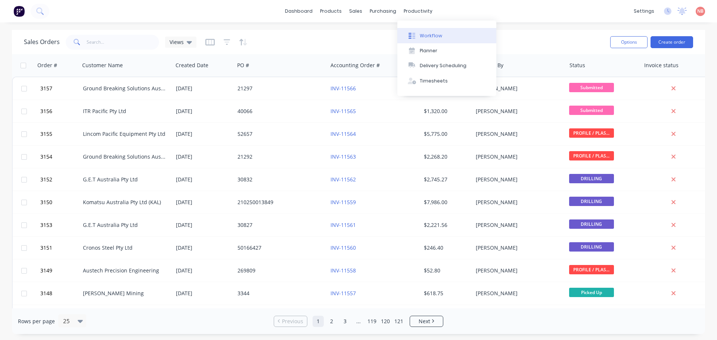
click at [419, 37] on button "Workflow" at bounding box center [447, 35] width 99 height 15
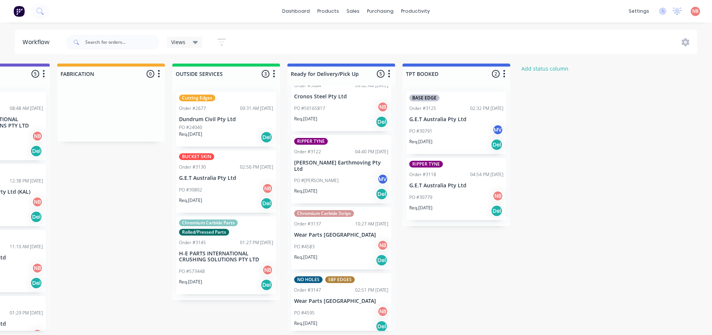
scroll to position [32, 0]
click at [369, 235] on div "Mark as Picked Up" at bounding box center [374, 235] width 75 height 15
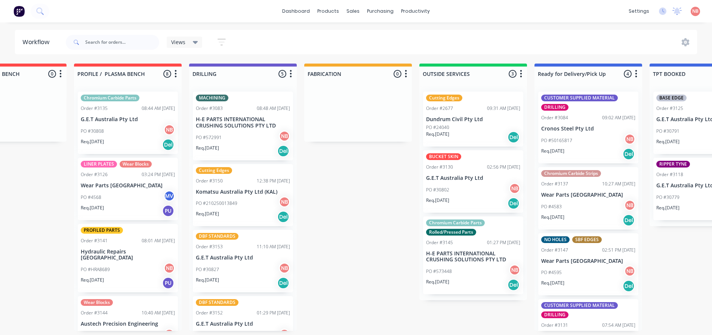
scroll to position [0, 281]
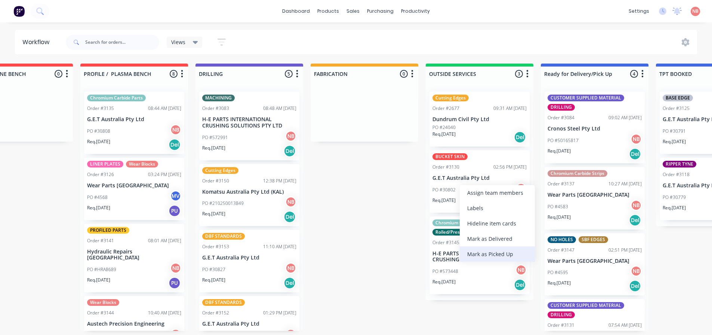
click at [470, 253] on div "Mark as Picked Up" at bounding box center [497, 253] width 75 height 15
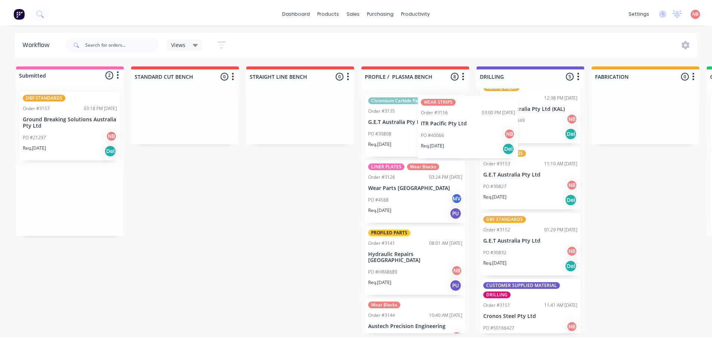
scroll to position [86, 0]
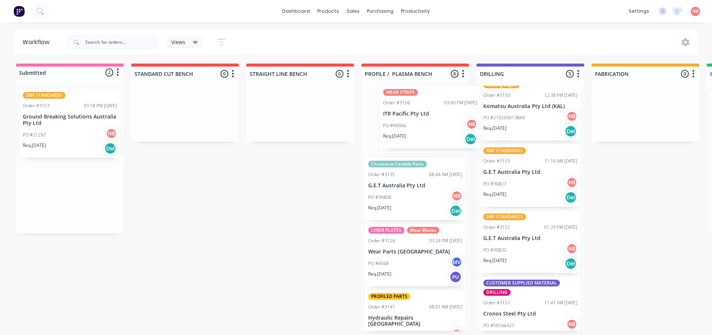
drag, startPoint x: 35, startPoint y: 114, endPoint x: 392, endPoint y: 108, distance: 356.8
click at [392, 108] on div "Submitted 2 Status colour #FF69B4 hex #FF69B4 Save Cancel Summaries Total order…" at bounding box center [617, 197] width 1246 height 267
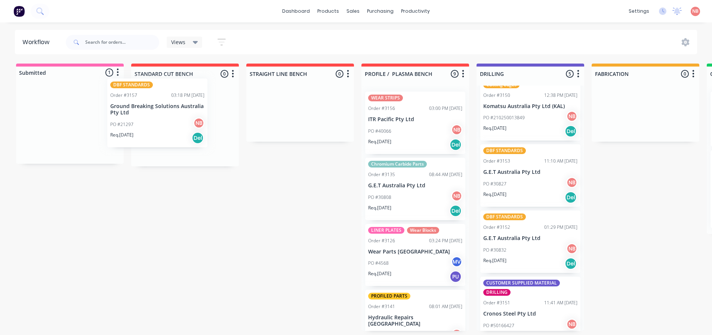
drag, startPoint x: 58, startPoint y: 123, endPoint x: 166, endPoint y: 109, distance: 108.1
click at [166, 109] on div "Submitted 1 Status colour #FF69B4 hex #FF69B4 Save Cancel Summaries Total order…" at bounding box center [617, 197] width 1246 height 267
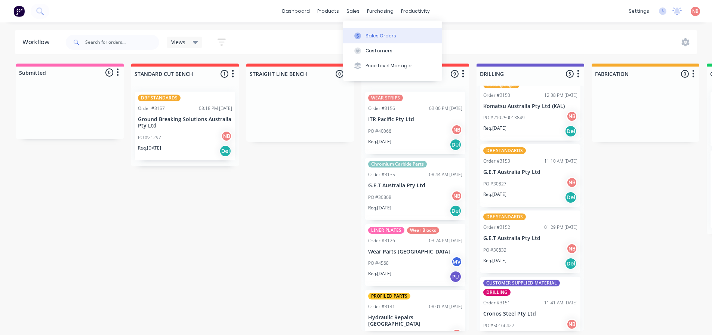
click at [362, 34] on div at bounding box center [357, 36] width 11 height 7
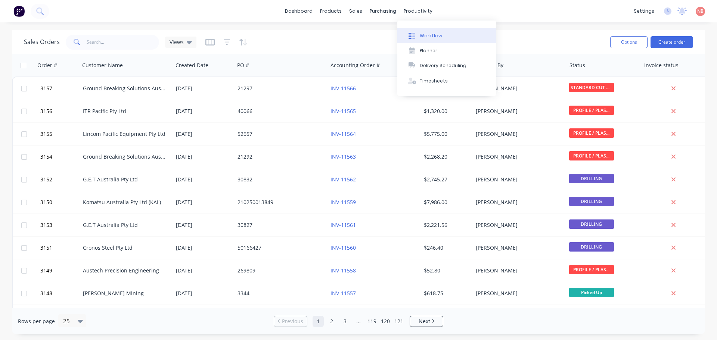
click at [414, 33] on icon at bounding box center [413, 36] width 3 height 6
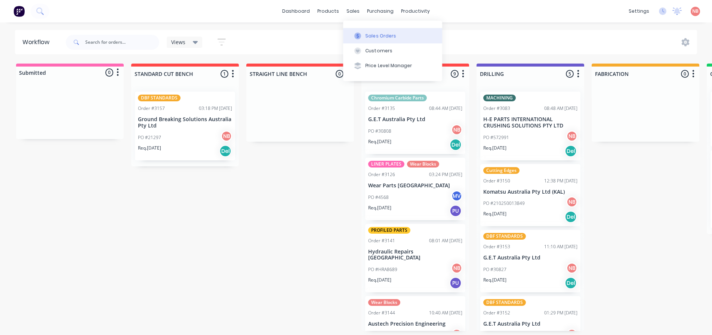
click at [356, 31] on button "Sales Orders" at bounding box center [392, 35] width 99 height 15
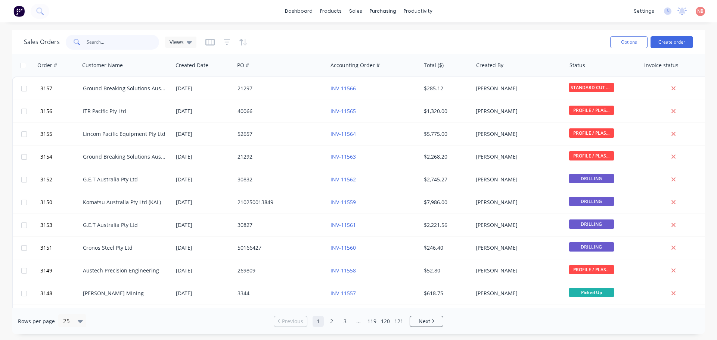
click at [129, 41] on input "text" at bounding box center [123, 42] width 73 height 15
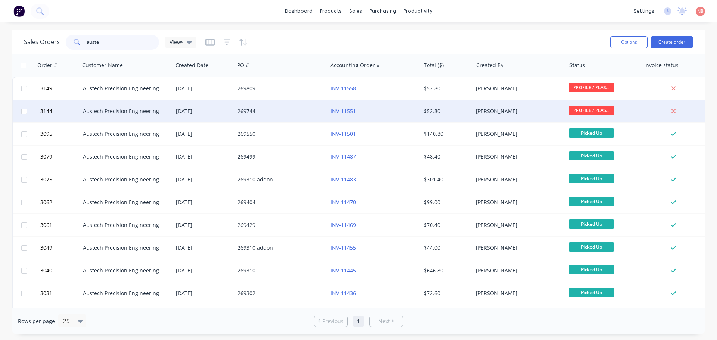
type input "auste"
click at [305, 111] on div "269744" at bounding box center [279, 111] width 83 height 7
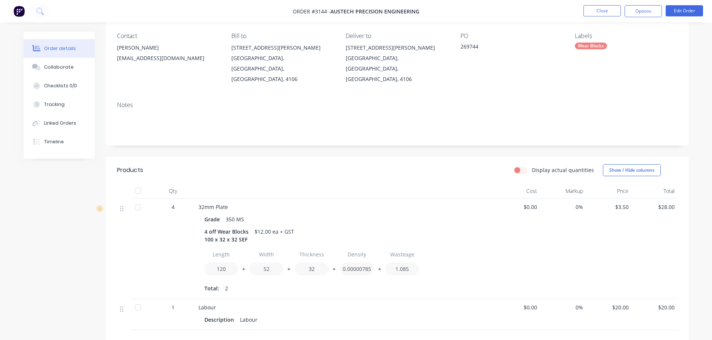
scroll to position [75, 0]
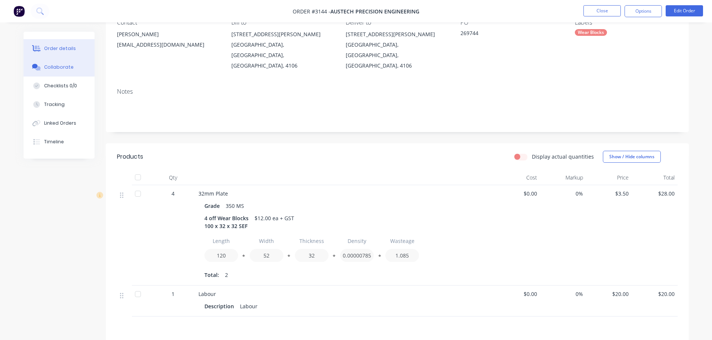
click at [67, 67] on div "Collaborate" at bounding box center [59, 67] width 30 height 7
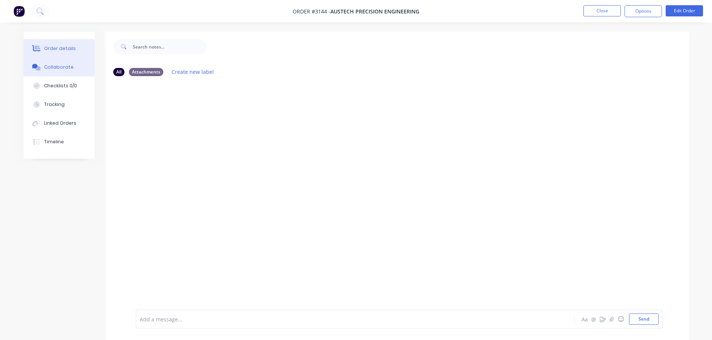
click at [62, 46] on div "Order details" at bounding box center [60, 48] width 32 height 7
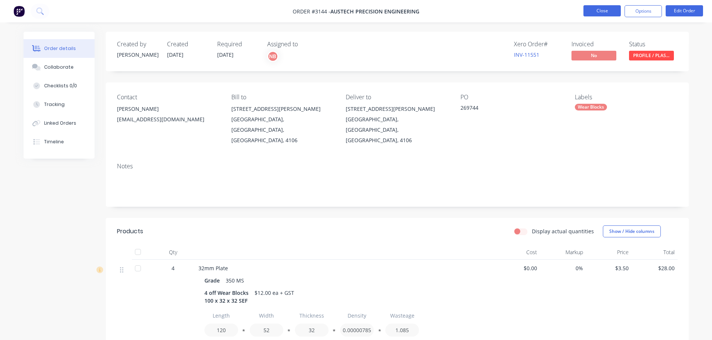
click at [590, 12] on button "Close" at bounding box center [601, 10] width 37 height 11
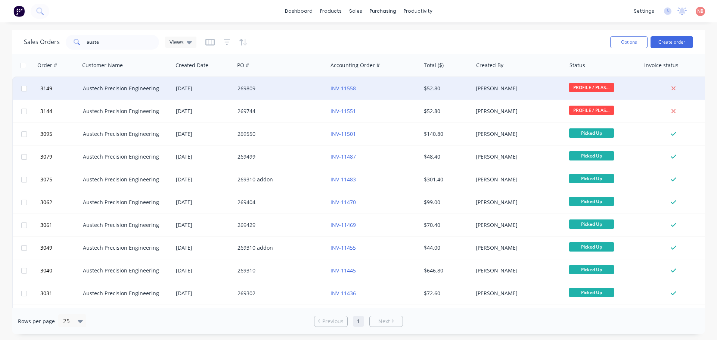
click at [314, 94] on div "269809" at bounding box center [281, 88] width 93 height 22
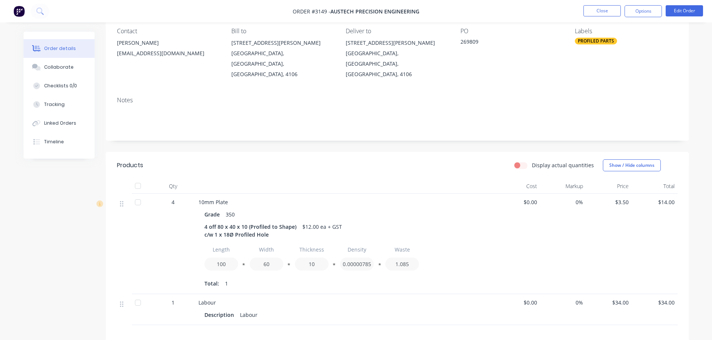
scroll to position [75, 0]
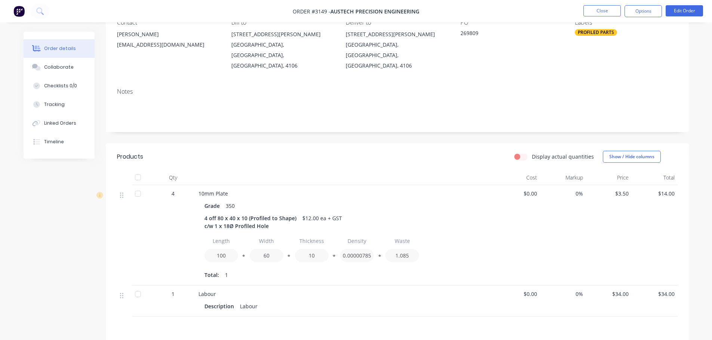
click at [282, 201] on div "Grade 350" at bounding box center [344, 206] width 281 height 11
drag, startPoint x: 270, startPoint y: 208, endPoint x: 259, endPoint y: 207, distance: 11.7
click at [259, 213] on div "4 off 80 x 40 x 10 (Profiled to Shape) c/w 1 x 18Ø Profiled Hole" at bounding box center [251, 222] width 95 height 19
click at [255, 213] on div "4 off 80 x 40 x 10 (Profiled to Shape) c/w 1 x 18Ø Profiled Hole" at bounding box center [251, 222] width 95 height 19
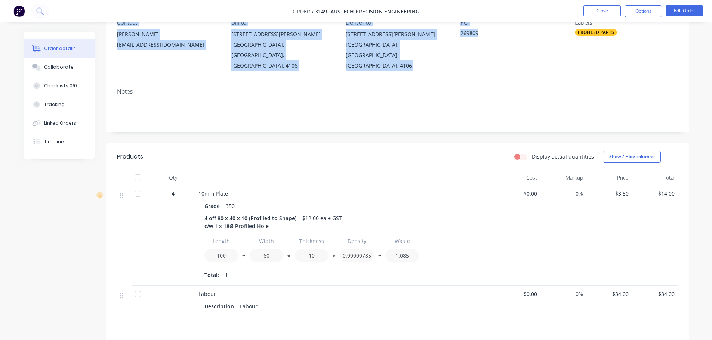
drag, startPoint x: 1047, startPoint y: -45, endPoint x: 1208, endPoint y: -45, distance: 161.4
click at [712, 0] on html "Order #3149 - Austech Precision Engineering Close Options Edit Order Order deta…" at bounding box center [356, 187] width 712 height 525
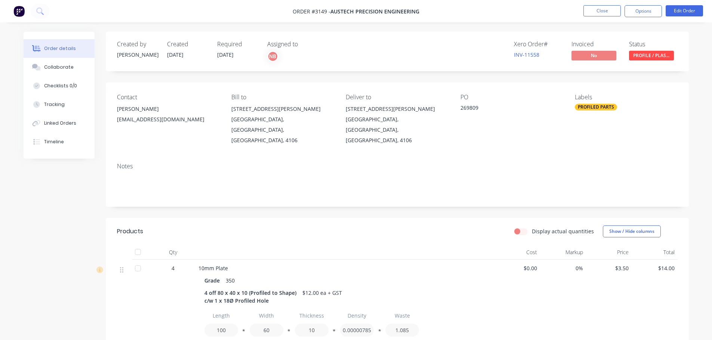
click at [494, 218] on header "Products Display actual quantities Show / Hide columns" at bounding box center [397, 231] width 583 height 27
click at [466, 288] on div "4 off 80 x 40 x 10 (Profiled to Shape) c/w 1 x 18Ø Profiled Hole $12.00 ea + GST" at bounding box center [344, 297] width 281 height 19
click at [596, 9] on button "Close" at bounding box center [601, 10] width 37 height 11
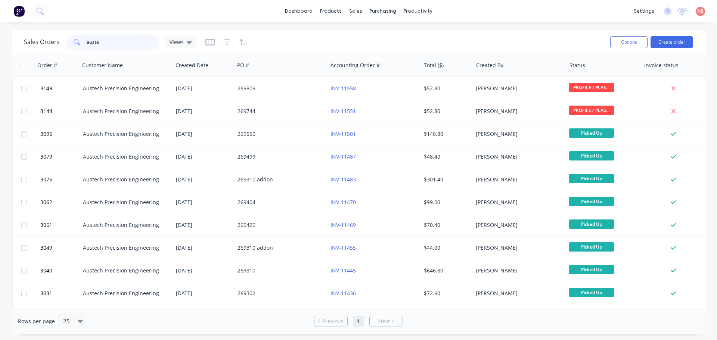
drag, startPoint x: 37, startPoint y: 49, endPoint x: 31, endPoint y: 49, distance: 6.0
click at [31, 49] on div "Sales Orders auste Views" at bounding box center [110, 42] width 173 height 15
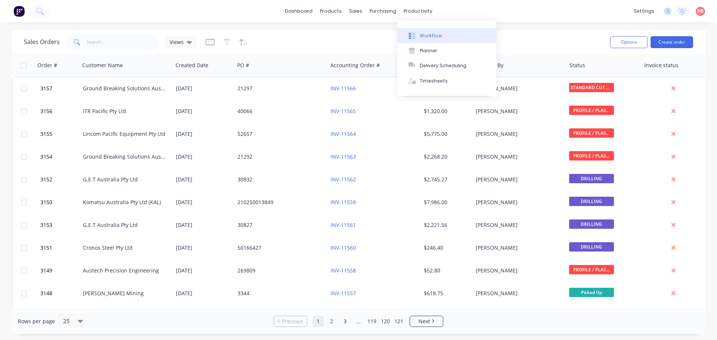
click at [415, 34] on div at bounding box center [411, 36] width 11 height 7
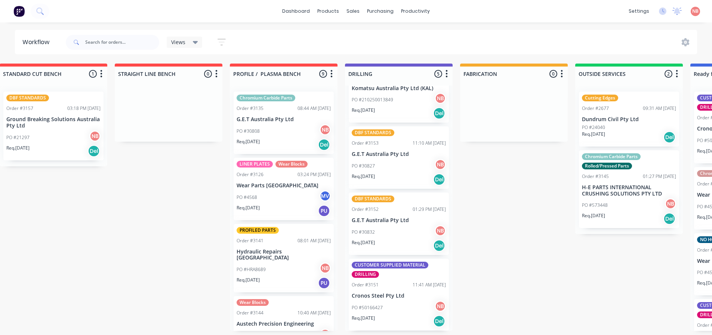
scroll to position [37, 0]
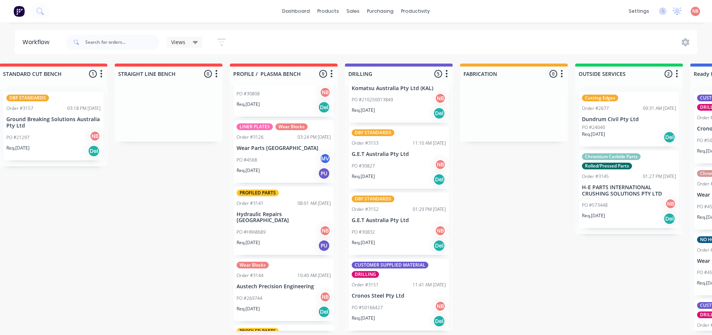
click at [278, 152] on div "LINER PLATES Wear Blocks Order #3126 03:24 PM 29/07/25 Wear Parts Australia PO …" at bounding box center [284, 151] width 100 height 62
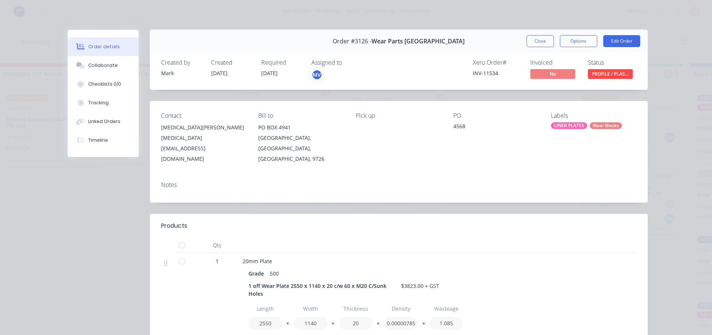
scroll to position [0, 0]
click at [536, 39] on button "Close" at bounding box center [539, 41] width 27 height 12
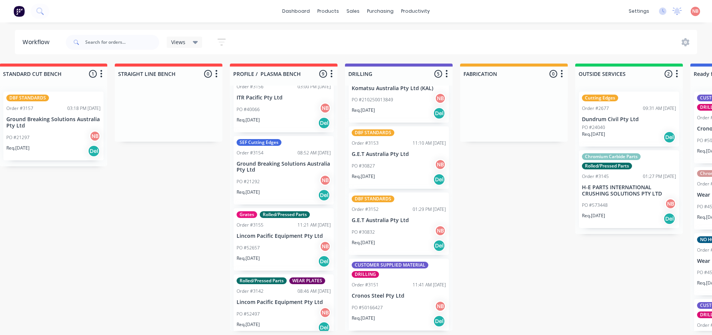
scroll to position [1, 132]
click at [263, 233] on p "Lincom Pacific Equipment Pty Ltd" at bounding box center [283, 236] width 94 height 6
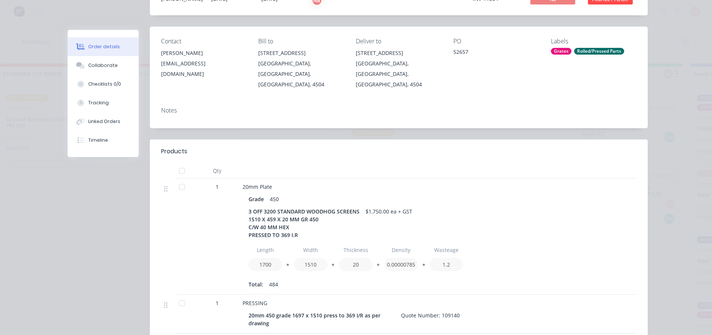
scroll to position [0, 0]
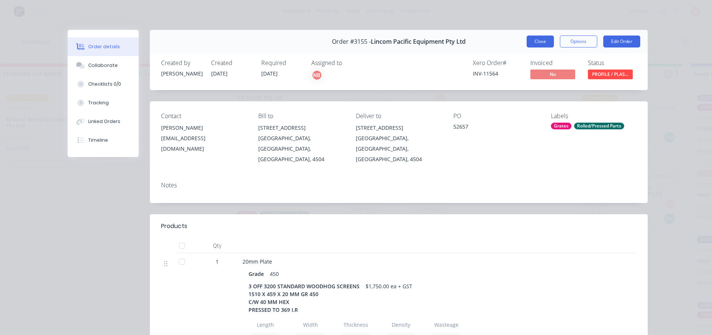
click at [538, 44] on button "Close" at bounding box center [539, 41] width 27 height 12
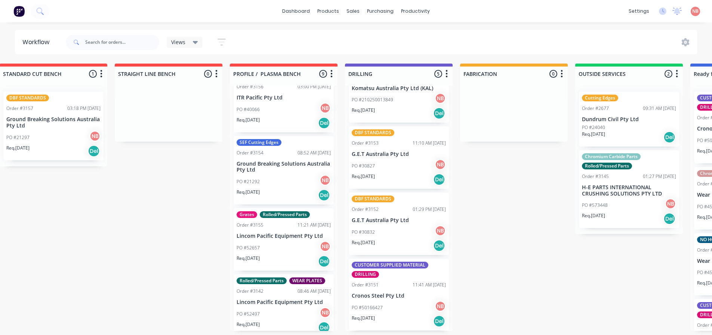
click at [287, 161] on p "Ground Breaking Solutions Australia Pty Ltd" at bounding box center [283, 167] width 94 height 13
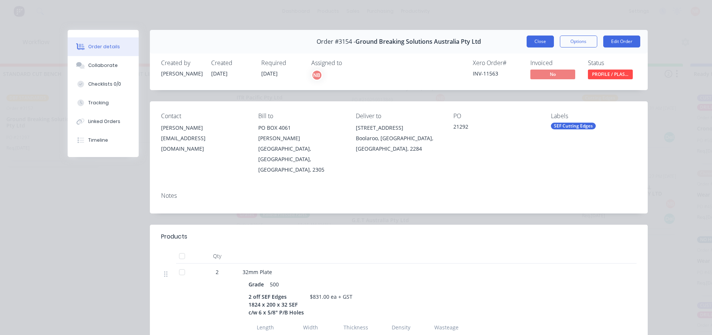
click at [537, 43] on button "Close" at bounding box center [539, 41] width 27 height 12
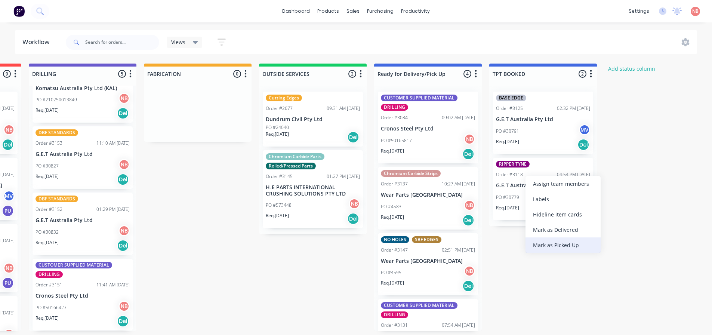
click at [550, 242] on div "Mark as Picked Up" at bounding box center [562, 244] width 75 height 15
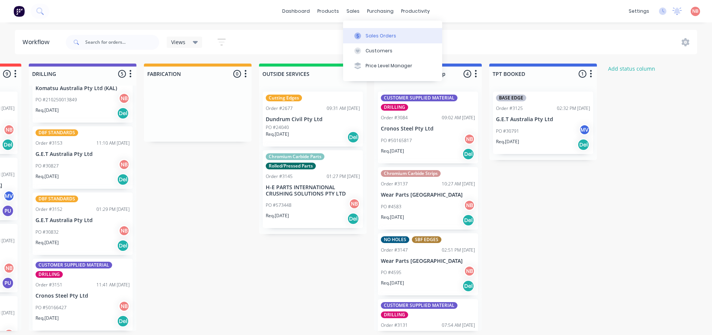
click at [364, 32] on button "Sales Orders" at bounding box center [392, 35] width 99 height 15
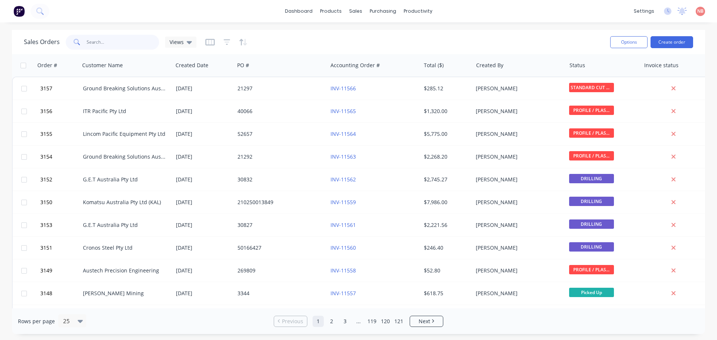
click at [117, 37] on input "text" at bounding box center [123, 42] width 73 height 15
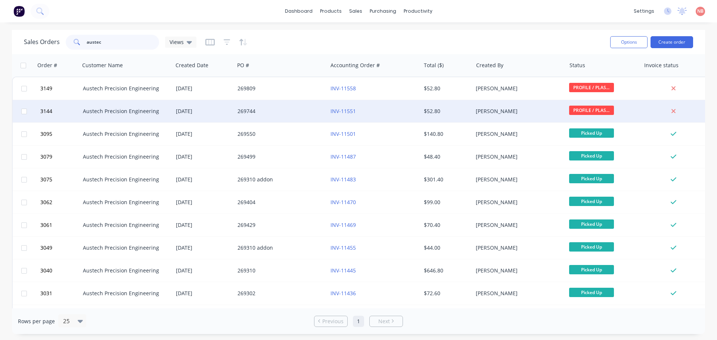
type input "austec"
click at [304, 110] on div "269744" at bounding box center [279, 111] width 83 height 7
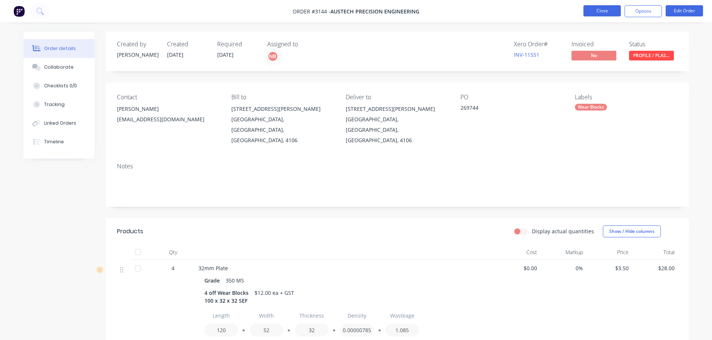
click at [593, 12] on button "Close" at bounding box center [601, 10] width 37 height 11
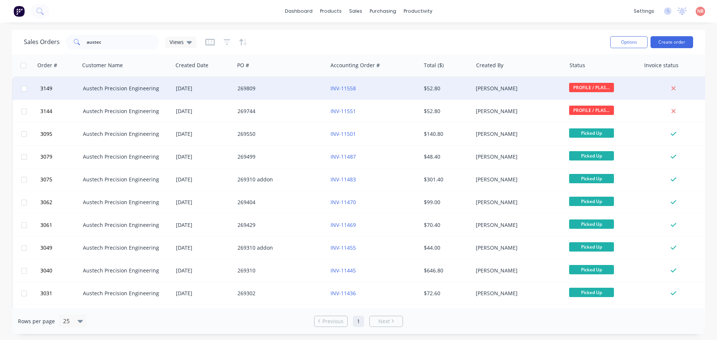
click at [303, 96] on div "269809" at bounding box center [281, 88] width 93 height 22
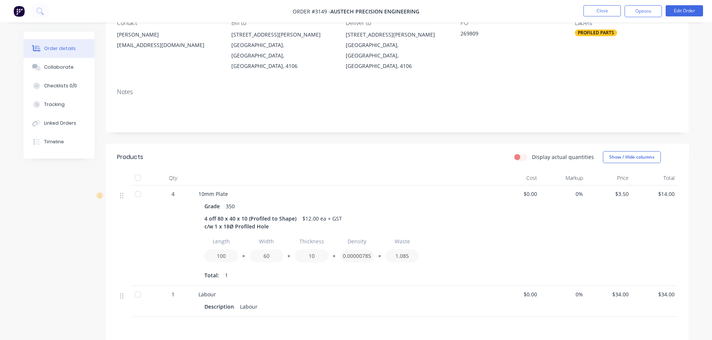
scroll to position [75, 0]
drag, startPoint x: 197, startPoint y: 174, endPoint x: 235, endPoint y: 178, distance: 38.7
click at [235, 185] on div "10mm Plate Grade 350 4 off 80 x 40 x 10 (Profiled to Shape) c/w 1 x 18Ø Profile…" at bounding box center [344, 235] width 299 height 101
click at [236, 190] on div "10mm Plate" at bounding box center [344, 194] width 293 height 8
click at [238, 190] on div "10mm Plate" at bounding box center [344, 194] width 293 height 8
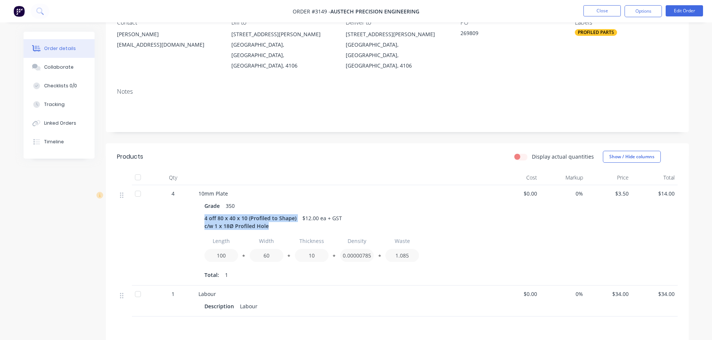
drag, startPoint x: 270, startPoint y: 207, endPoint x: 204, endPoint y: 203, distance: 66.2
click at [204, 213] on div "4 off 80 x 40 x 10 (Profiled to Shape) c/w 1 x 18Ø Profiled Hole" at bounding box center [251, 222] width 95 height 19
drag, startPoint x: 204, startPoint y: 201, endPoint x: 208, endPoint y: 201, distance: 4.5
click at [208, 213] on div "4 off 80 x 40 x 10 (Profiled to Shape) c/w 1 x 18Ø Profiled Hole" at bounding box center [251, 222] width 95 height 19
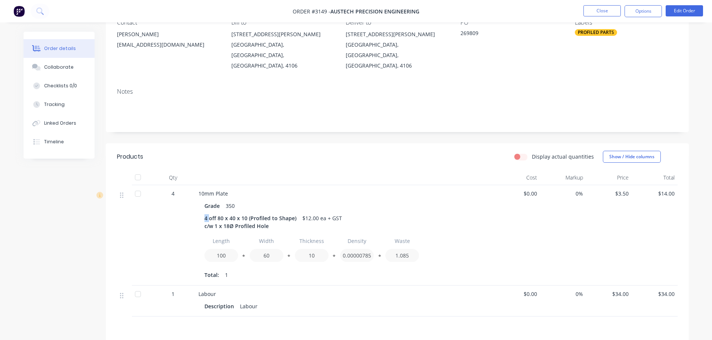
click at [208, 213] on div "4 off 80 x 40 x 10 (Profiled to Shape) c/w 1 x 18Ø Profiled Hole" at bounding box center [251, 222] width 95 height 19
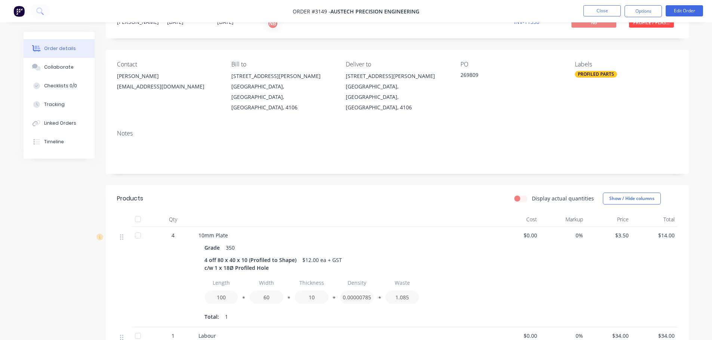
scroll to position [0, 0]
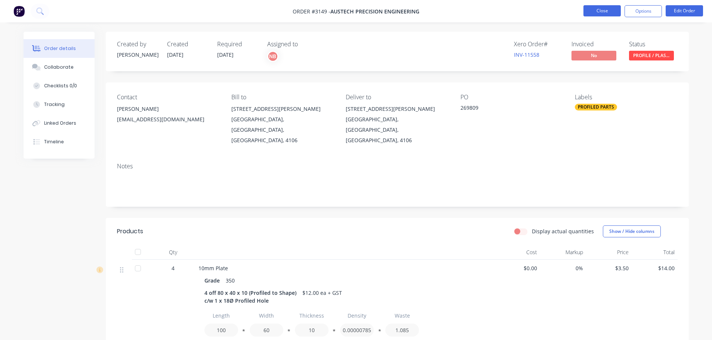
click at [590, 10] on button "Close" at bounding box center [601, 10] width 37 height 11
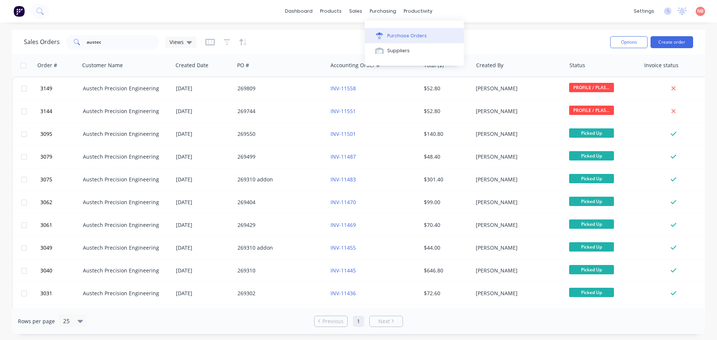
click at [389, 31] on button "Purchase Orders" at bounding box center [414, 35] width 99 height 15
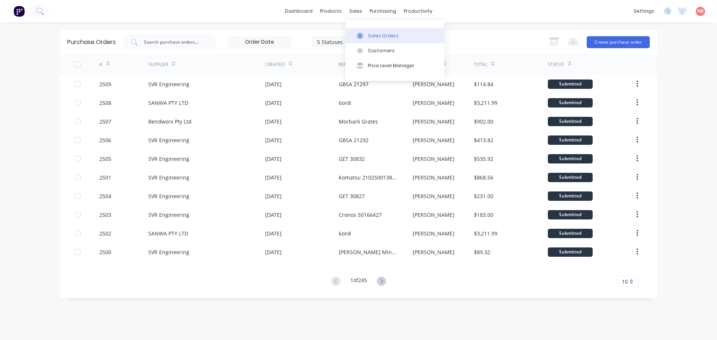
click at [367, 35] on button "Sales Orders" at bounding box center [395, 35] width 99 height 15
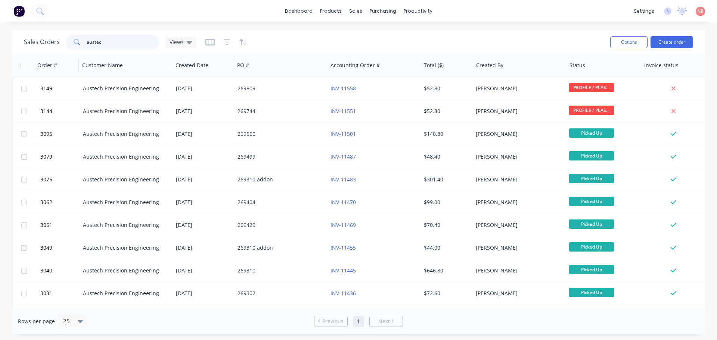
drag, startPoint x: 140, startPoint y: 44, endPoint x: 41, endPoint y: 56, distance: 100.1
click at [41, 56] on div "Sales Orders austec Views Options Create order Order # Customer Name Created Da…" at bounding box center [358, 182] width 693 height 304
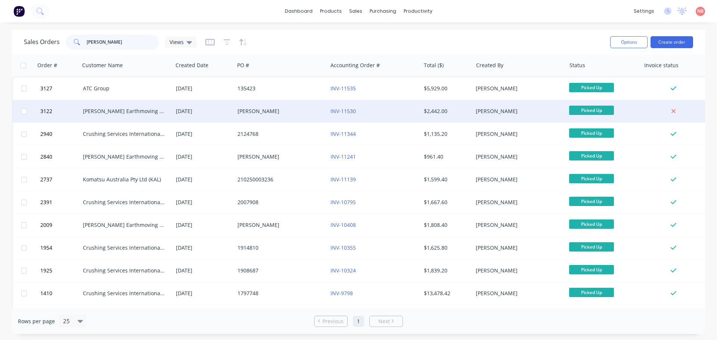
type input "paul"
click at [272, 117] on div "Paul" at bounding box center [281, 111] width 93 height 22
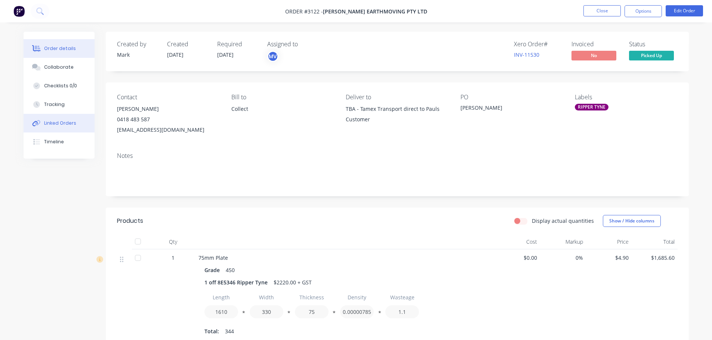
click at [49, 120] on div "Linked Orders" at bounding box center [60, 123] width 32 height 7
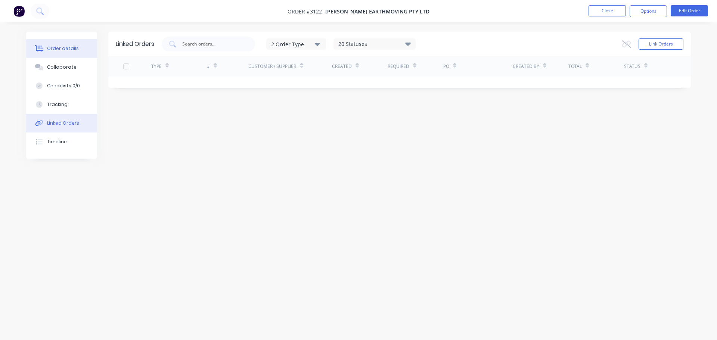
click at [64, 47] on div "Order details" at bounding box center [63, 48] width 32 height 7
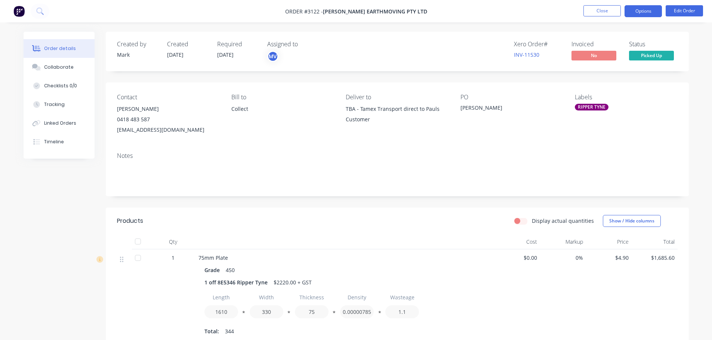
click at [641, 14] on button "Options" at bounding box center [642, 11] width 37 height 12
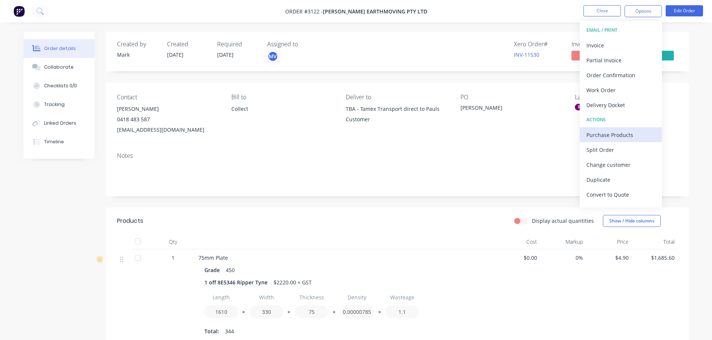
click at [582, 140] on button "Purchase Products" at bounding box center [620, 134] width 82 height 15
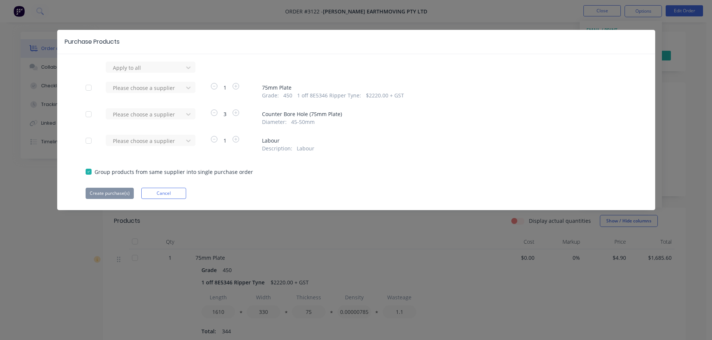
click at [171, 124] on div "Please choose a supplier" at bounding box center [147, 117] width 82 height 18
click at [174, 72] on div at bounding box center [145, 67] width 67 height 9
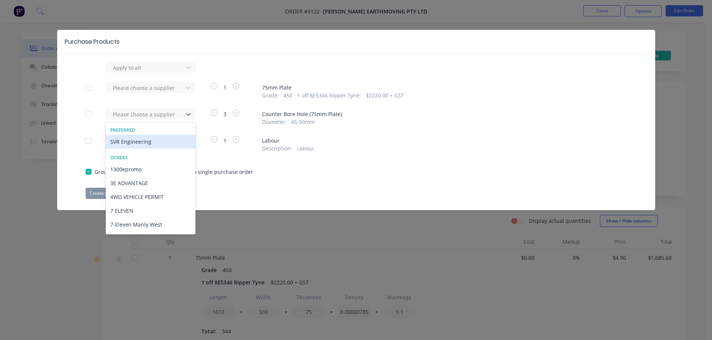
click at [163, 137] on div "SVR Engineering" at bounding box center [151, 142] width 90 height 14
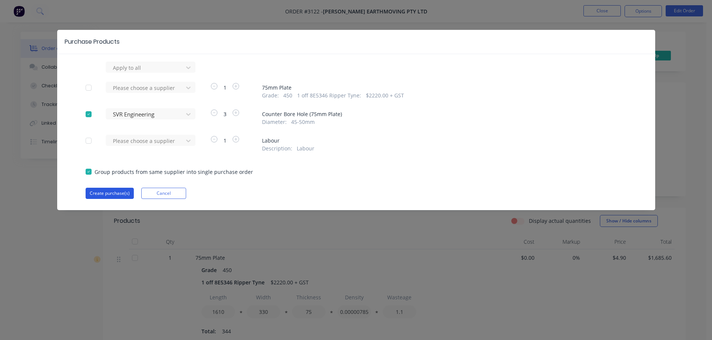
click at [107, 194] on button "Create purchase(s)" at bounding box center [110, 193] width 48 height 11
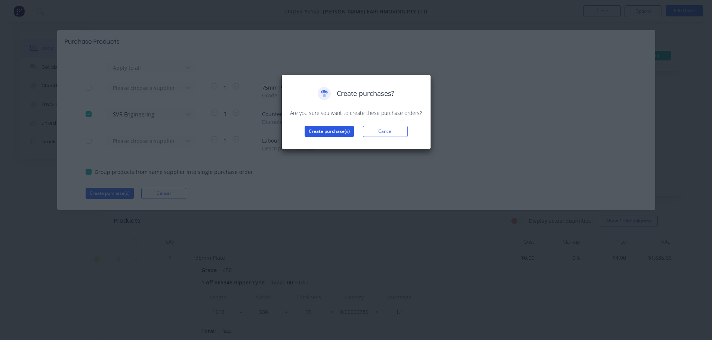
click at [335, 131] on button "Create purchase(s)" at bounding box center [328, 131] width 49 height 11
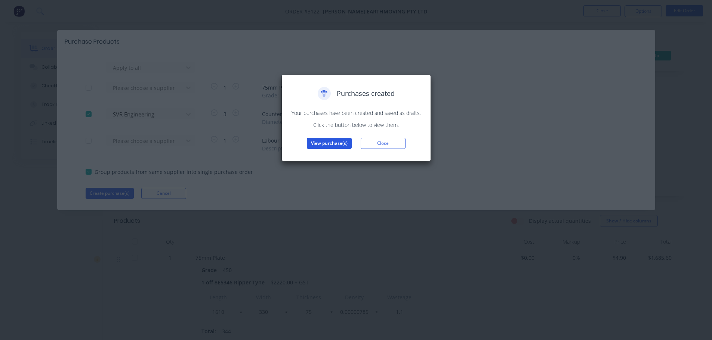
click at [332, 145] on button "View purchase(s)" at bounding box center [329, 143] width 45 height 11
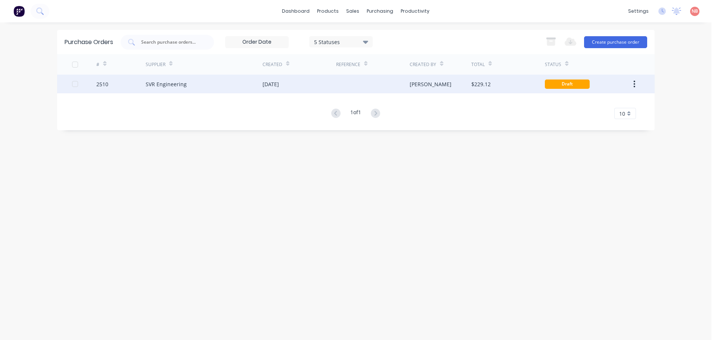
click at [247, 84] on div "SVR Engineering" at bounding box center [204, 84] width 117 height 19
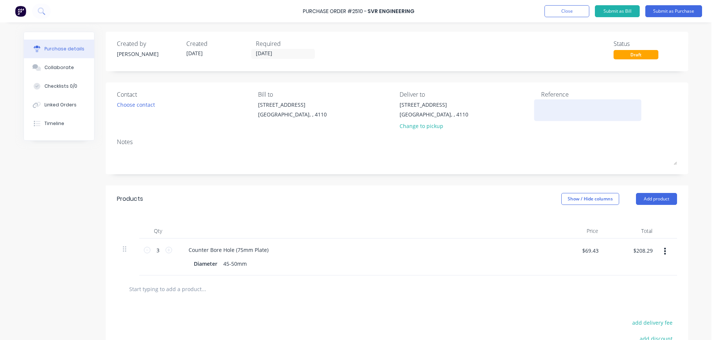
click at [569, 101] on div at bounding box center [587, 110] width 93 height 19
click at [568, 103] on textarea at bounding box center [587, 109] width 93 height 17
type textarea "Paul Murray"
type textarea "x"
type textarea "Paul Murray"
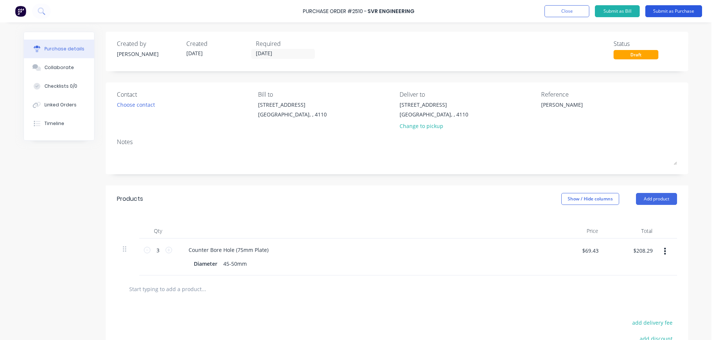
click at [676, 10] on button "Submit as Purchase" at bounding box center [674, 11] width 57 height 12
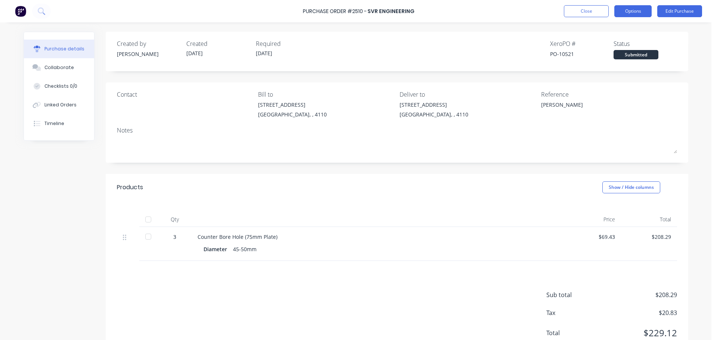
click at [637, 7] on button "Options" at bounding box center [633, 11] width 37 height 12
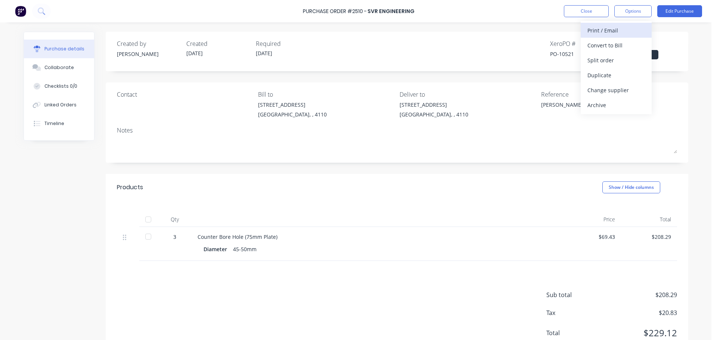
click at [616, 27] on div "Print / Email" at bounding box center [617, 30] width 58 height 11
click at [607, 43] on div "With pricing" at bounding box center [617, 45] width 58 height 11
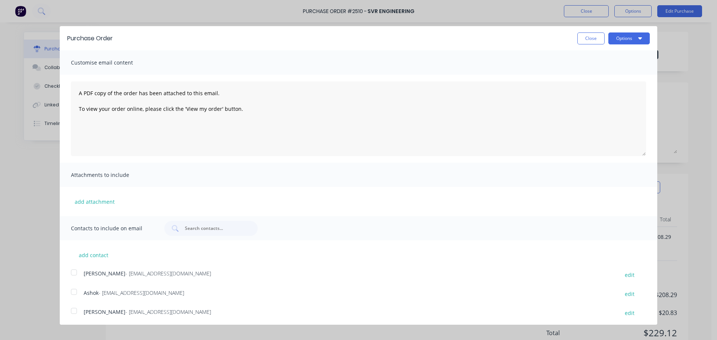
click at [71, 296] on div at bounding box center [74, 292] width 15 height 15
click at [637, 36] on button "Options" at bounding box center [629, 39] width 41 height 12
click at [621, 55] on div "Print" at bounding box center [615, 57] width 58 height 11
click at [588, 72] on div "Email" at bounding box center [615, 72] width 58 height 11
type textarea "x"
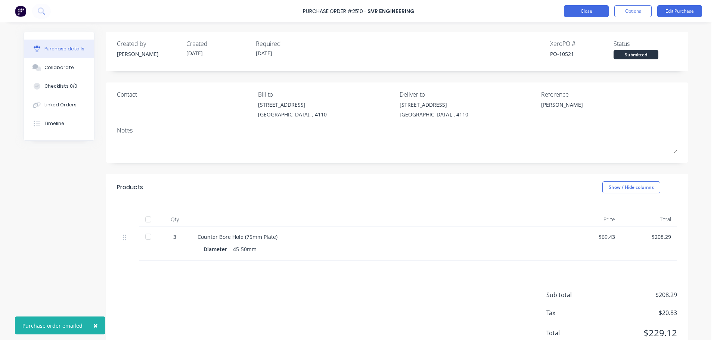
click at [582, 10] on button "Close" at bounding box center [586, 11] width 45 height 12
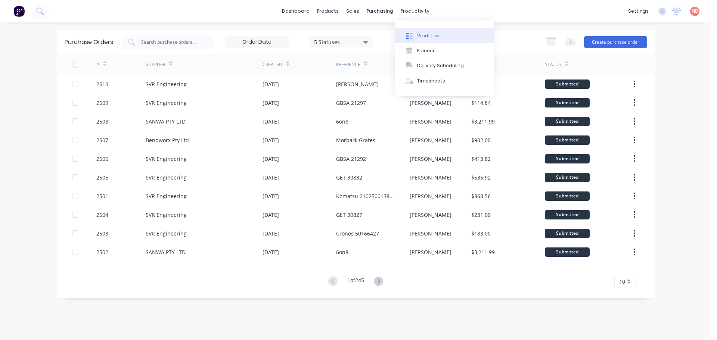
click at [411, 31] on button "Workflow" at bounding box center [444, 35] width 99 height 15
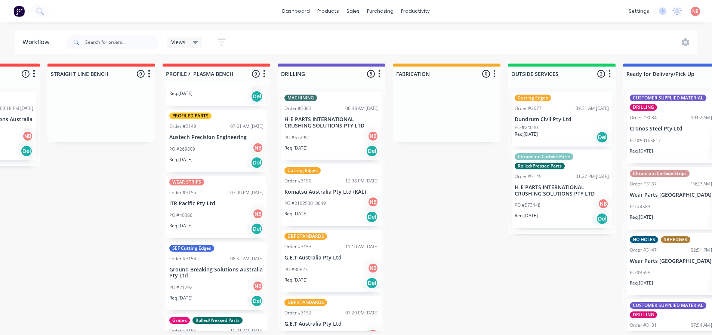
scroll to position [262, 0]
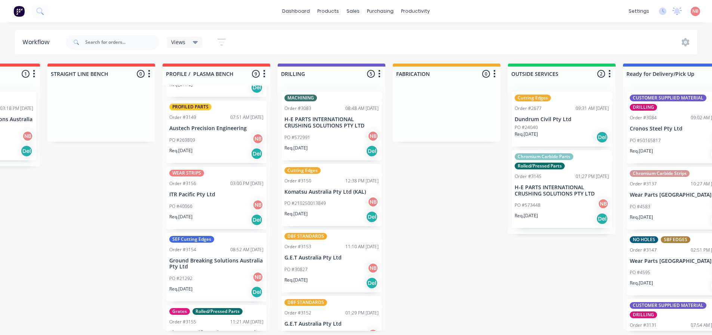
click at [202, 191] on p "ITR Pacific Pty Ltd" at bounding box center [216, 194] width 94 height 6
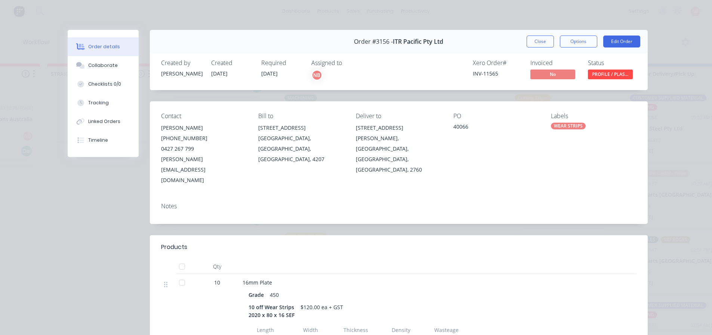
click at [530, 46] on button "Close" at bounding box center [539, 41] width 27 height 12
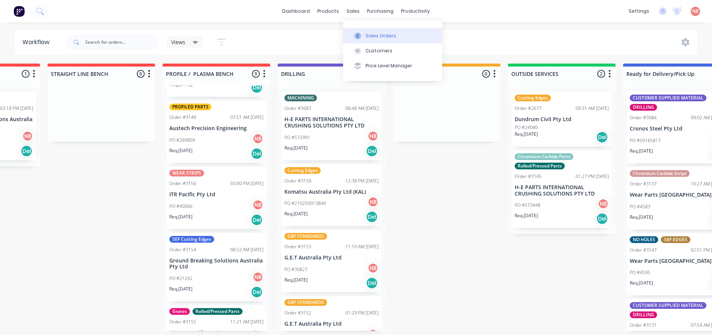
click at [358, 35] on icon at bounding box center [357, 36] width 2 height 4
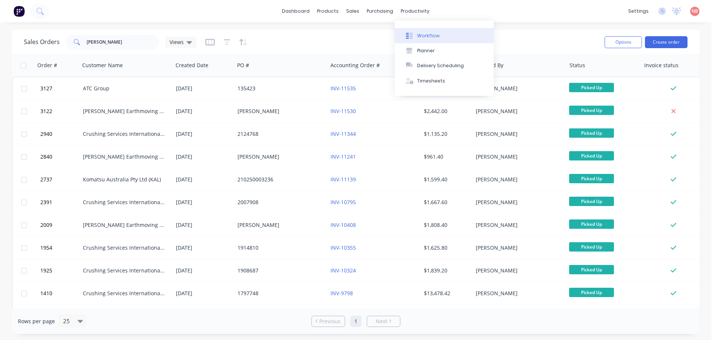
click at [413, 35] on div at bounding box center [409, 36] width 11 height 7
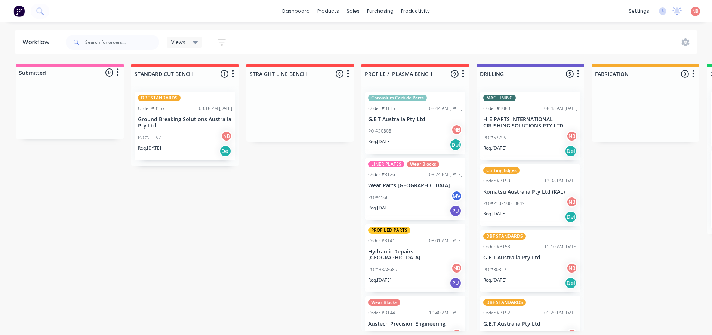
click at [401, 124] on div "PO #30808 NB" at bounding box center [415, 131] width 94 height 14
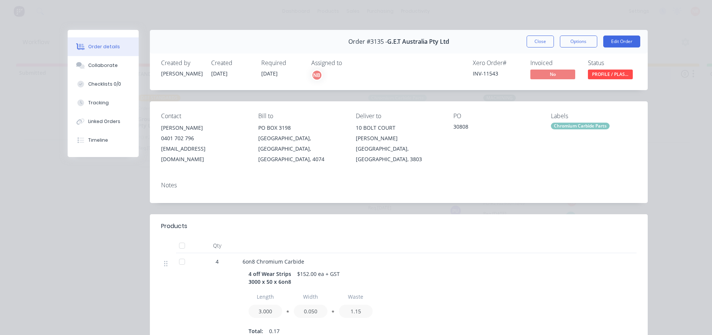
drag, startPoint x: 531, startPoint y: 37, endPoint x: 698, endPoint y: 79, distance: 171.8
click at [531, 37] on button "Close" at bounding box center [539, 41] width 27 height 12
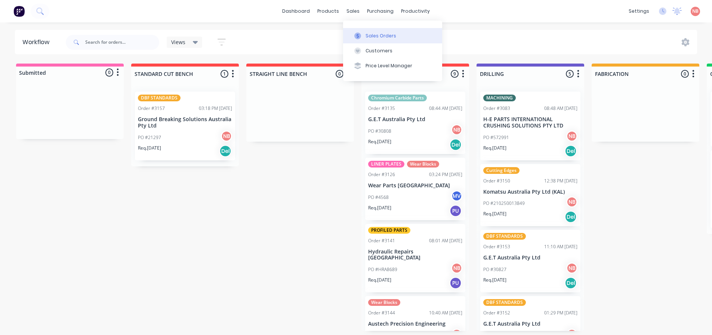
click at [363, 36] on button "Sales Orders" at bounding box center [392, 35] width 99 height 15
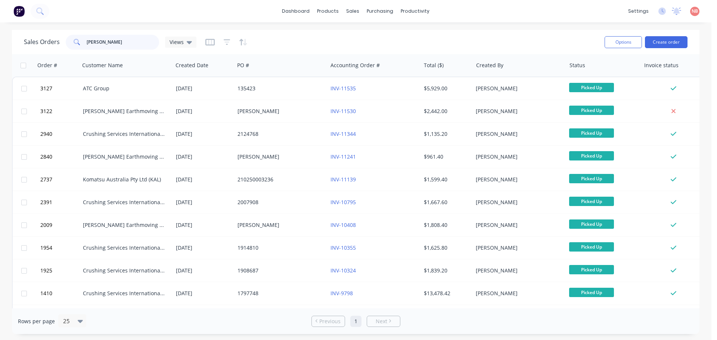
drag, startPoint x: 105, startPoint y: 41, endPoint x: 80, endPoint y: 43, distance: 25.1
click at [80, 43] on div "paul" at bounding box center [112, 42] width 93 height 15
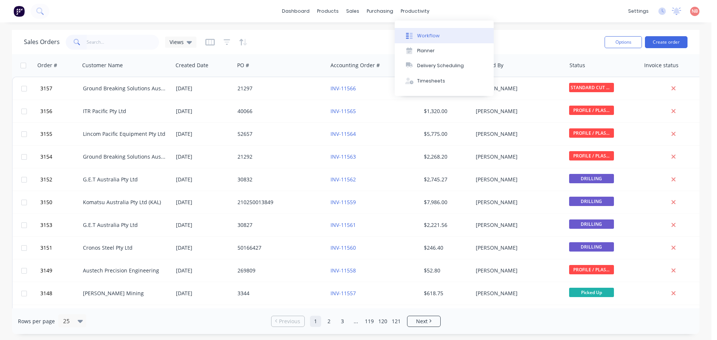
click at [413, 34] on div at bounding box center [409, 36] width 11 height 7
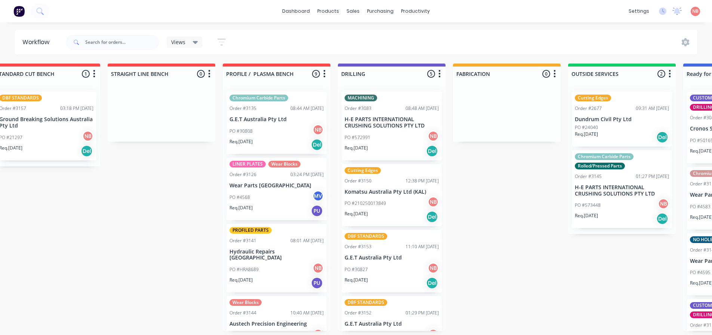
click at [272, 205] on div "Chromium Carbide Parts Order #3135 08:44 AM 01/08/25 G.E.T Australia Pty Ltd PO…" at bounding box center [277, 208] width 108 height 245
click at [263, 193] on div "PO #4568 MV" at bounding box center [276, 197] width 94 height 14
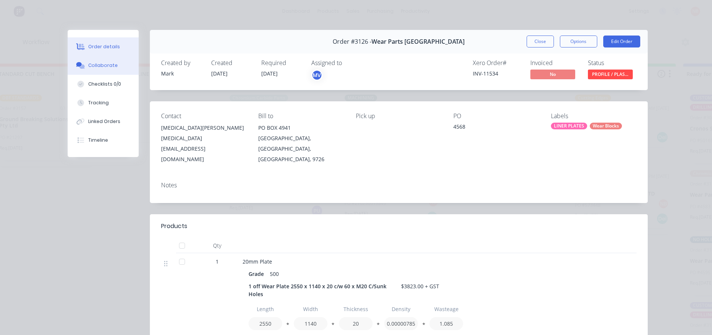
click at [90, 66] on div "Collaborate" at bounding box center [103, 65] width 30 height 7
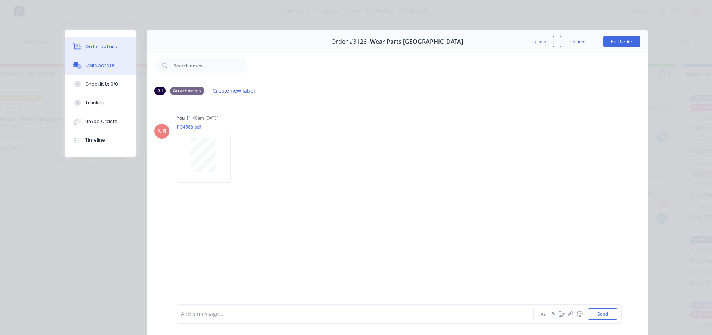
click at [96, 50] on button "Order details" at bounding box center [100, 46] width 71 height 19
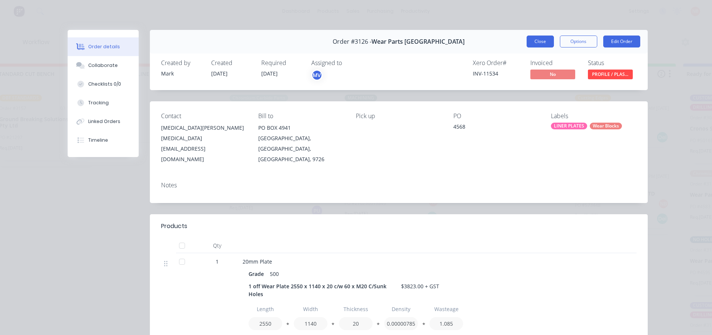
click at [544, 42] on button "Close" at bounding box center [539, 41] width 27 height 12
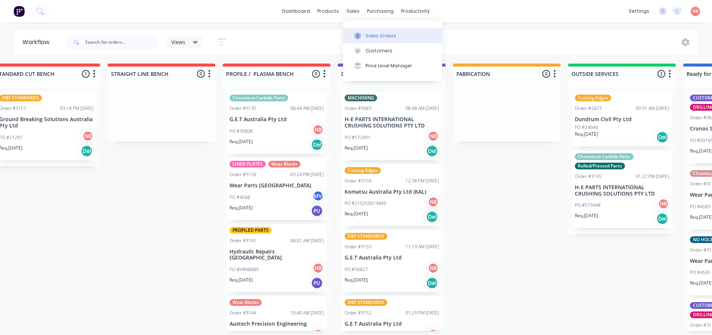
click at [356, 33] on icon at bounding box center [357, 36] width 7 height 7
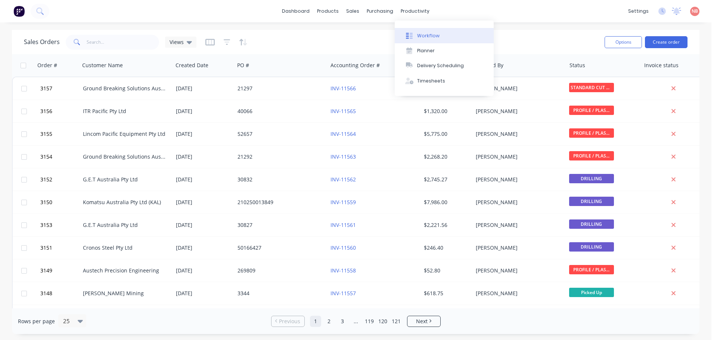
click at [417, 37] on div "Workflow" at bounding box center [428, 36] width 22 height 7
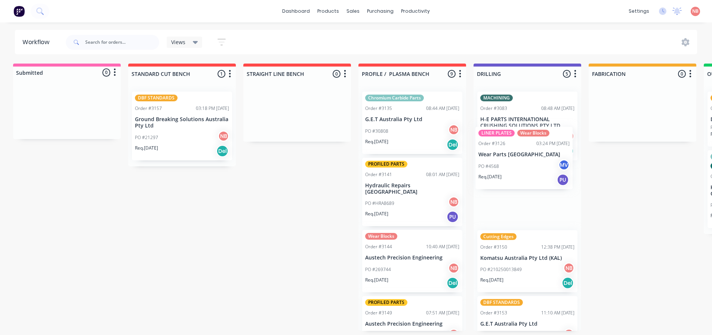
drag, startPoint x: 389, startPoint y: 174, endPoint x: 517, endPoint y: 126, distance: 136.6
click at [517, 126] on div "Submitted 0 Status colour #FF69B4 hex #FF69B4 Save Cancel Summaries Total order…" at bounding box center [614, 197] width 1246 height 267
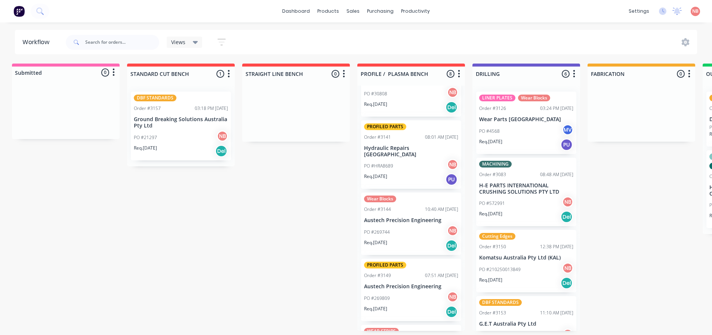
scroll to position [75, 0]
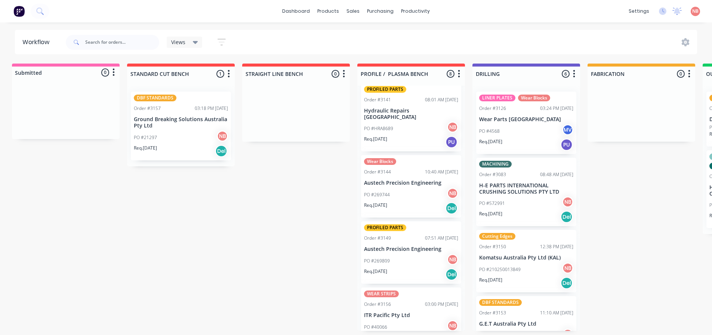
click at [390, 128] on div "PO #HRA8689 NB" at bounding box center [411, 128] width 94 height 14
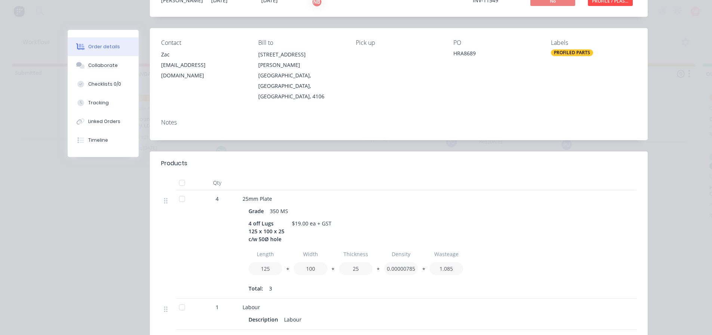
scroll to position [0, 0]
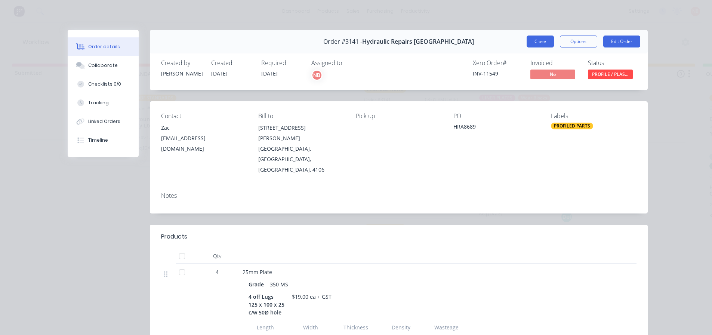
click at [532, 42] on button "Close" at bounding box center [539, 41] width 27 height 12
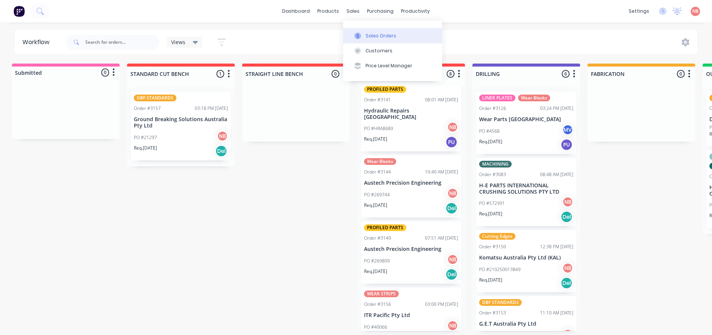
click at [371, 37] on div "Sales Orders" at bounding box center [380, 36] width 31 height 7
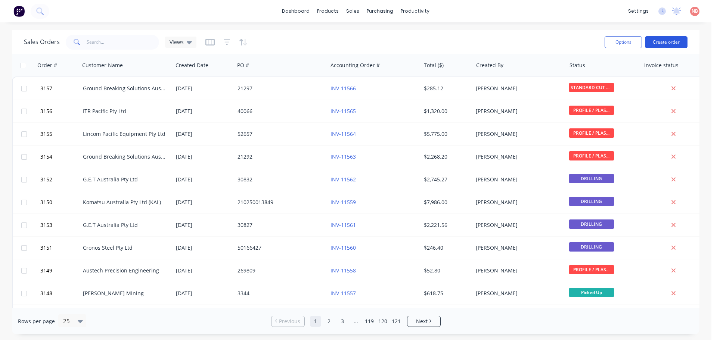
click at [655, 40] on button "Create order" at bounding box center [666, 42] width 43 height 12
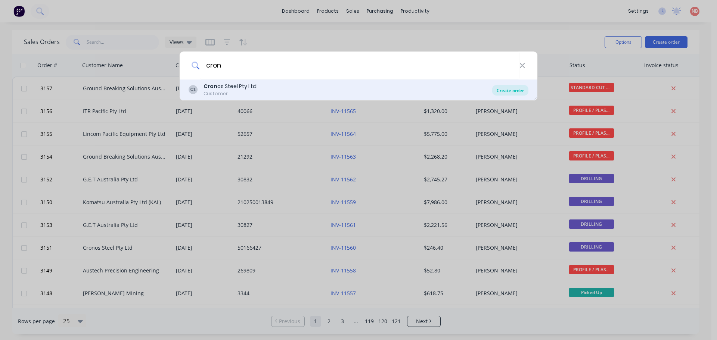
type input "cron"
click at [511, 90] on div "Create order" at bounding box center [510, 90] width 36 height 10
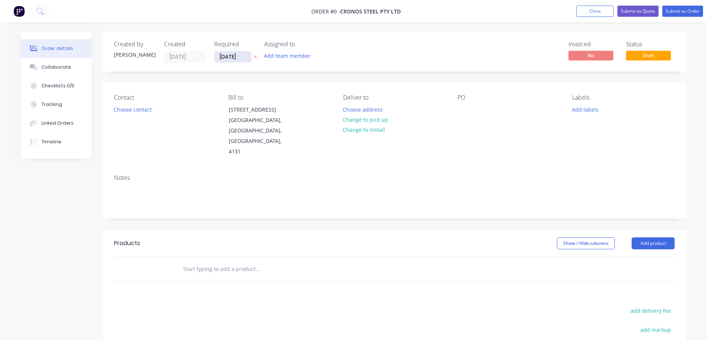
click at [235, 52] on input "11/08/25" at bounding box center [232, 56] width 37 height 11
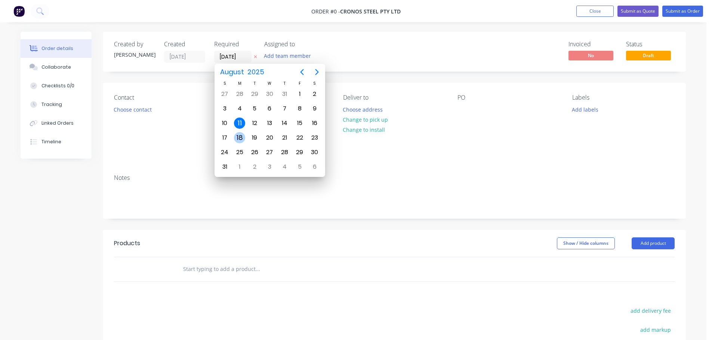
click at [242, 136] on div "18" at bounding box center [239, 137] width 11 height 11
type input "18/08/25"
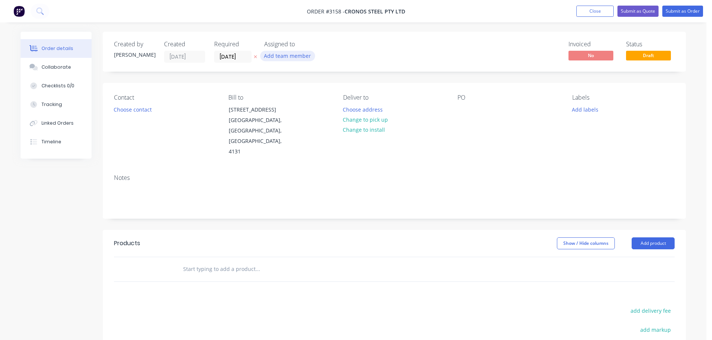
click at [287, 56] on button "Add team member" at bounding box center [287, 56] width 55 height 10
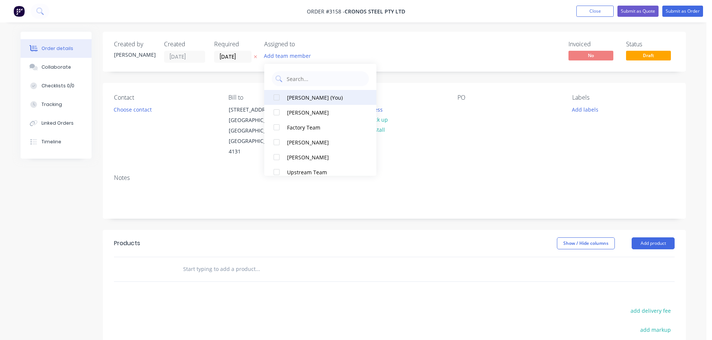
click at [291, 93] on button "Naomi Badrick (You)" at bounding box center [320, 97] width 112 height 15
click at [147, 109] on button "Choose contact" at bounding box center [133, 109] width 46 height 10
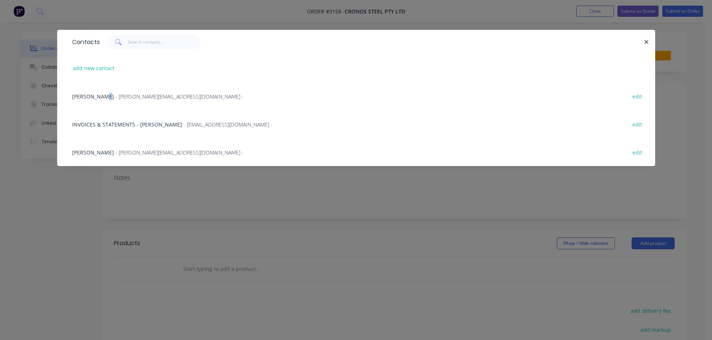
drag, startPoint x: 106, startPoint y: 94, endPoint x: 116, endPoint y: 95, distance: 9.3
click at [106, 94] on span "Nathan Hooper" at bounding box center [93, 96] width 42 height 7
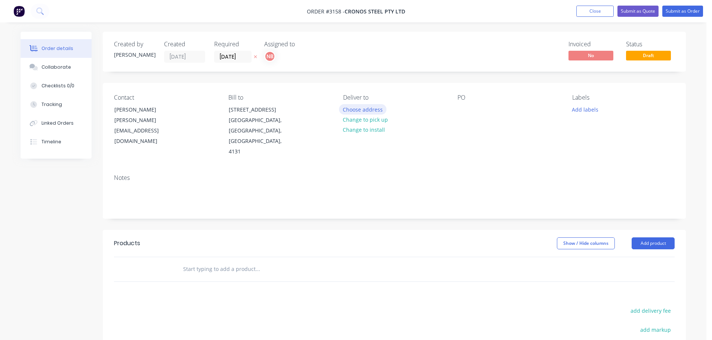
click at [362, 111] on button "Choose address" at bounding box center [363, 109] width 48 height 10
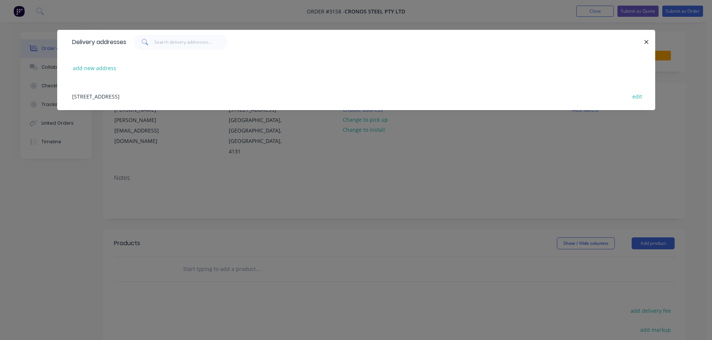
click at [108, 101] on div "56 Badu Court, Meadowbrook, Queensland, Australia, 4131 edit" at bounding box center [355, 96] width 575 height 28
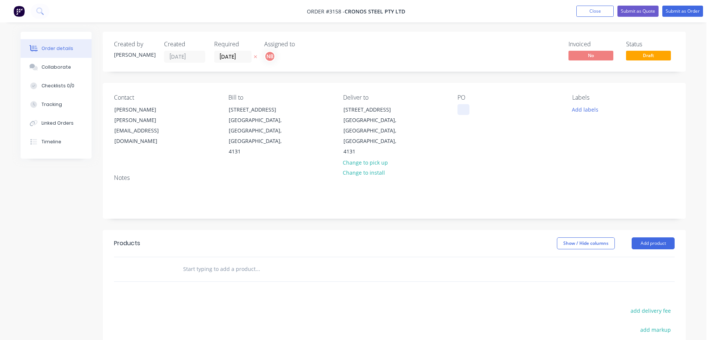
click at [463, 111] on div at bounding box center [463, 109] width 12 height 11
click at [584, 111] on button "Add labels" at bounding box center [585, 109] width 34 height 10
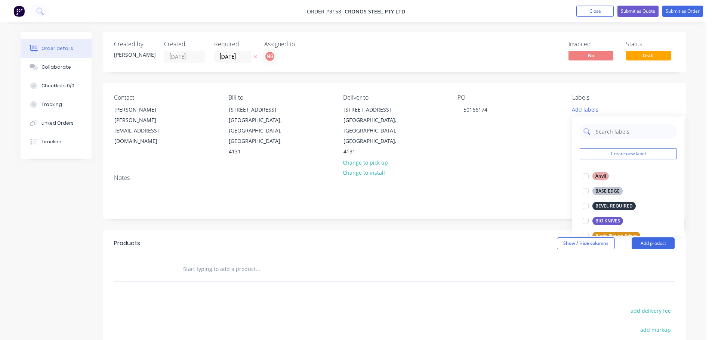
click at [606, 131] on input "text" at bounding box center [634, 131] width 78 height 15
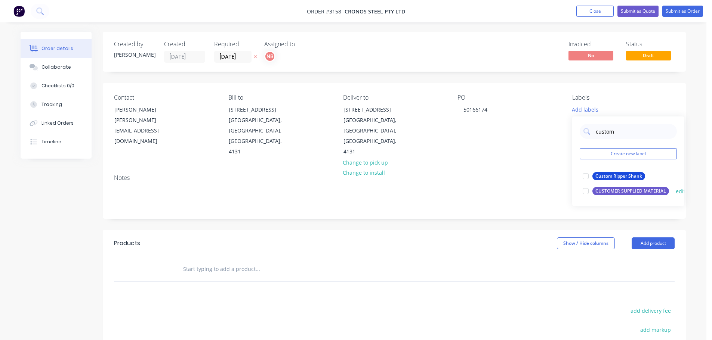
type input "custom"
click at [615, 189] on div "CUSTOMER SUPPLIED MATERIAL" at bounding box center [630, 191] width 77 height 8
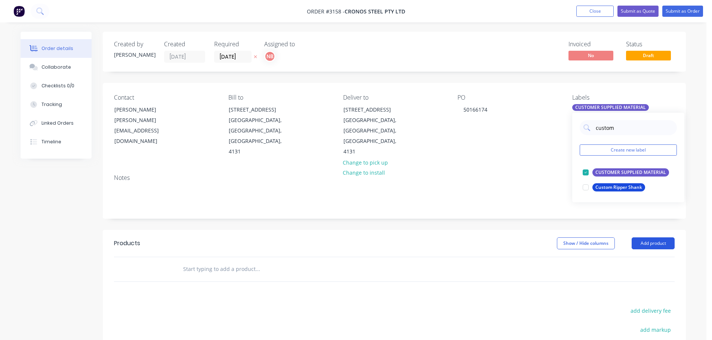
click at [656, 238] on button "Add product" at bounding box center [652, 244] width 43 height 12
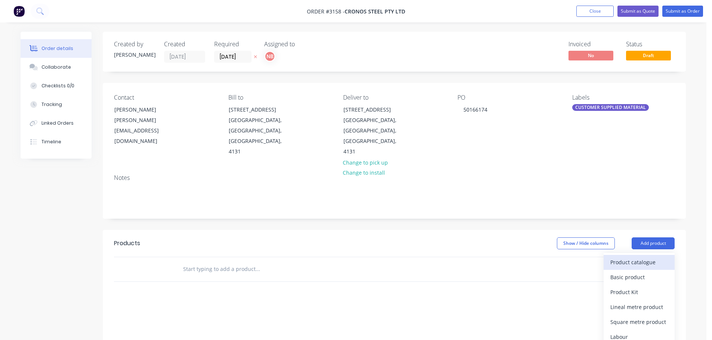
click at [641, 257] on div "Product catalogue" at bounding box center [639, 262] width 58 height 11
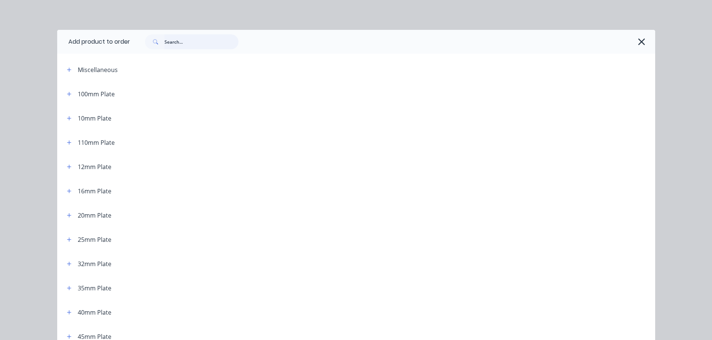
click at [220, 42] on input "text" at bounding box center [201, 41] width 74 height 15
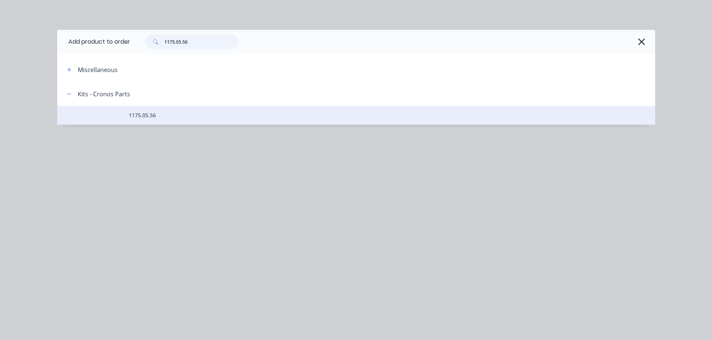
type input "1175.05.56"
click at [163, 115] on span "1175.05.56" at bounding box center [339, 115] width 421 height 8
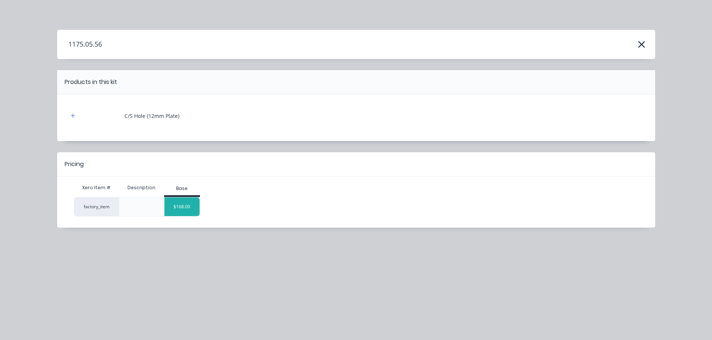
click at [182, 206] on div "$168.00" at bounding box center [181, 207] width 35 height 19
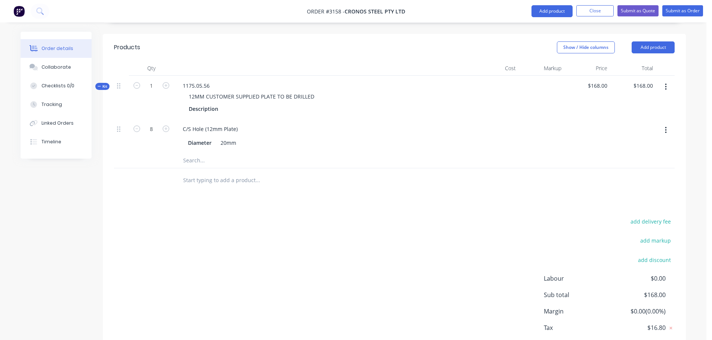
scroll to position [149, 0]
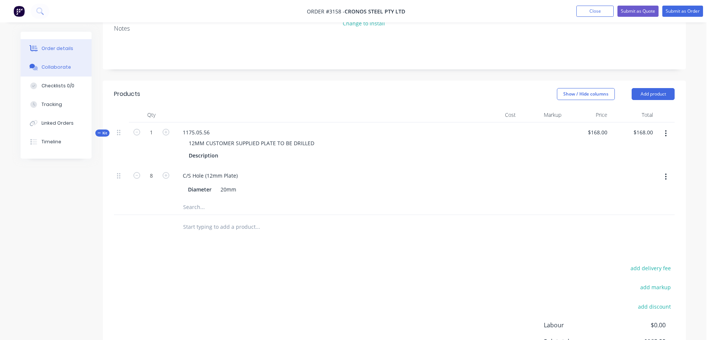
click at [62, 63] on button "Collaborate" at bounding box center [56, 67] width 71 height 19
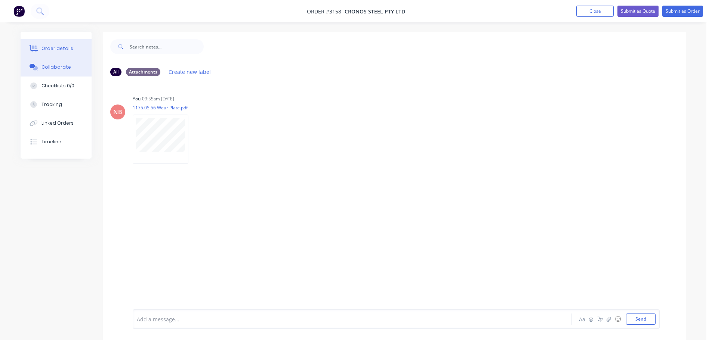
click at [72, 53] on button "Order details" at bounding box center [56, 48] width 71 height 19
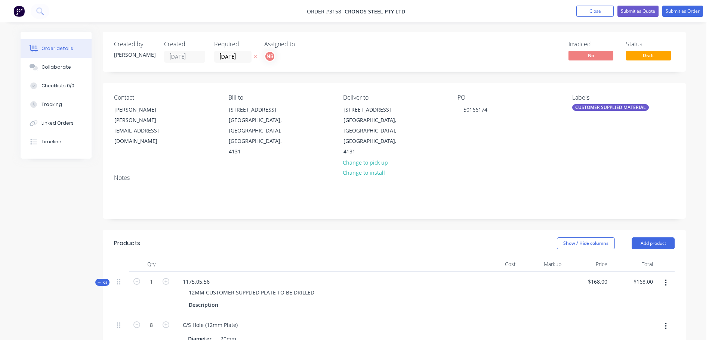
drag, startPoint x: 47, startPoint y: 69, endPoint x: 210, endPoint y: 67, distance: 162.9
click at [47, 68] on div "Collaborate" at bounding box center [56, 67] width 30 height 7
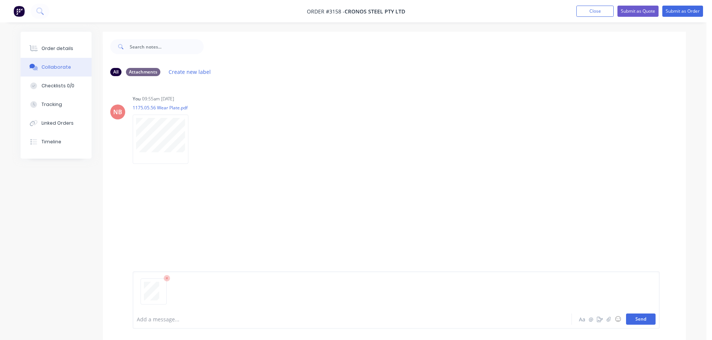
click at [632, 320] on button "Send" at bounding box center [641, 319] width 30 height 11
click at [67, 47] on div "Order details" at bounding box center [57, 48] width 32 height 7
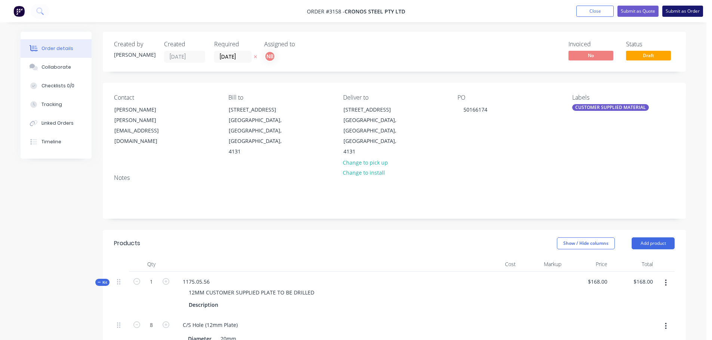
click at [693, 15] on button "Submit as Order" at bounding box center [682, 11] width 41 height 11
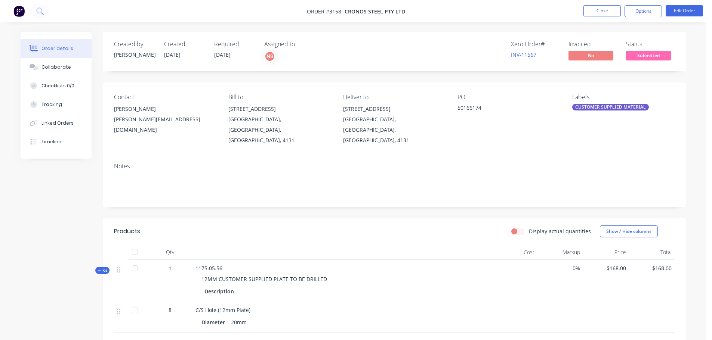
click at [638, 4] on nav "Order #3158 - Cronos Steel Pty Ltd Close Options Edit Order" at bounding box center [356, 11] width 712 height 22
click at [639, 10] on button "Options" at bounding box center [642, 11] width 37 height 12
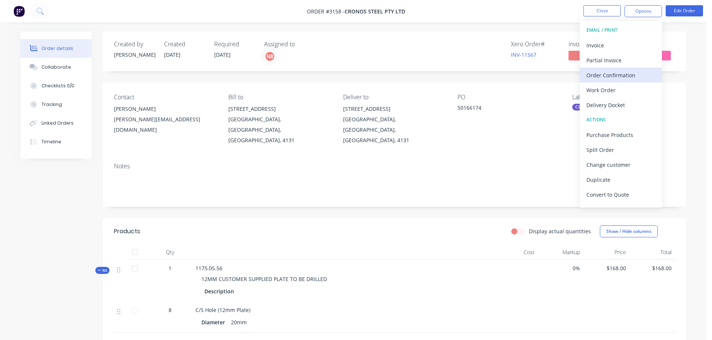
click at [607, 74] on div "Order Confirmation" at bounding box center [620, 75] width 69 height 11
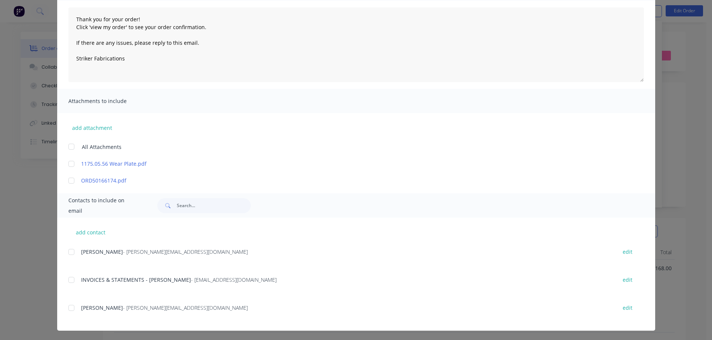
scroll to position [79, 0]
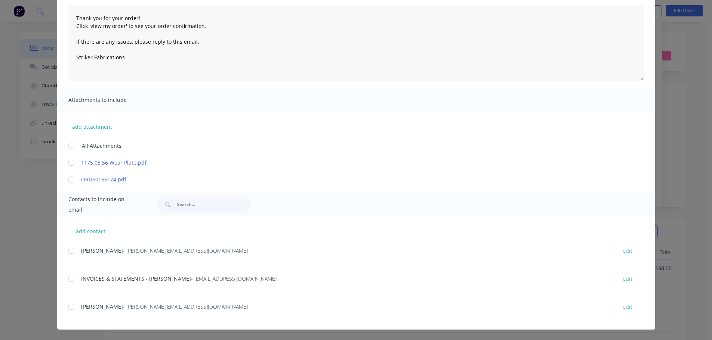
click at [69, 253] on div at bounding box center [71, 251] width 15 height 15
type textarea "Thank you for your order! Click 'view my order' to see your order confirmation.…"
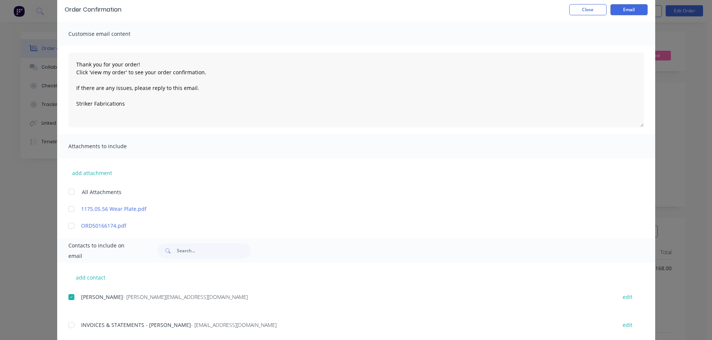
scroll to position [0, 0]
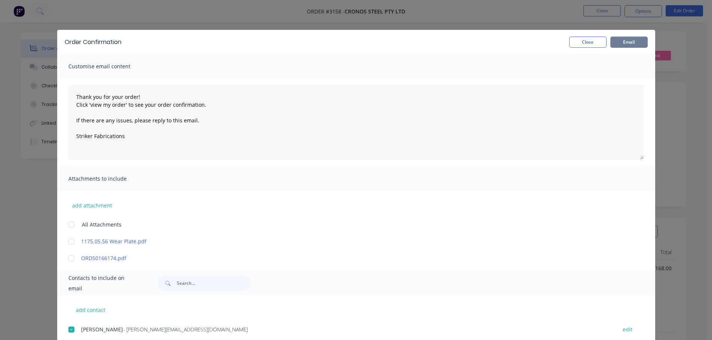
click at [637, 41] on button "Email" at bounding box center [628, 42] width 37 height 11
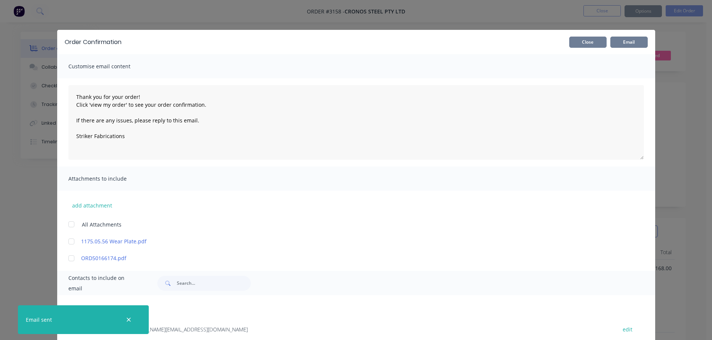
type textarea "Thank you for your order! Click 'view my order' to see your order confirmation.…"
click at [577, 45] on button "Close" at bounding box center [587, 42] width 37 height 11
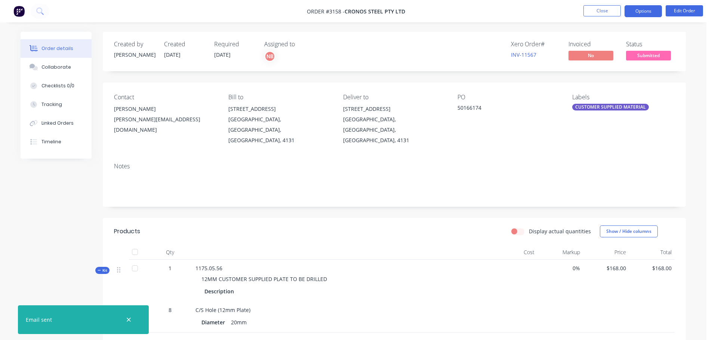
click at [637, 13] on button "Options" at bounding box center [642, 11] width 37 height 12
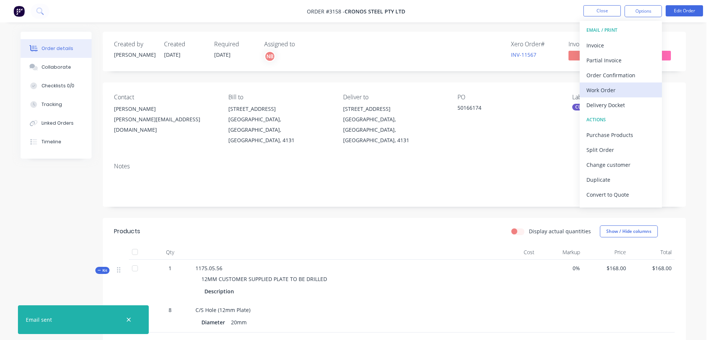
click at [608, 84] on button "Work Order" at bounding box center [620, 90] width 82 height 15
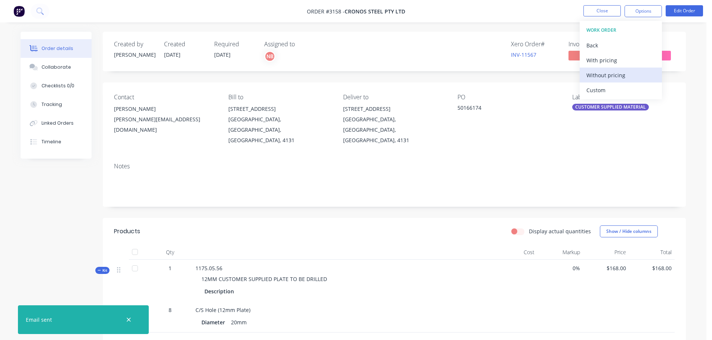
click at [607, 72] on div "Without pricing" at bounding box center [620, 75] width 69 height 11
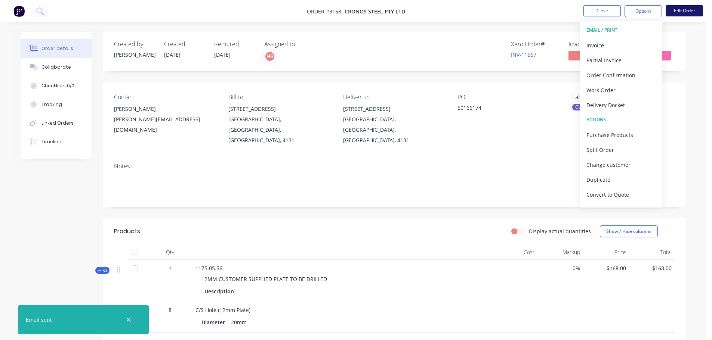
click at [675, 14] on button "Edit Order" at bounding box center [683, 10] width 37 height 11
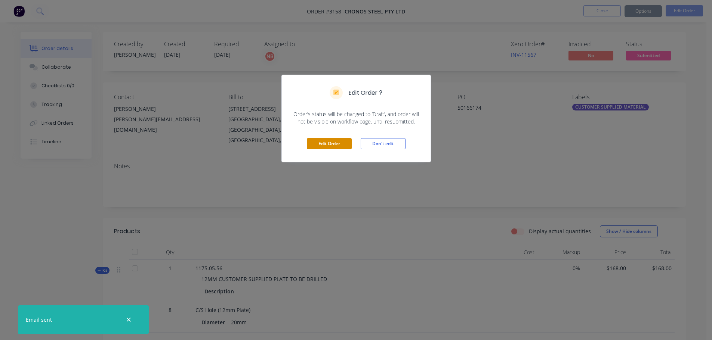
click at [343, 148] on button "Edit Order" at bounding box center [329, 143] width 45 height 11
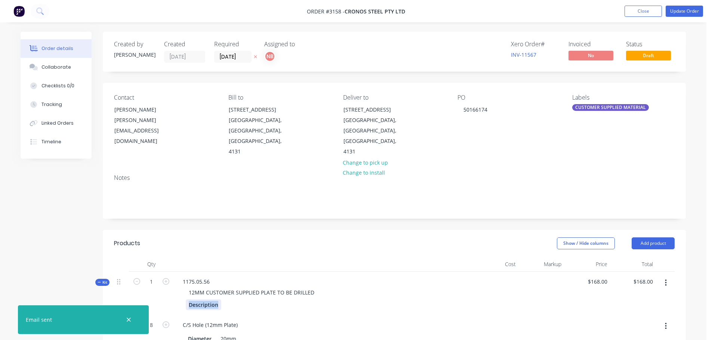
drag, startPoint x: 183, startPoint y: 300, endPoint x: 156, endPoint y: 303, distance: 26.7
click at [156, 303] on div "Kit 1 1175.05.56 12MM CUSTOMER SUPPLIED PLATE TO BE DRILLED Description $168.00…" at bounding box center [394, 293] width 560 height 43
click at [689, 6] on button "Update Order" at bounding box center [683, 11] width 37 height 11
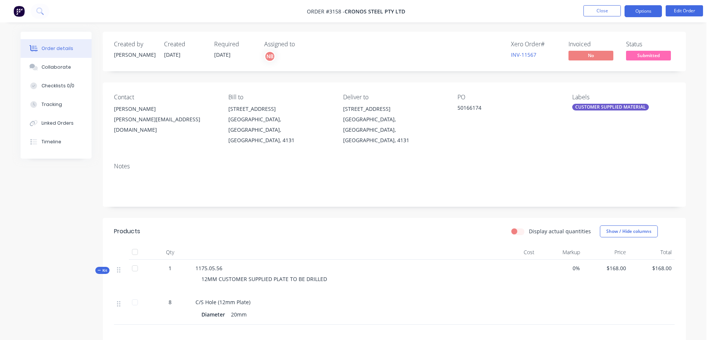
click at [646, 10] on button "Options" at bounding box center [642, 11] width 37 height 12
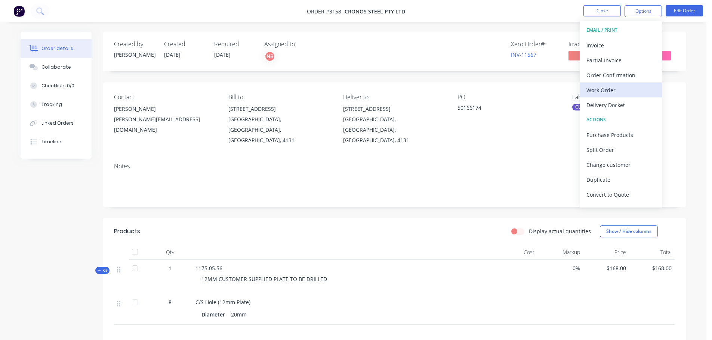
click at [596, 86] on div "Work Order" at bounding box center [620, 90] width 69 height 11
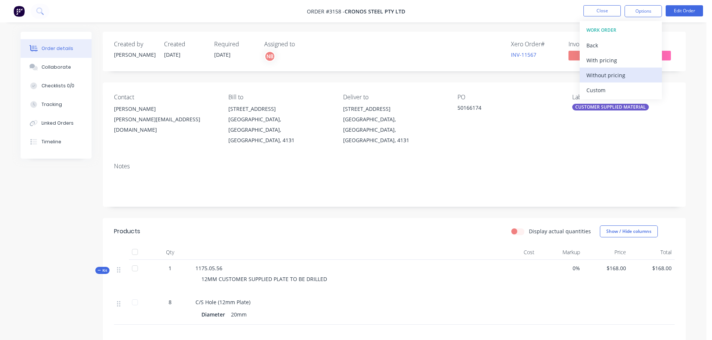
click at [596, 75] on div "Without pricing" at bounding box center [620, 75] width 69 height 11
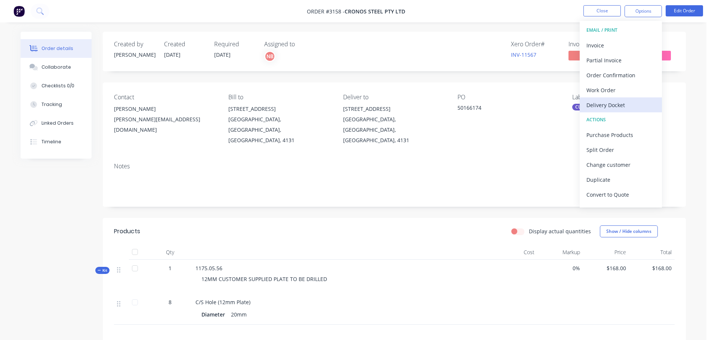
click at [612, 101] on div "Delivery Docket" at bounding box center [620, 105] width 69 height 11
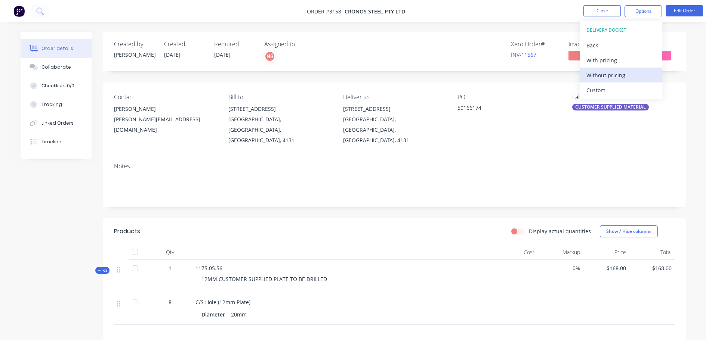
click at [608, 75] on div "Without pricing" at bounding box center [620, 75] width 69 height 11
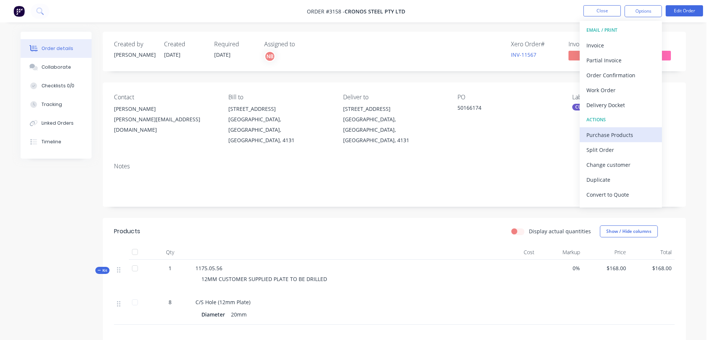
click at [613, 138] on div "Purchase Products" at bounding box center [620, 135] width 69 height 11
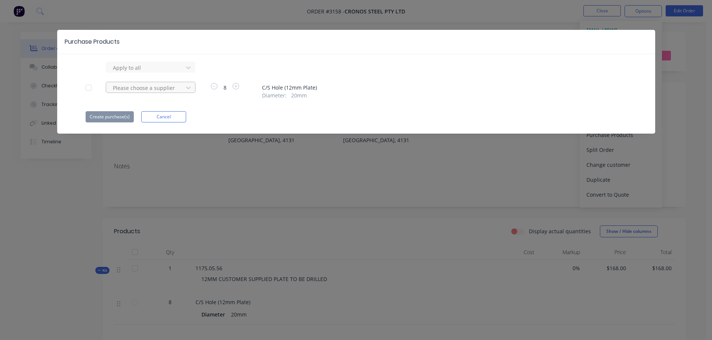
click at [170, 72] on div at bounding box center [145, 67] width 67 height 9
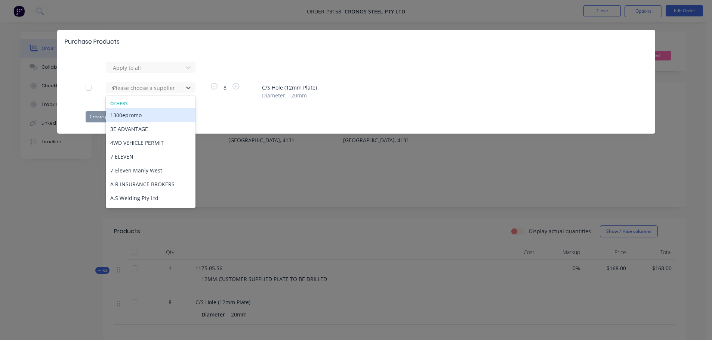
type input "sv"
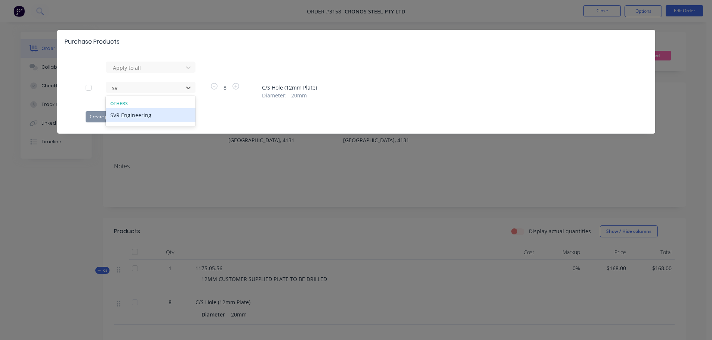
click at [152, 119] on div "SVR Engineering" at bounding box center [151, 115] width 90 height 14
click at [122, 111] on button "Create purchase(s)" at bounding box center [110, 116] width 48 height 11
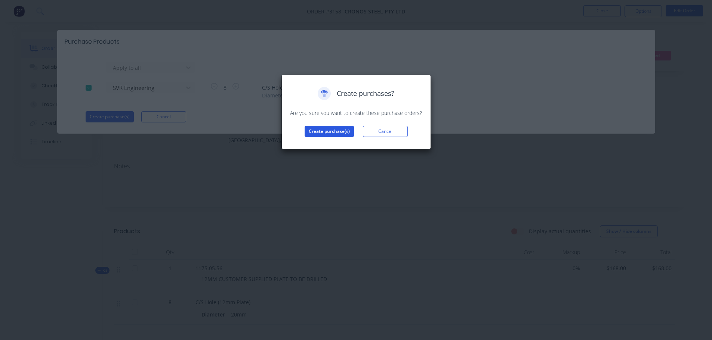
click at [317, 132] on button "Create purchase(s)" at bounding box center [328, 131] width 49 height 11
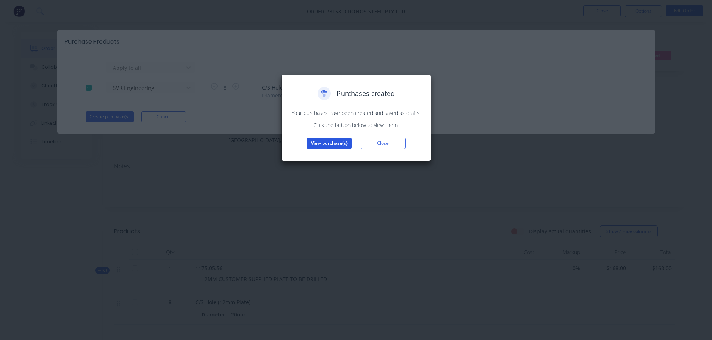
click at [321, 141] on button "View purchase(s)" at bounding box center [329, 143] width 45 height 11
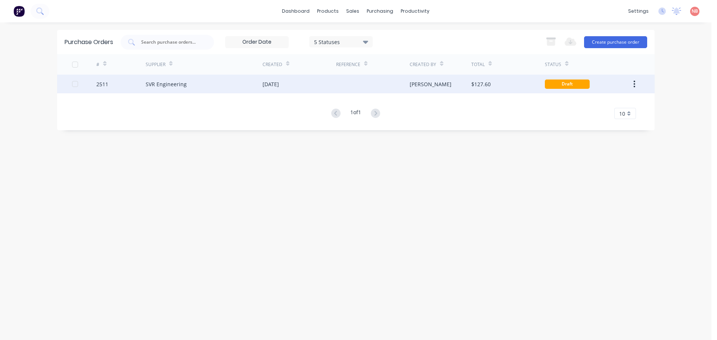
click at [306, 84] on div "11 Aug 2025" at bounding box center [300, 84] width 74 height 19
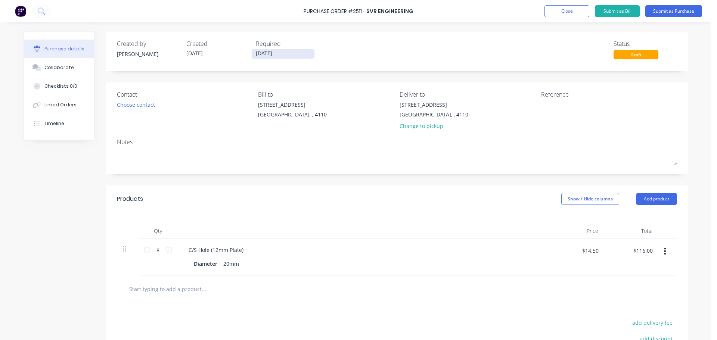
click at [287, 55] on input "11/08/25" at bounding box center [283, 53] width 63 height 9
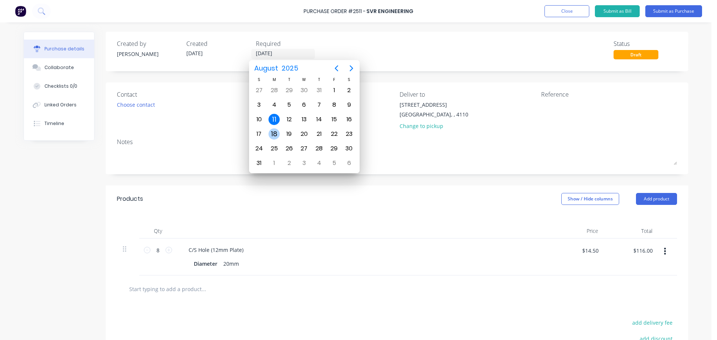
click at [273, 133] on div "18" at bounding box center [274, 134] width 11 height 11
type input "18/08/25"
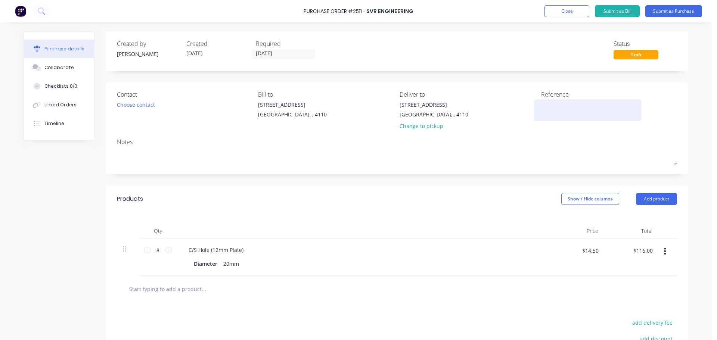
click at [576, 109] on textarea at bounding box center [587, 109] width 93 height 17
type textarea "Cronos 50166174"
type textarea "x"
type textarea "Cronos 50166174"
click at [675, 11] on button "Submit as Purchase" at bounding box center [674, 11] width 57 height 12
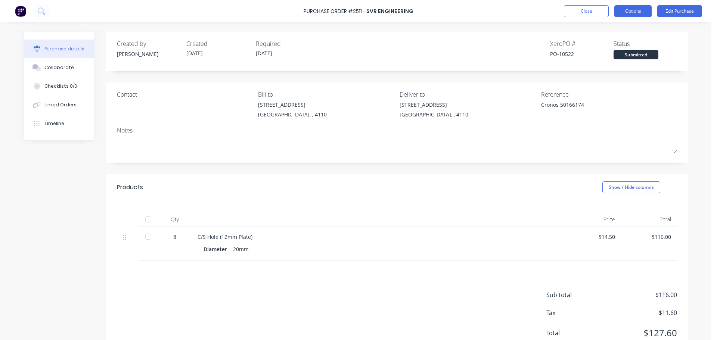
click at [621, 12] on button "Options" at bounding box center [633, 11] width 37 height 12
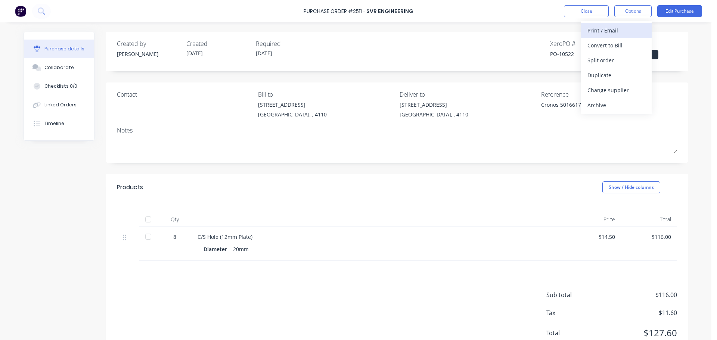
click at [607, 30] on div "Print / Email" at bounding box center [617, 30] width 58 height 11
click at [602, 44] on div "With pricing" at bounding box center [617, 45] width 58 height 11
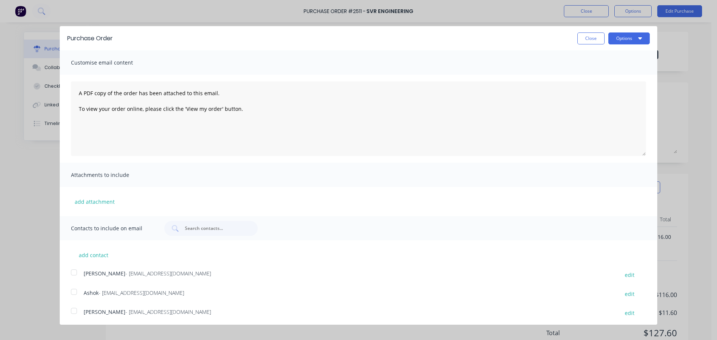
click at [73, 292] on div at bounding box center [74, 292] width 15 height 15
click at [628, 40] on button "Options" at bounding box center [629, 39] width 41 height 12
click at [614, 59] on div "Print" at bounding box center [615, 57] width 58 height 11
click at [601, 70] on div "Email" at bounding box center [615, 72] width 58 height 11
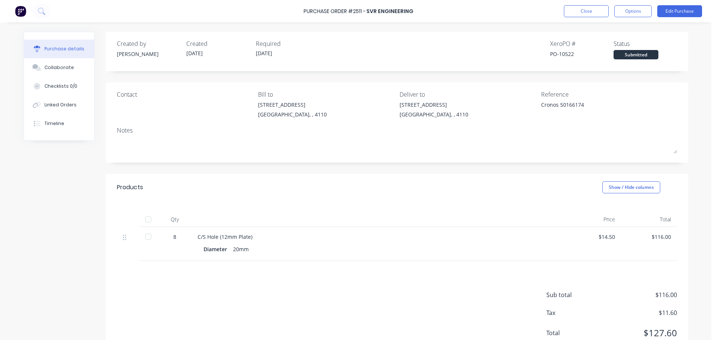
type textarea "x"
click at [576, 11] on button "Close" at bounding box center [586, 11] width 45 height 12
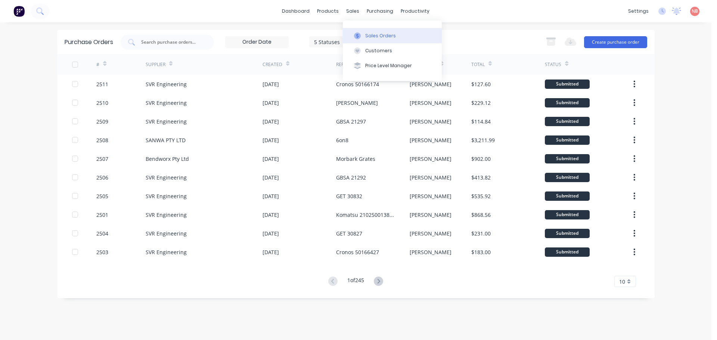
click at [362, 36] on div at bounding box center [357, 36] width 11 height 7
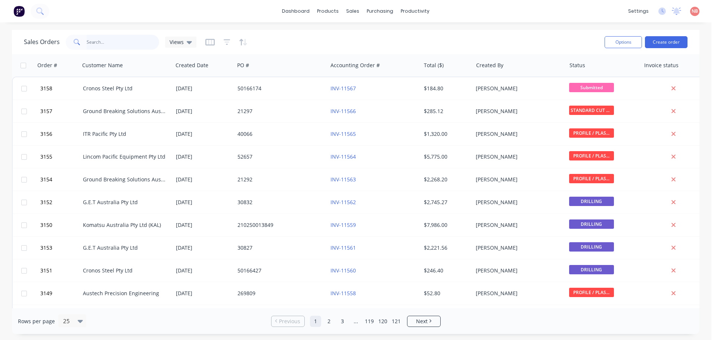
click at [121, 42] on input "text" at bounding box center [123, 42] width 73 height 15
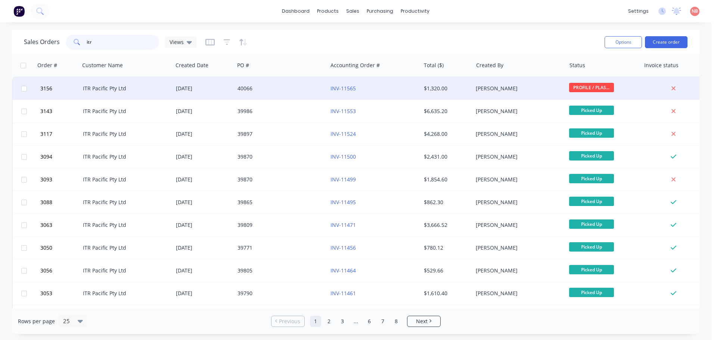
type input "itr"
click at [290, 90] on div "40066" at bounding box center [279, 88] width 83 height 7
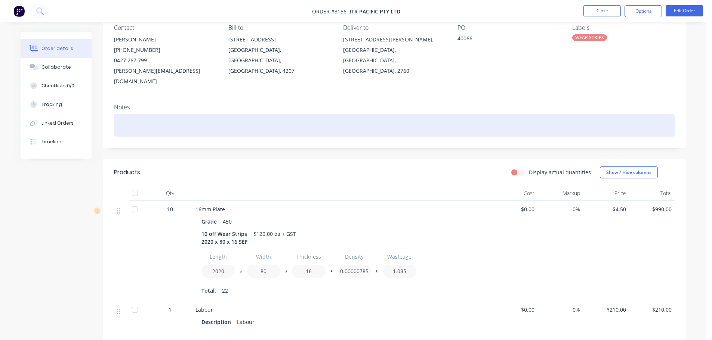
scroll to position [112, 0]
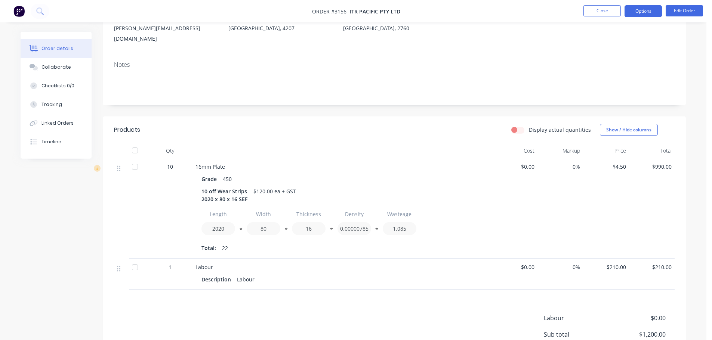
click at [652, 7] on button "Options" at bounding box center [642, 11] width 37 height 12
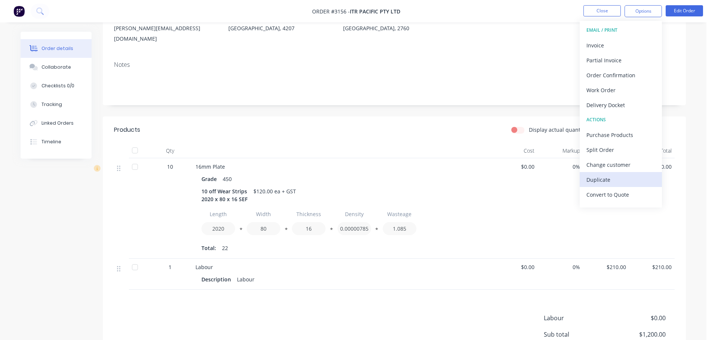
click at [606, 177] on div "Duplicate" at bounding box center [620, 179] width 69 height 11
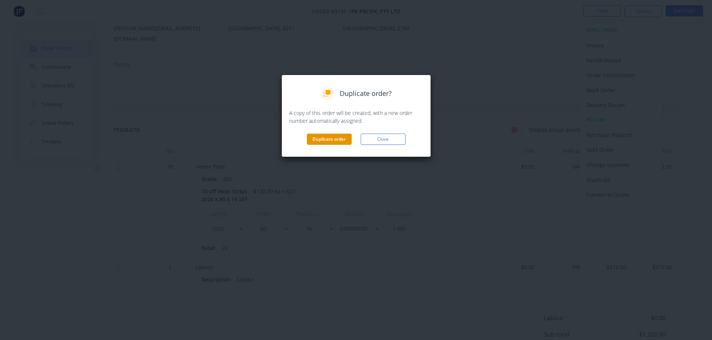
click at [350, 141] on button "Duplicate order" at bounding box center [329, 139] width 45 height 11
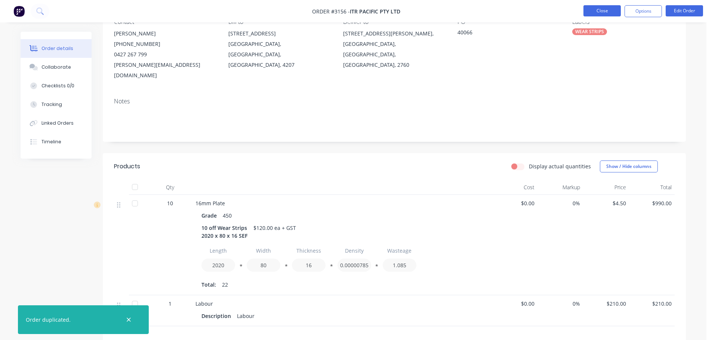
scroll to position [0, 0]
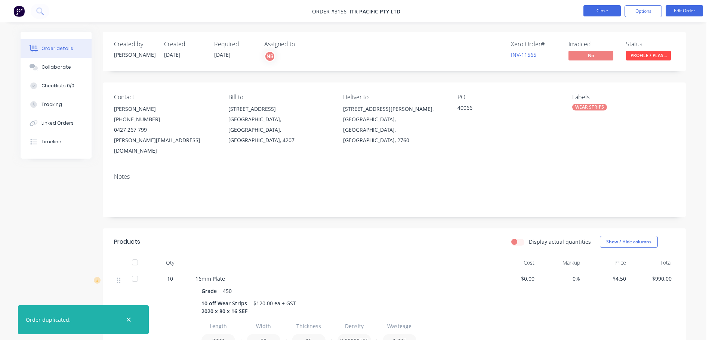
click at [605, 6] on button "Close" at bounding box center [601, 10] width 37 height 11
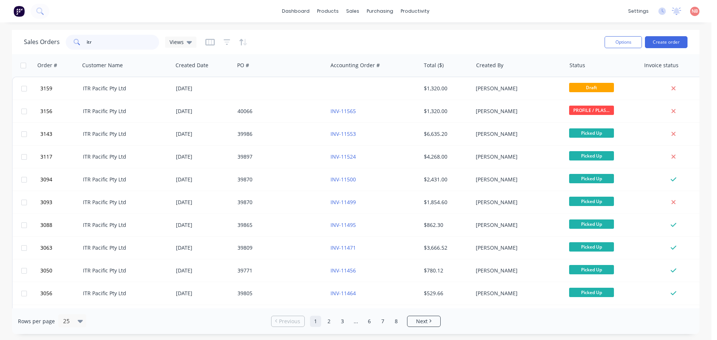
drag, startPoint x: 123, startPoint y: 46, endPoint x: 63, endPoint y: 50, distance: 60.6
click at [63, 50] on div "Sales Orders itr Views" at bounding box center [311, 42] width 575 height 18
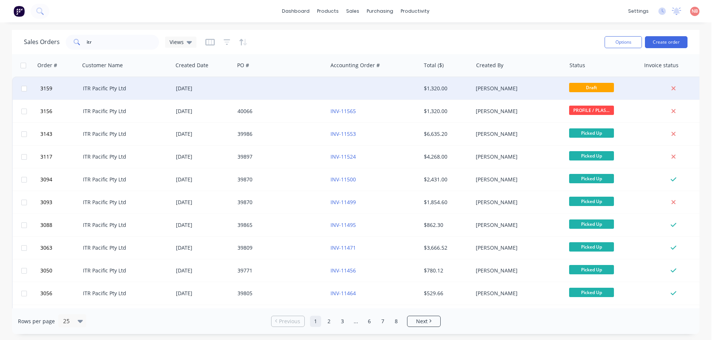
click at [273, 95] on div at bounding box center [281, 88] width 93 height 22
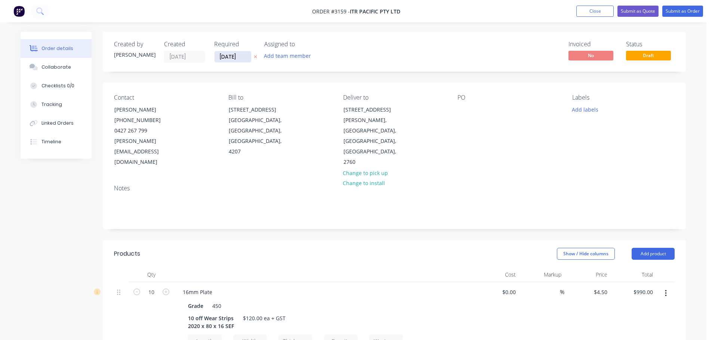
click at [231, 53] on input "11/08/25" at bounding box center [232, 56] width 37 height 11
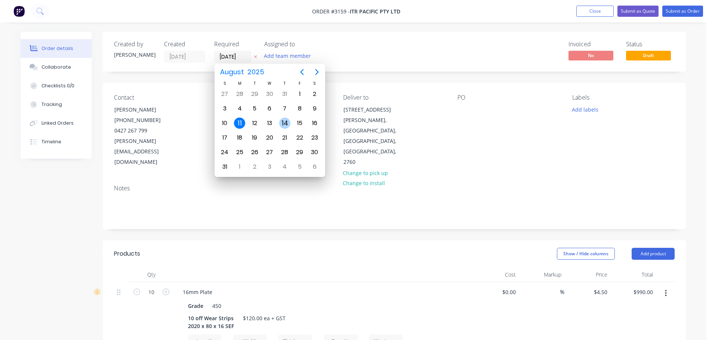
click at [285, 123] on div "14" at bounding box center [284, 123] width 11 height 11
type input "14/08/25"
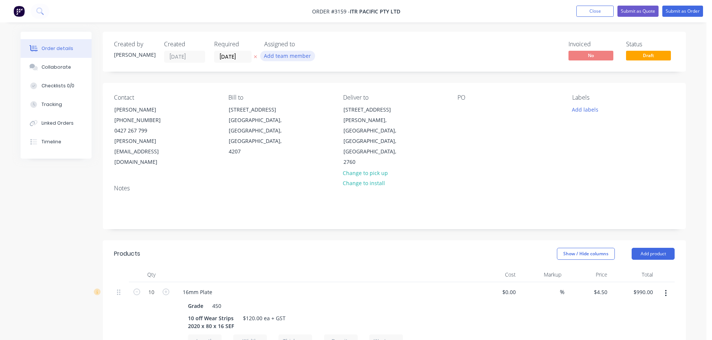
click at [291, 61] on button "Add team member" at bounding box center [287, 56] width 55 height 10
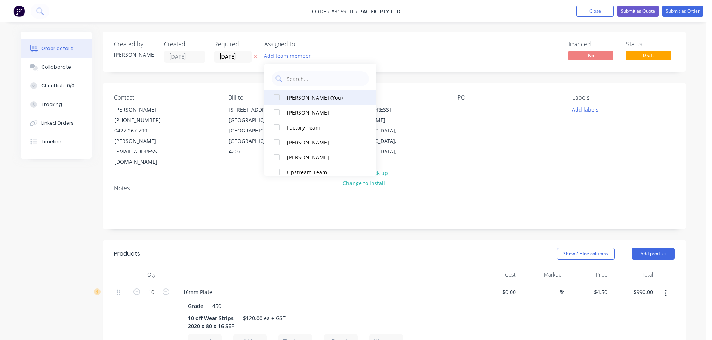
click at [298, 95] on div "Naomi Badrick (You)" at bounding box center [324, 98] width 75 height 8
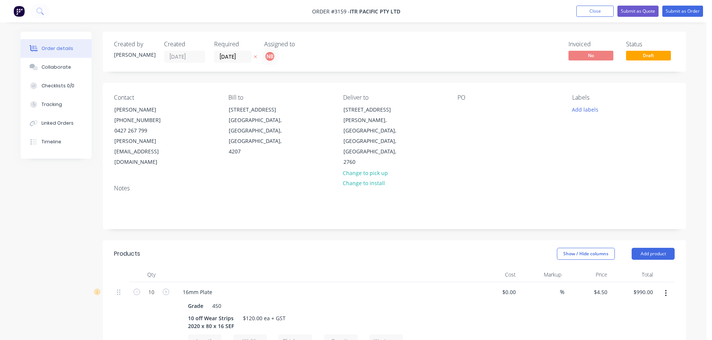
click at [164, 80] on div "Created by Naomi Created 11/08/25 Required 14/08/25 Assigned to NB Invoiced No …" at bounding box center [394, 329] width 583 height 595
click at [454, 113] on div "Contact Jason Wegener (02) 8608 1144 0427 267 799 jason@itrnsw.com.au Bill to 9…" at bounding box center [394, 131] width 583 height 96
click at [458, 110] on div at bounding box center [463, 109] width 12 height 11
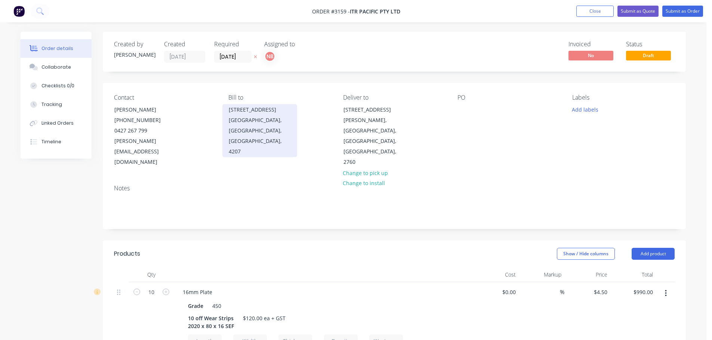
click at [232, 114] on div "9 Business Street" at bounding box center [260, 110] width 62 height 10
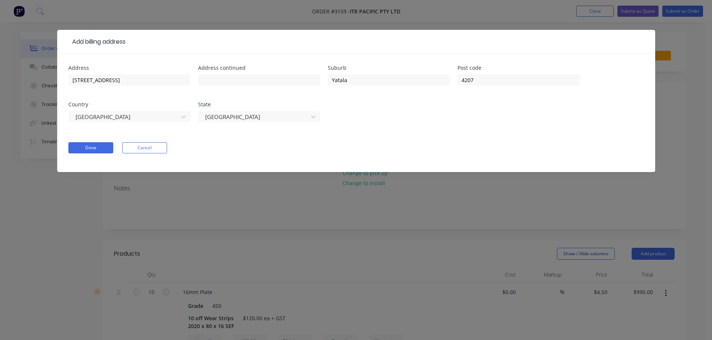
click at [377, 19] on div "Add billing address Address 9 Business Street Address continued Suburb Yatala P…" at bounding box center [356, 170] width 712 height 340
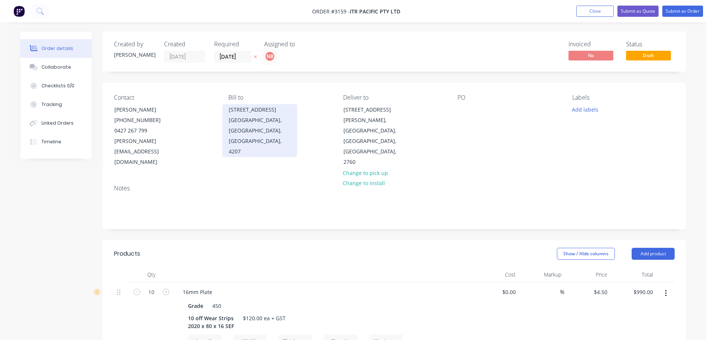
click at [254, 117] on div "Yatala, Queensland, Australia, 4207" at bounding box center [260, 136] width 62 height 42
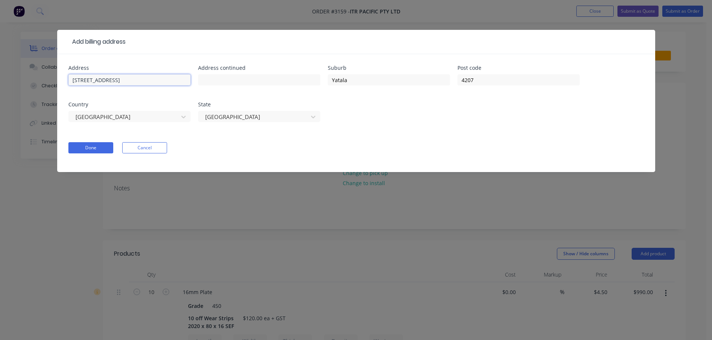
drag, startPoint x: 67, startPoint y: 84, endPoint x: 8, endPoint y: 86, distance: 58.7
click at [8, 86] on div "Add billing address Address 9 Business Street Address continued Suburb Yatala P…" at bounding box center [356, 170] width 712 height 340
click at [129, 73] on div "9 Business Street" at bounding box center [129, 83] width 122 height 22
click at [129, 78] on input "9 Business Street" at bounding box center [129, 79] width 122 height 11
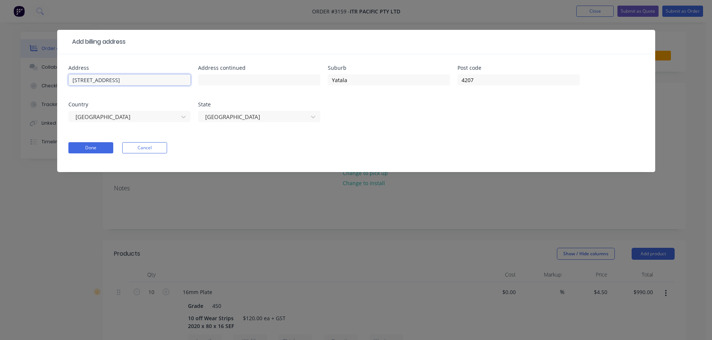
click at [129, 78] on input "9 Business Street" at bounding box center [129, 79] width 122 height 11
type input "2 Lions Park Drive"
click at [89, 147] on button "Done" at bounding box center [90, 147] width 45 height 11
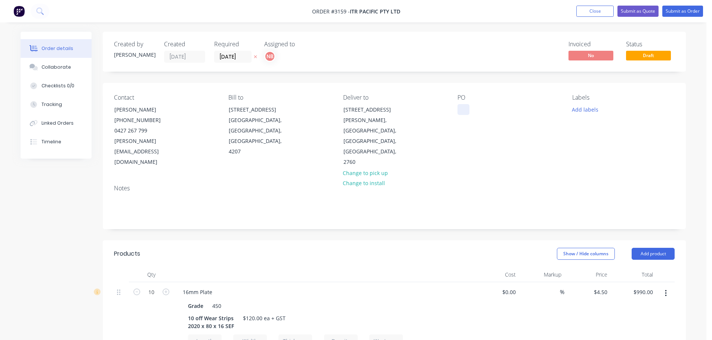
click at [461, 112] on div at bounding box center [463, 109] width 12 height 11
click at [578, 114] on button "Add labels" at bounding box center [585, 109] width 34 height 10
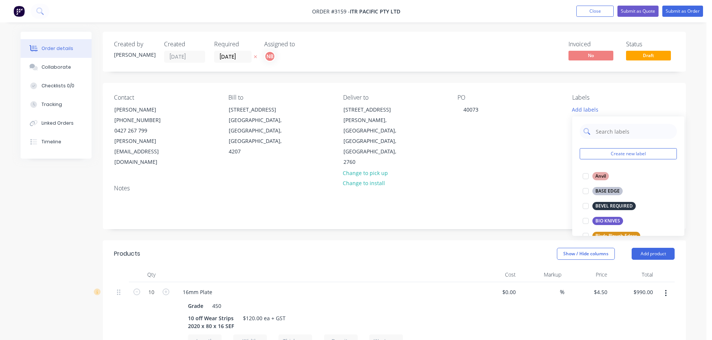
click at [600, 130] on input "text" at bounding box center [634, 131] width 78 height 15
type input "we"
drag, startPoint x: 604, startPoint y: 233, endPoint x: 571, endPoint y: 226, distance: 34.0
click at [604, 233] on div "WEAR STRIPS" at bounding box center [609, 236] width 35 height 8
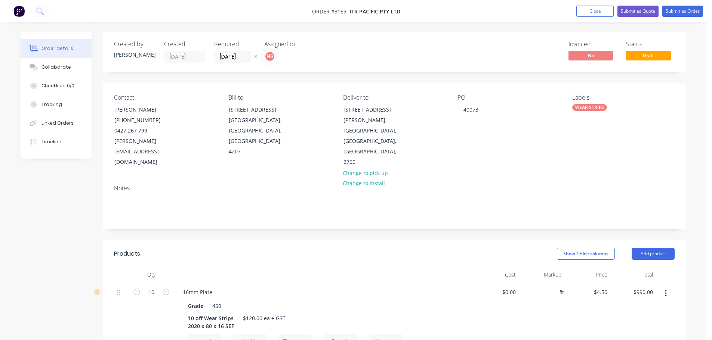
click at [446, 207] on div "Notes" at bounding box center [394, 204] width 583 height 50
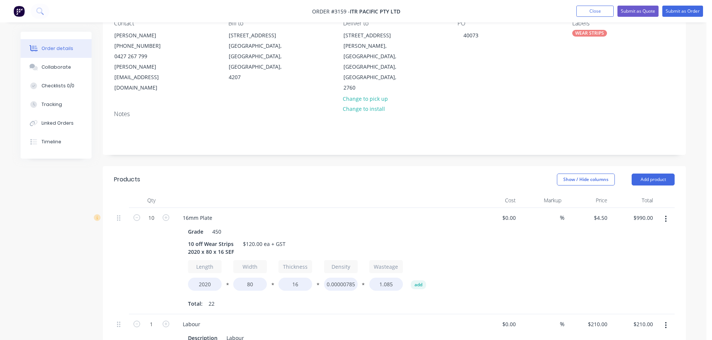
scroll to position [75, 0]
click at [150, 212] on input "10" at bounding box center [151, 217] width 19 height 11
type input "18"
type input "$1,782.00"
click at [184, 173] on div "Products" at bounding box center [173, 179] width 119 height 12
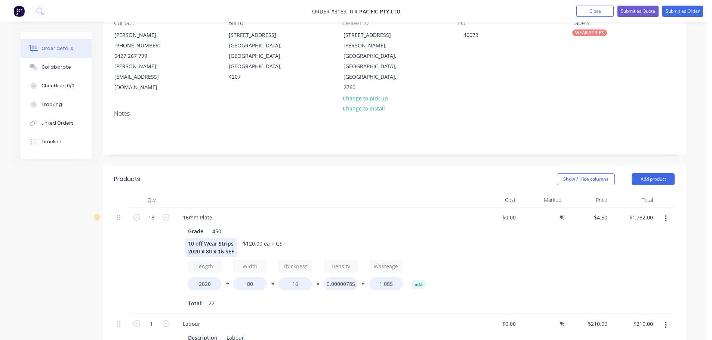
click at [194, 238] on div "10 off Wear Strips 2020 x 80 x 16 SEF" at bounding box center [211, 247] width 52 height 19
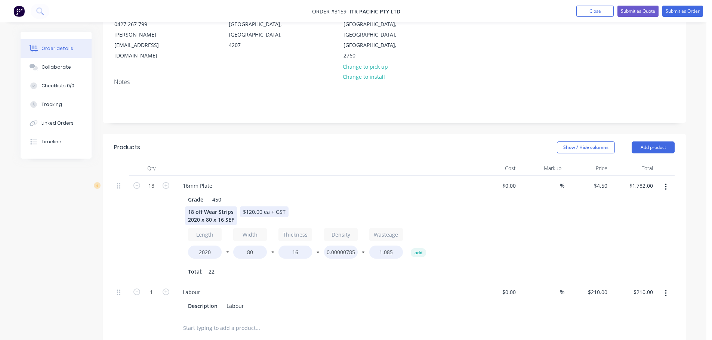
scroll to position [149, 0]
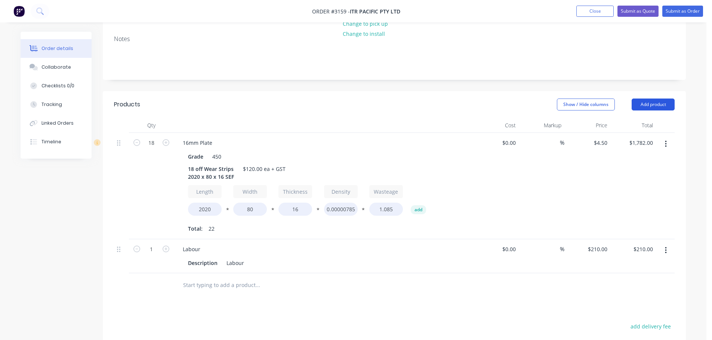
click at [655, 99] on button "Add product" at bounding box center [652, 105] width 43 height 12
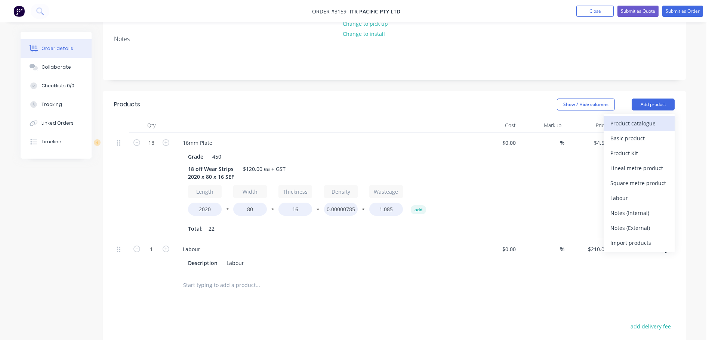
click at [644, 118] on div "Product catalogue" at bounding box center [639, 123] width 58 height 11
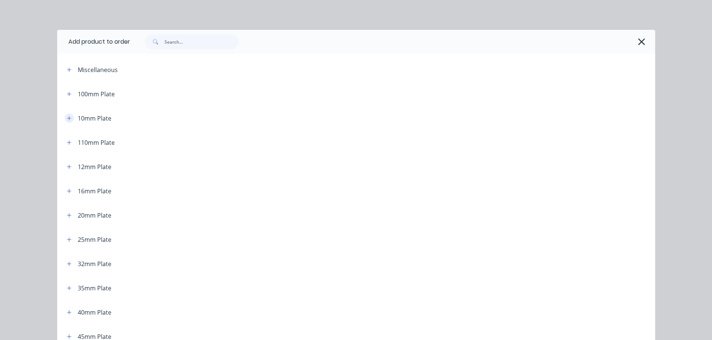
click at [67, 118] on icon "button" at bounding box center [69, 118] width 4 height 4
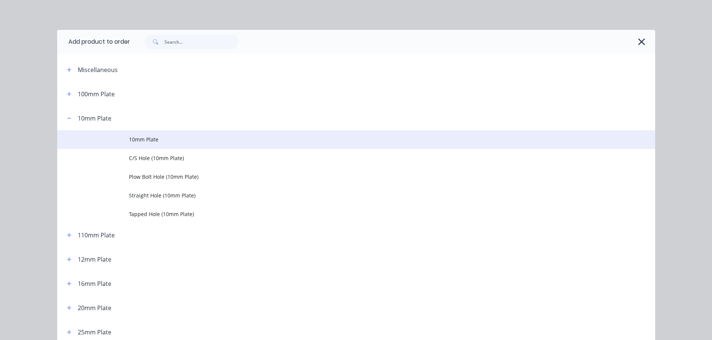
click at [137, 137] on span "10mm Plate" at bounding box center [339, 140] width 421 height 8
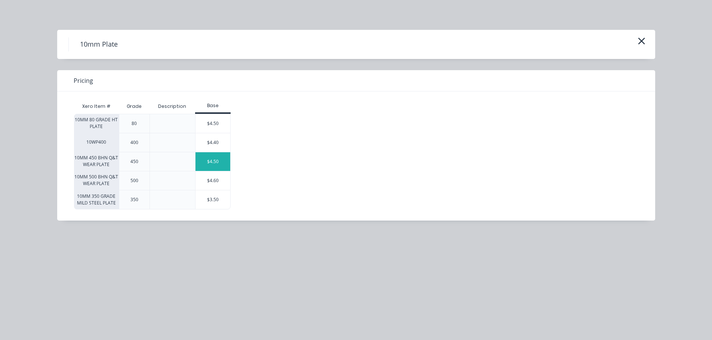
click at [199, 157] on div "$4.50" at bounding box center [212, 161] width 35 height 19
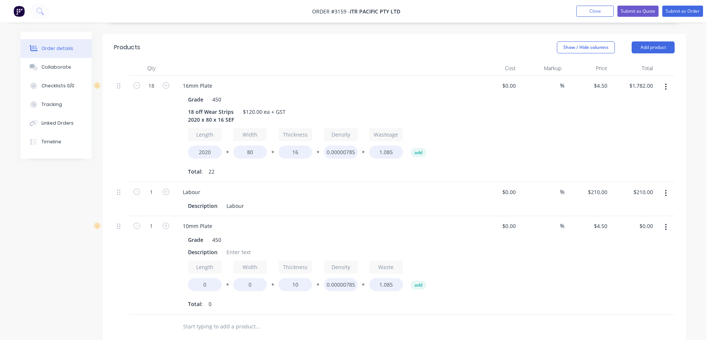
scroll to position [224, 0]
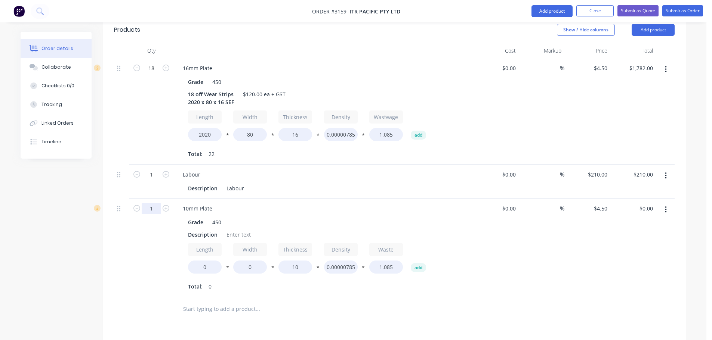
click at [151, 74] on input "1" at bounding box center [151, 68] width 19 height 11
type input "15"
click at [194, 229] on div "Description" at bounding box center [202, 234] width 35 height 11
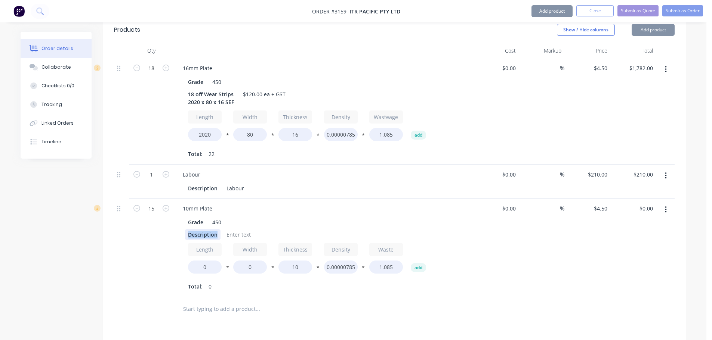
click at [194, 229] on div "Description" at bounding box center [202, 234] width 35 height 11
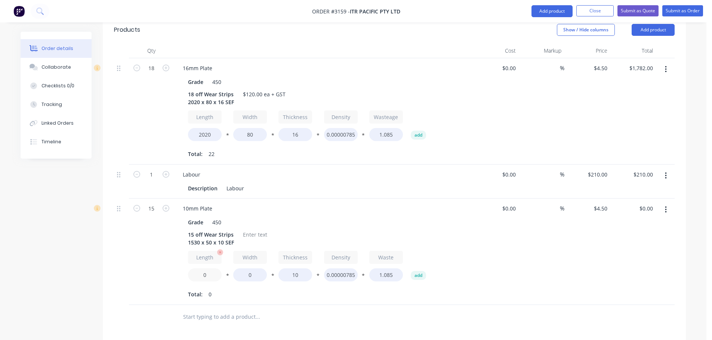
click at [200, 269] on input "0" at bounding box center [205, 275] width 34 height 13
type input "1530"
click at [245, 269] on input "0" at bounding box center [250, 275] width 34 height 13
type input "50"
type input "$472.50"
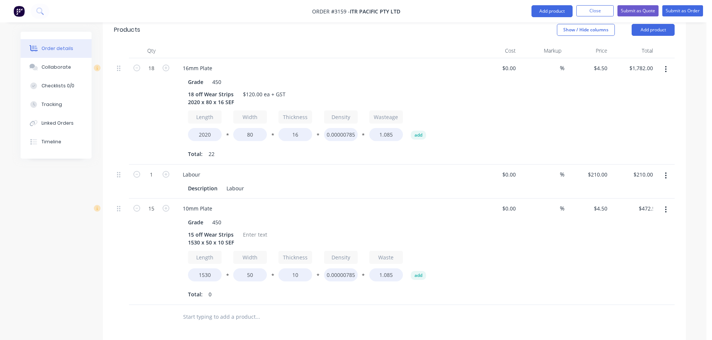
click at [262, 310] on input "text" at bounding box center [257, 317] width 149 height 15
drag, startPoint x: 116, startPoint y: 155, endPoint x: 116, endPoint y: 170, distance: 14.6
click at [120, 199] on div "18 16mm Plate Grade 450 18 off Wear Strips 2020 x 80 x 16 SEF $120.00 ea + GST …" at bounding box center [394, 181] width 560 height 247
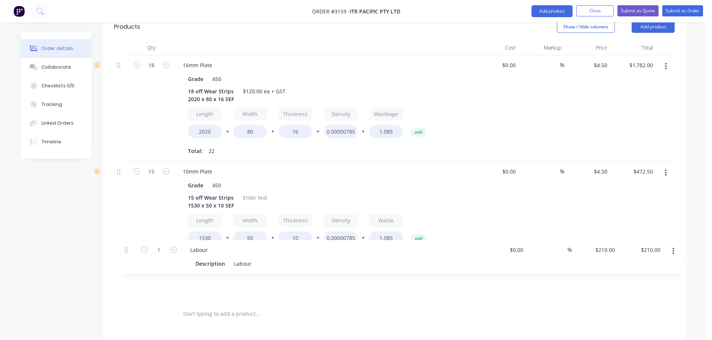
drag, startPoint x: 119, startPoint y: 166, endPoint x: 125, endPoint y: 266, distance: 100.0
click at [125, 266] on div "18 16mm Plate Grade 450 18 off Wear Strips 2020 x 80 x 16 SEF $120.00 ea + GST …" at bounding box center [394, 178] width 560 height 247
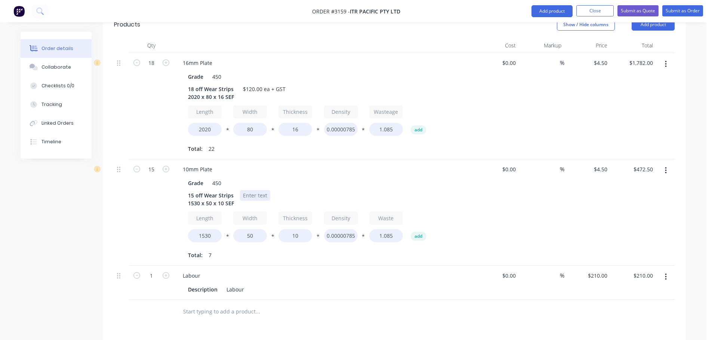
click at [251, 190] on div at bounding box center [255, 195] width 30 height 11
click at [309, 176] on div "Grade 450 15 off Wear Strips 1530 x 50 x 10 SEF $54.00 ea + GST Length 1530 * W…" at bounding box center [323, 218] width 293 height 85
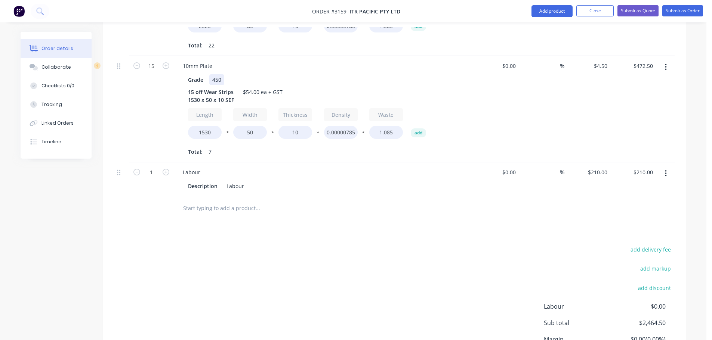
scroll to position [341, 0]
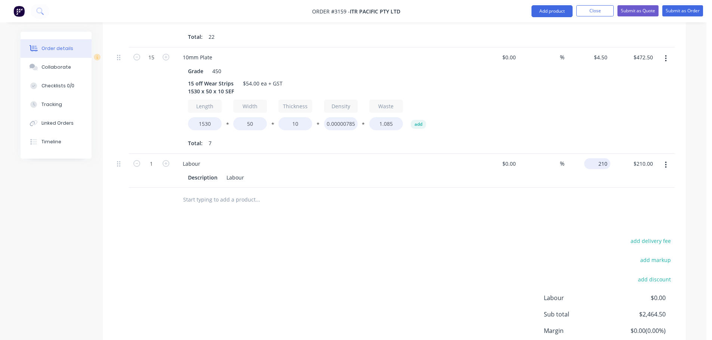
click at [601, 158] on input "210" at bounding box center [598, 163] width 23 height 11
type input "$0.00"
click at [552, 190] on div at bounding box center [394, 200] width 560 height 24
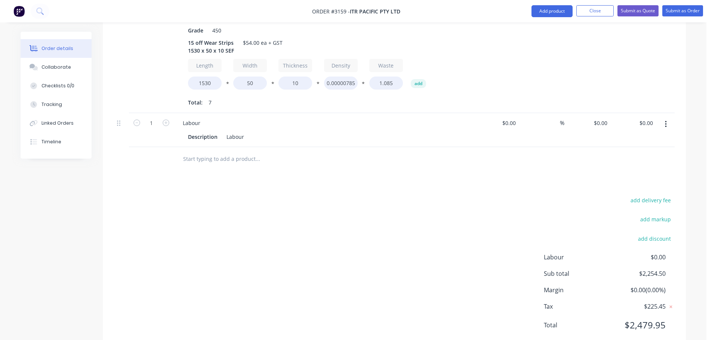
scroll to position [383, 0]
click at [600, 117] on div "0 $0.00" at bounding box center [600, 122] width 20 height 11
type input "$715.50"
click at [550, 166] on div "Products Show / Hide columns Add product Qty Cost Markup Price Total 18 16mm Pl…" at bounding box center [394, 104] width 583 height 492
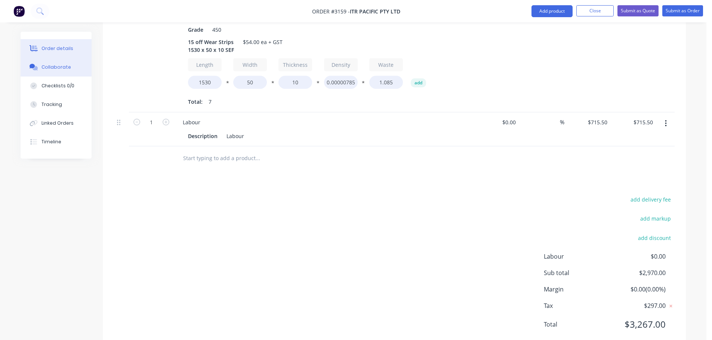
drag, startPoint x: 53, startPoint y: 65, endPoint x: 69, endPoint y: 68, distance: 15.5
click at [53, 65] on div "Collaborate" at bounding box center [56, 67] width 30 height 7
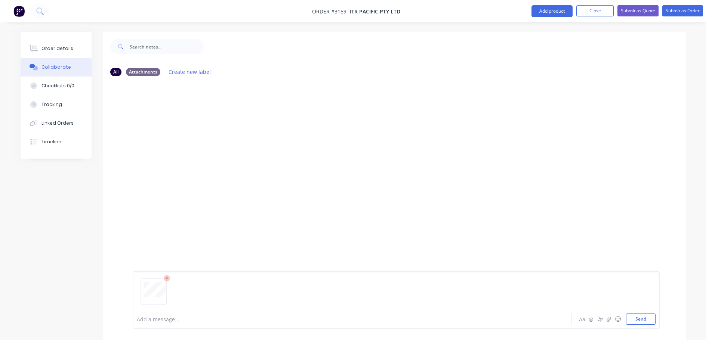
drag, startPoint x: 643, startPoint y: 320, endPoint x: 656, endPoint y: 313, distance: 15.2
click at [643, 319] on button "Send" at bounding box center [641, 319] width 30 height 11
click at [63, 47] on div "Order details" at bounding box center [57, 48] width 32 height 7
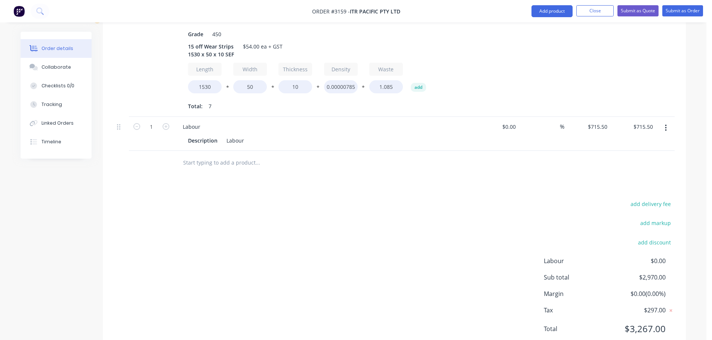
scroll to position [383, 0]
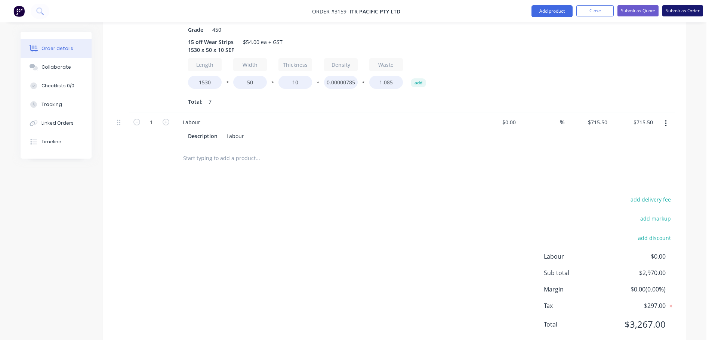
click at [686, 7] on button "Submit as Order" at bounding box center [682, 10] width 41 height 11
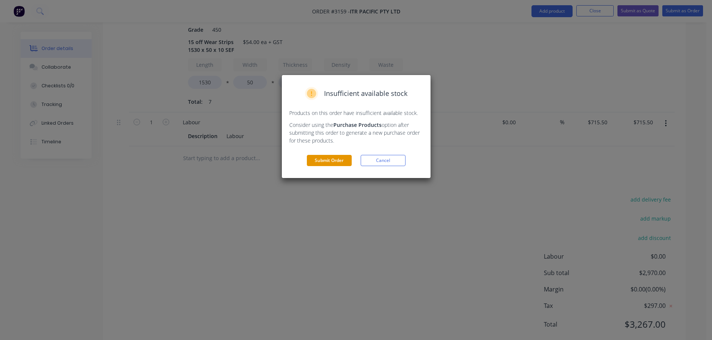
click at [333, 164] on button "Submit Order" at bounding box center [329, 160] width 45 height 11
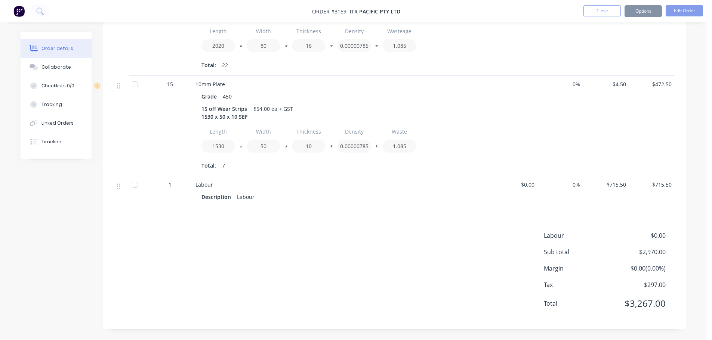
scroll to position [285, 0]
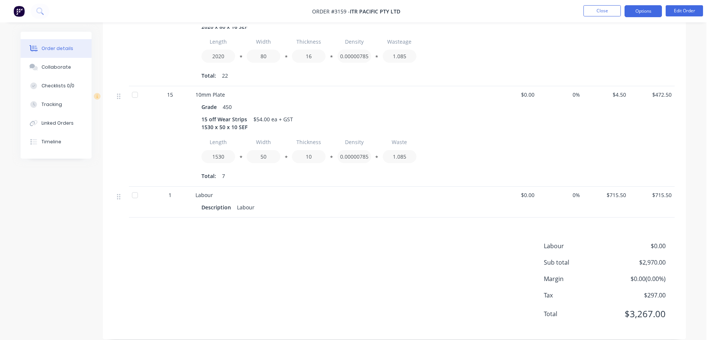
click at [636, 12] on button "Options" at bounding box center [642, 11] width 37 height 12
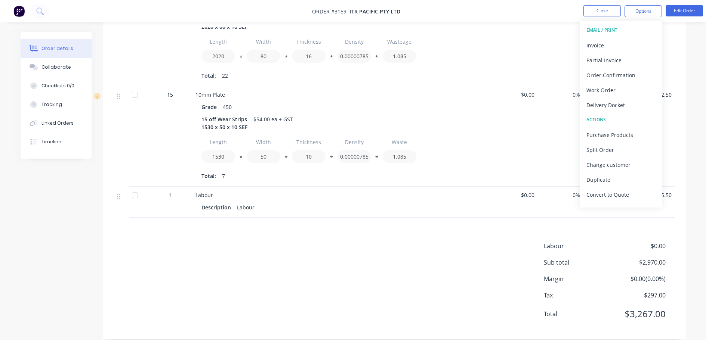
click at [532, 39] on div "$0.00" at bounding box center [514, 36] width 46 height 101
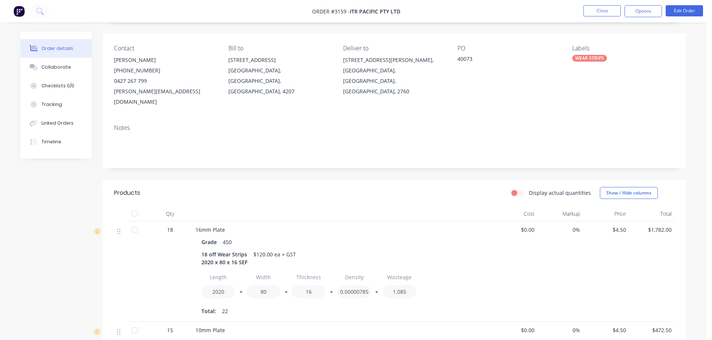
scroll to position [0, 0]
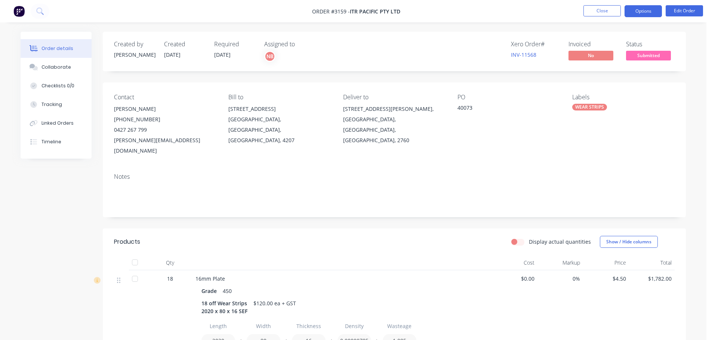
click at [642, 15] on button "Options" at bounding box center [642, 11] width 37 height 12
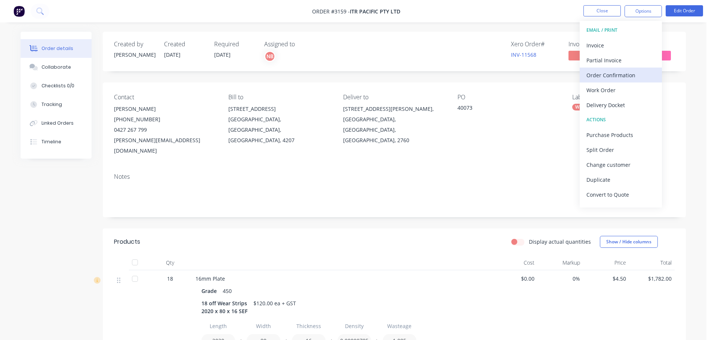
click at [603, 72] on div "Order Confirmation" at bounding box center [620, 75] width 69 height 11
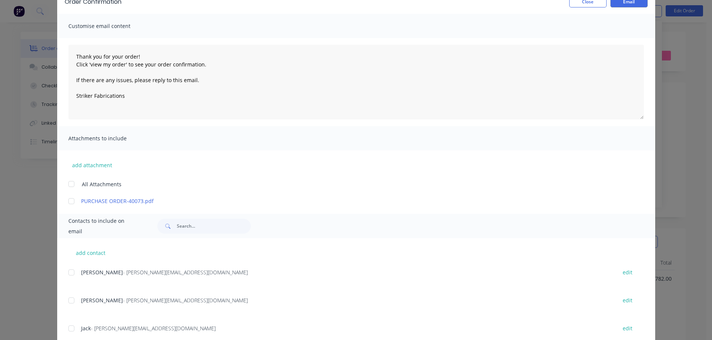
scroll to position [112, 0]
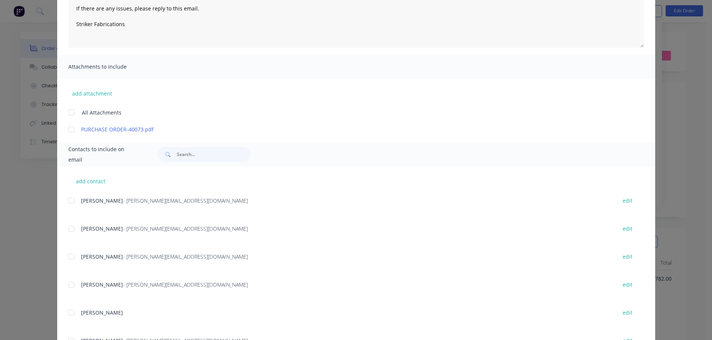
click at [71, 260] on div at bounding box center [71, 257] width 15 height 15
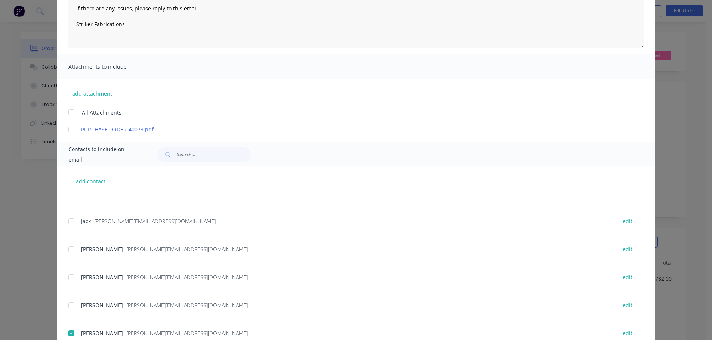
scroll to position [0, 0]
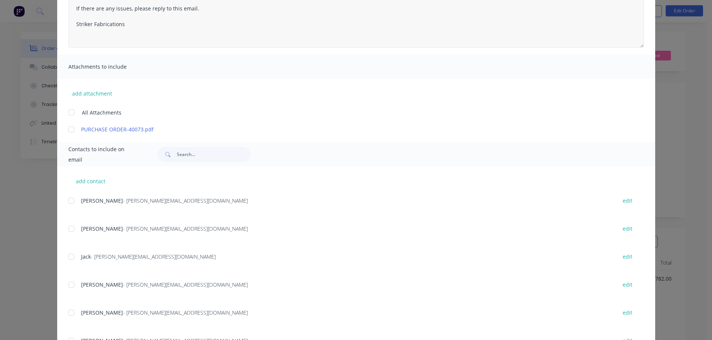
type textarea "Thank you for your order! Click 'view my order' to see your order confirmation.…"
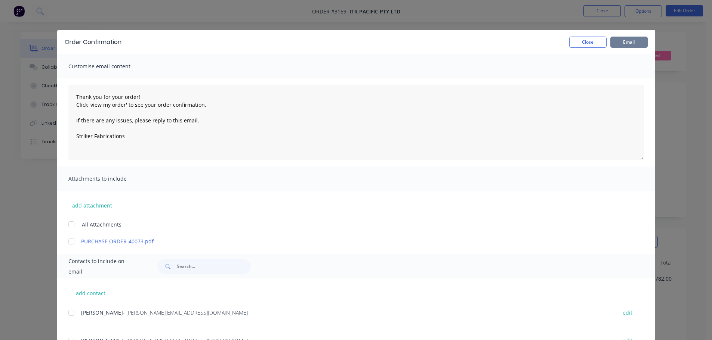
click at [617, 41] on button "Email" at bounding box center [628, 42] width 37 height 11
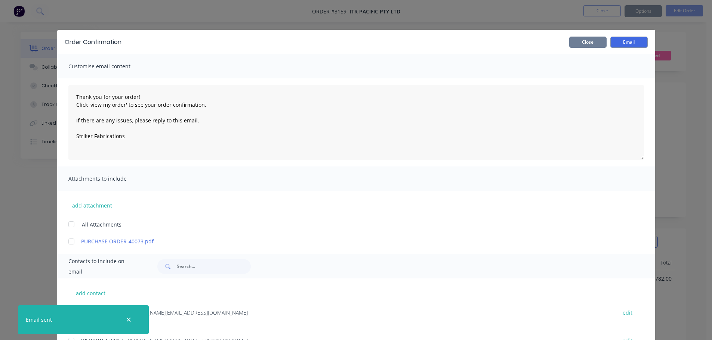
click at [586, 37] on button "Close" at bounding box center [587, 42] width 37 height 11
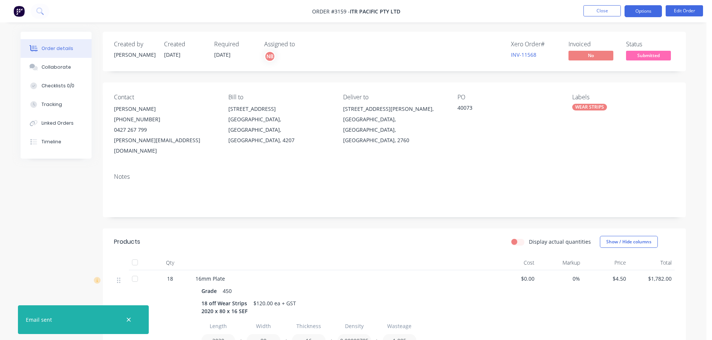
click at [648, 10] on button "Options" at bounding box center [642, 11] width 37 height 12
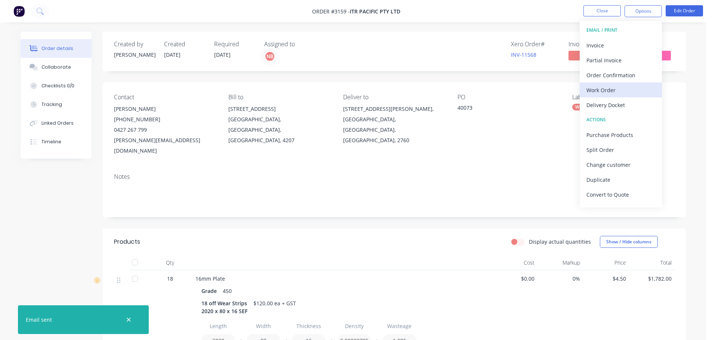
click at [600, 87] on div "Work Order" at bounding box center [620, 90] width 69 height 11
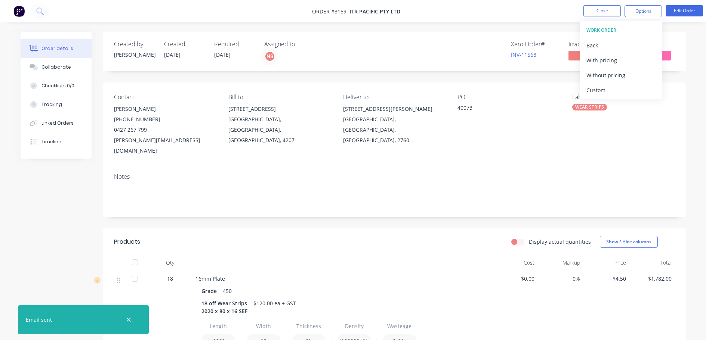
click at [600, 87] on div "Custom" at bounding box center [620, 90] width 69 height 11
click at [603, 69] on button "Without pricing" at bounding box center [620, 75] width 82 height 15
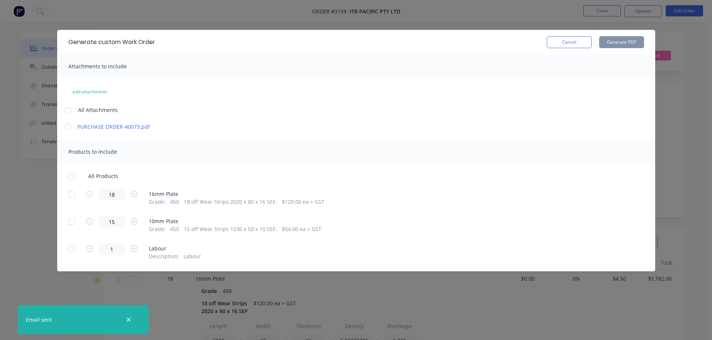
click at [70, 194] on div at bounding box center [71, 194] width 15 height 15
click at [68, 220] on div at bounding box center [71, 221] width 15 height 15
click at [619, 44] on button "Generate PDF" at bounding box center [621, 42] width 45 height 12
click at [561, 39] on button "Cancel" at bounding box center [569, 42] width 45 height 12
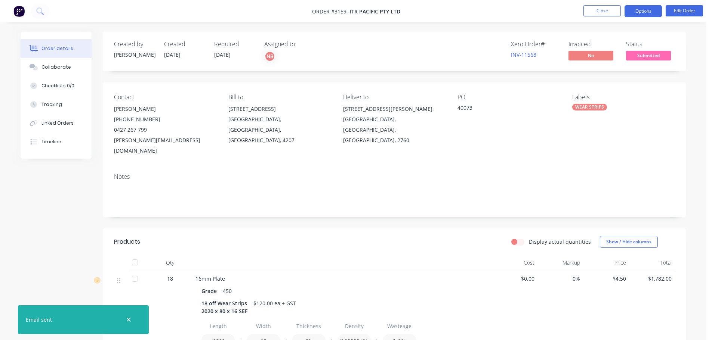
click at [646, 15] on button "Options" at bounding box center [642, 11] width 37 height 12
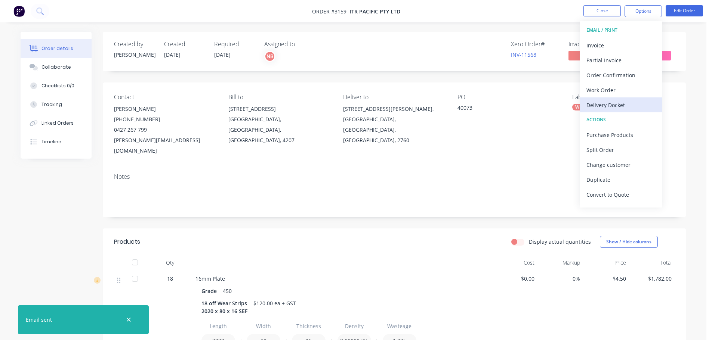
click at [620, 101] on div "Delivery Docket" at bounding box center [620, 105] width 69 height 11
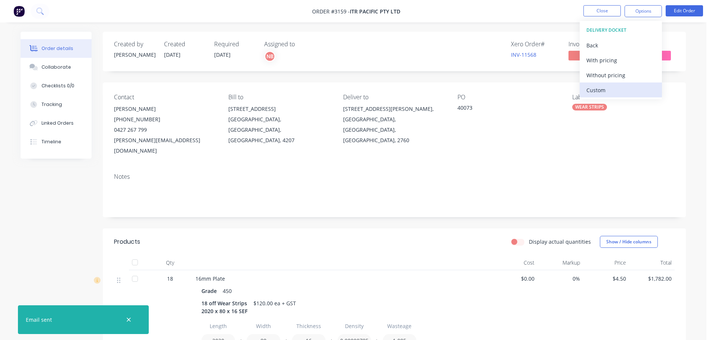
drag, startPoint x: 619, startPoint y: 90, endPoint x: 616, endPoint y: 77, distance: 14.1
click at [618, 90] on div "Custom" at bounding box center [620, 90] width 69 height 11
click at [616, 77] on div "Without pricing" at bounding box center [620, 75] width 69 height 11
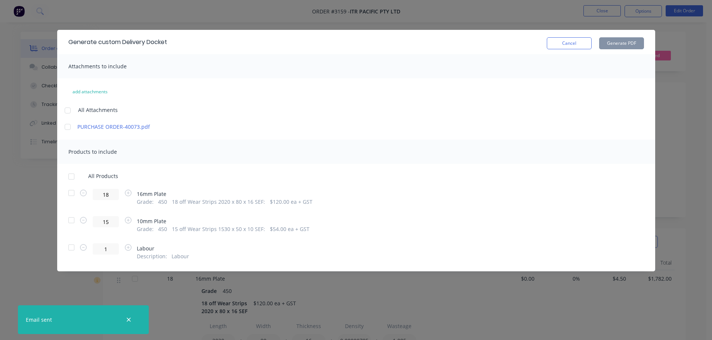
click at [75, 193] on div at bounding box center [71, 193] width 15 height 15
click at [72, 220] on div at bounding box center [71, 220] width 15 height 15
click at [626, 44] on button "Generate PDF" at bounding box center [621, 43] width 45 height 12
click at [551, 42] on button "Cancel" at bounding box center [569, 43] width 45 height 12
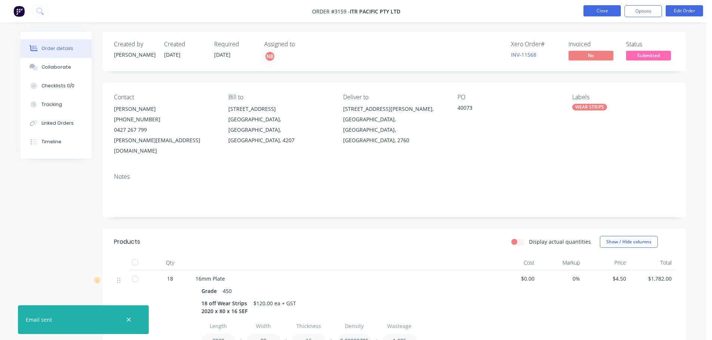
click at [610, 15] on button "Close" at bounding box center [601, 10] width 37 height 11
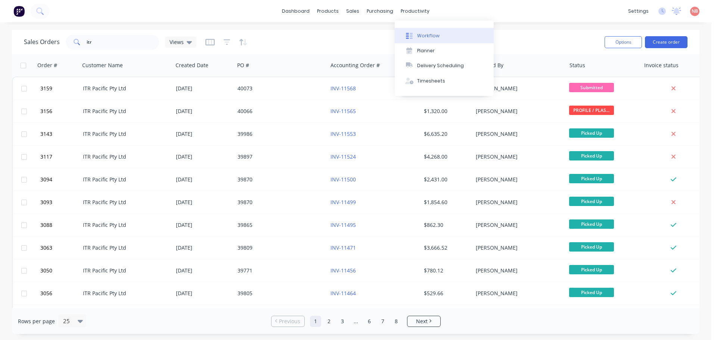
click at [424, 33] on div "Workflow" at bounding box center [428, 36] width 22 height 7
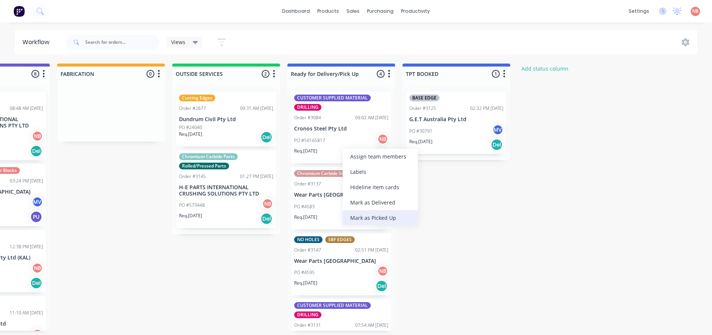
click at [368, 222] on div "Mark as Picked Up" at bounding box center [380, 217] width 75 height 15
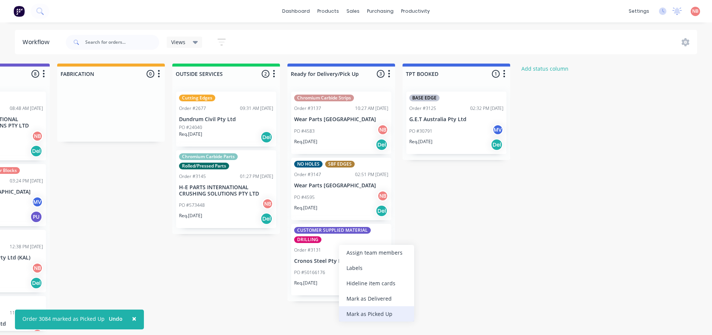
click at [355, 312] on div "Mark as Picked Up" at bounding box center [376, 313] width 75 height 15
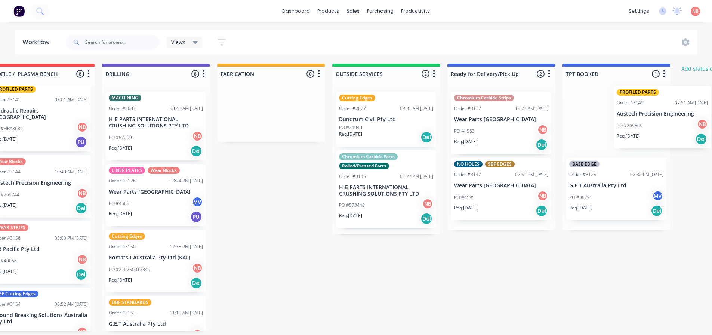
scroll to position [0, 393]
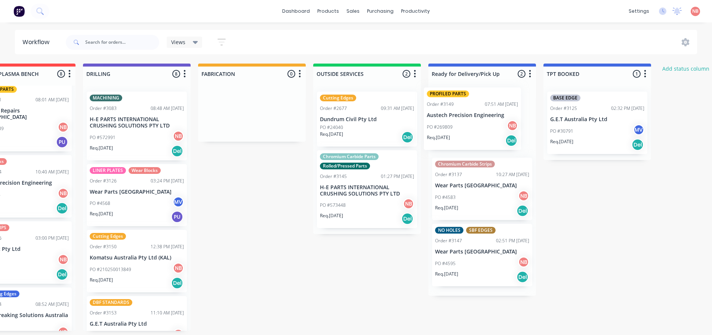
drag, startPoint x: 169, startPoint y: 239, endPoint x: 480, endPoint y: 106, distance: 338.1
click at [480, 106] on div "Submitted 1 Status colour #FF69B4 hex #FF69B4 Save Cancel Summaries Total order…" at bounding box center [224, 197] width 1246 height 267
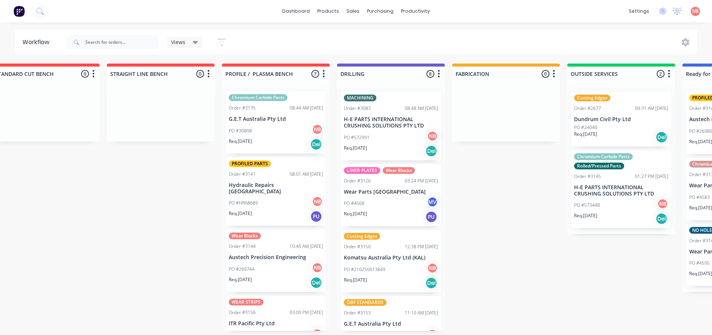
scroll to position [0, 0]
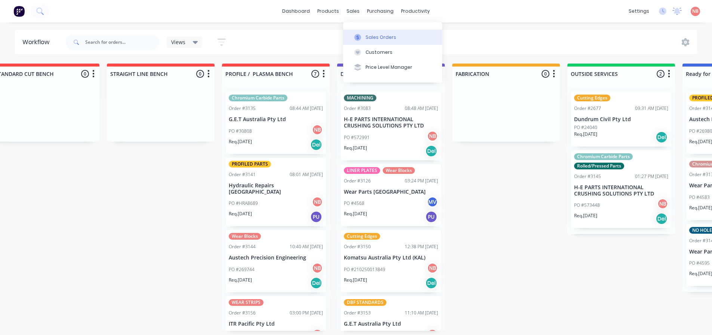
click at [355, 31] on button "Sales Orders" at bounding box center [392, 37] width 99 height 15
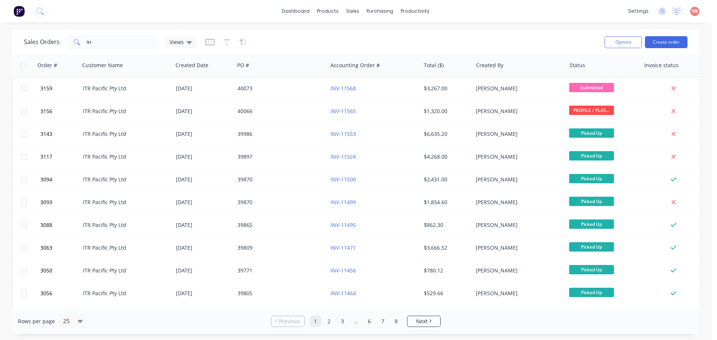
click at [717, 204] on html "dashboard products sales purchasing productivity dashboard products Product Cat…" at bounding box center [358, 170] width 717 height 340
click at [420, 40] on button "Workflow" at bounding box center [444, 35] width 99 height 15
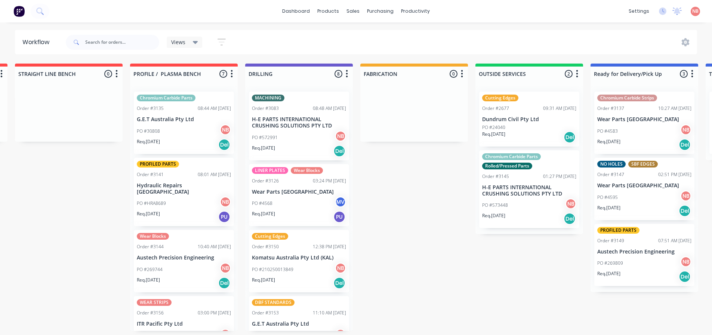
scroll to position [0, 256]
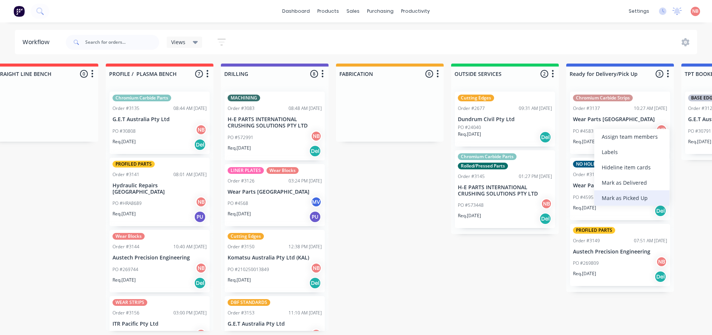
click at [611, 195] on div "Mark as Picked Up" at bounding box center [631, 197] width 75 height 15
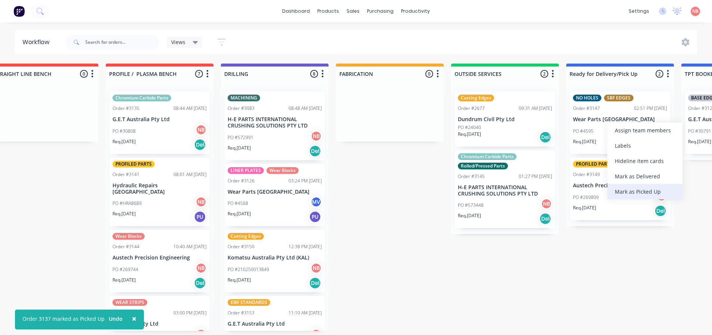
click at [624, 192] on div "Mark as Picked Up" at bounding box center [644, 191] width 75 height 15
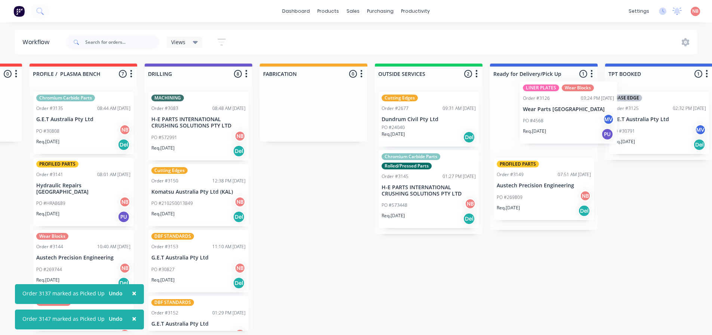
drag, startPoint x: 256, startPoint y: 196, endPoint x: 556, endPoint y: 112, distance: 311.5
click at [556, 112] on div "Submitted 1 Status colour #FF69B4 hex #FF69B4 Save Cancel Summaries Total order…" at bounding box center [286, 197] width 1246 height 267
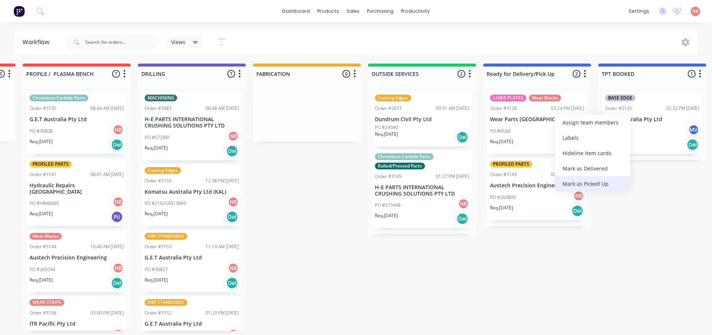
click at [563, 183] on div "Mark as Picked Up" at bounding box center [592, 183] width 75 height 15
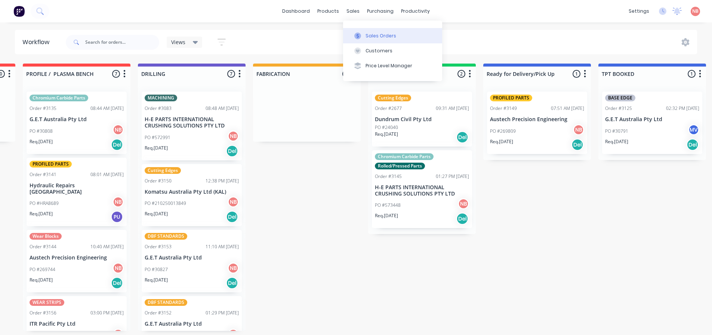
click at [358, 41] on button "Sales Orders" at bounding box center [392, 35] width 99 height 15
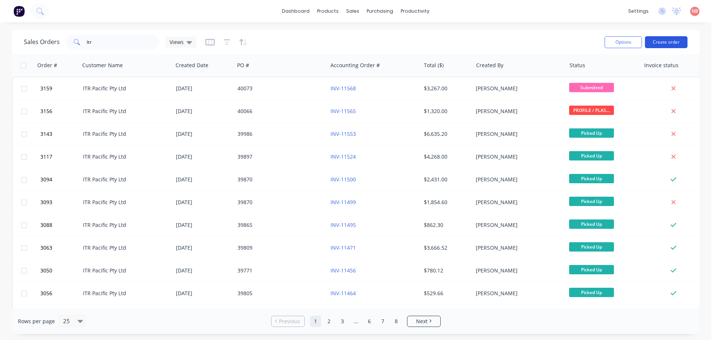
click at [656, 40] on button "Create order" at bounding box center [666, 42] width 43 height 12
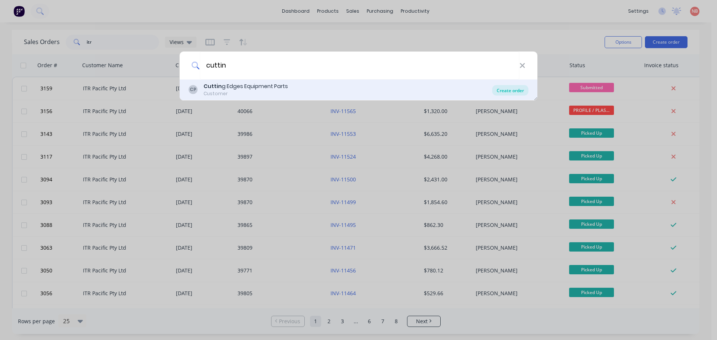
type input "cuttin"
click at [510, 89] on div "Create order" at bounding box center [510, 90] width 36 height 10
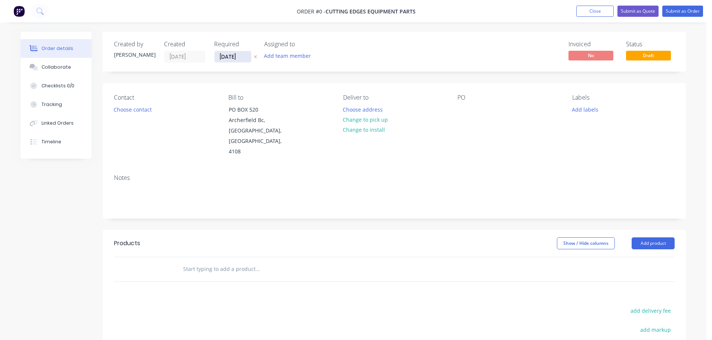
click at [231, 58] on input "11/08/25" at bounding box center [232, 56] width 37 height 11
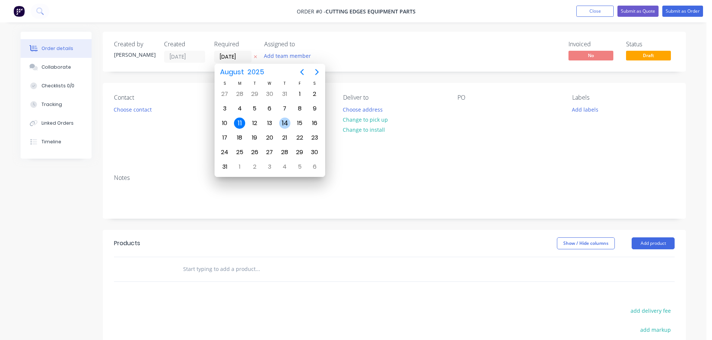
click at [284, 120] on div "14" at bounding box center [284, 123] width 11 height 11
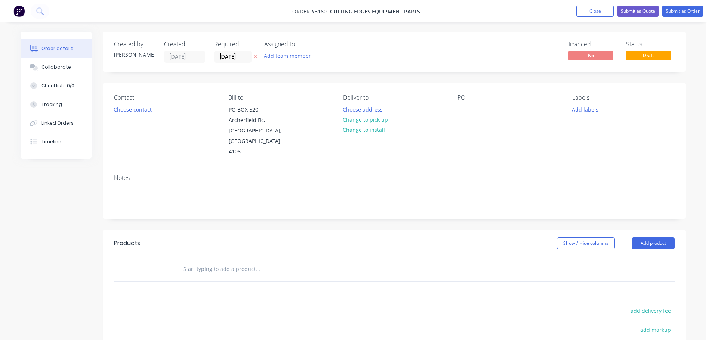
click at [284, 53] on button "Add team member" at bounding box center [287, 56] width 55 height 10
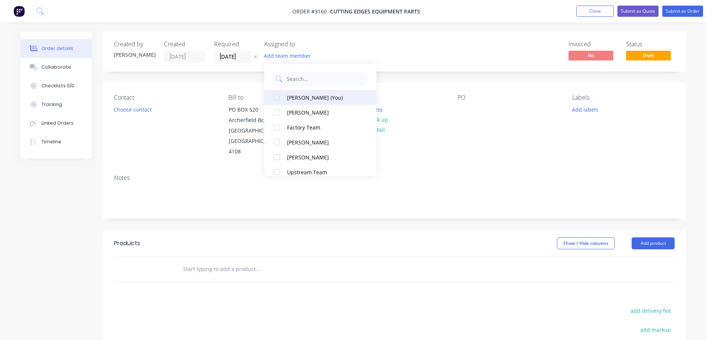
click at [307, 97] on div "Naomi Badrick (You)" at bounding box center [324, 98] width 75 height 8
click at [224, 60] on input "14/08/25" at bounding box center [232, 56] width 37 height 11
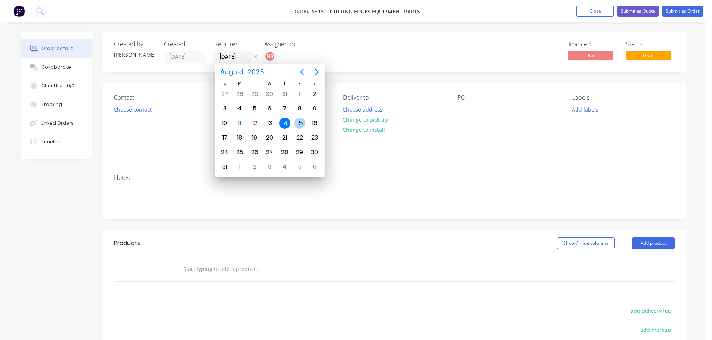
click at [300, 119] on div "15" at bounding box center [299, 123] width 11 height 11
type input "15/08/25"
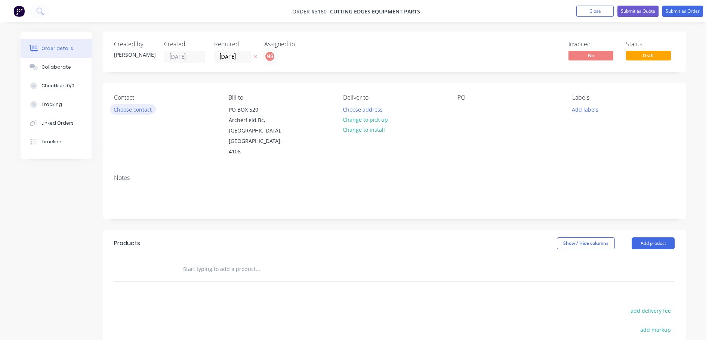
click at [146, 112] on button "Choose contact" at bounding box center [133, 109] width 46 height 10
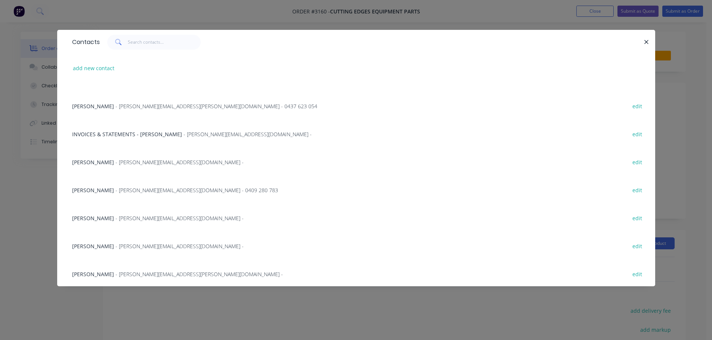
scroll to position [75, 0]
click at [98, 191] on span "Joshua Fidock" at bounding box center [93, 189] width 42 height 7
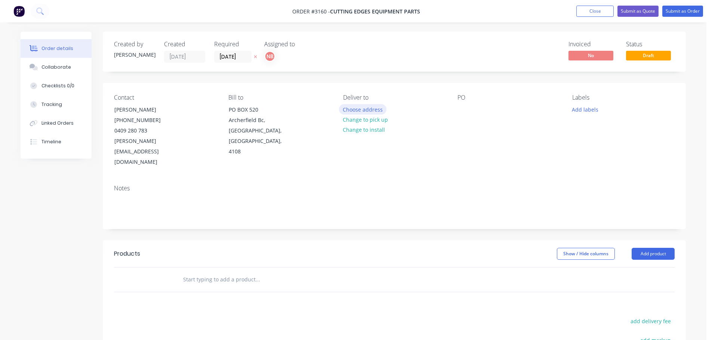
click at [371, 105] on button "Choose address" at bounding box center [363, 109] width 48 height 10
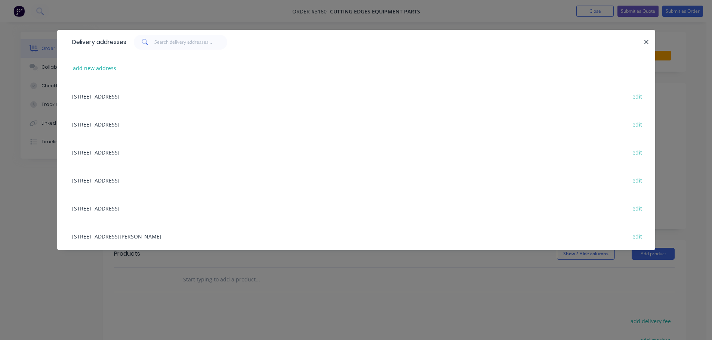
click at [97, 235] on div "13 Glen Munro Road, Musswellbrook, New South Wales, Australia, 2333 edit" at bounding box center [355, 236] width 575 height 28
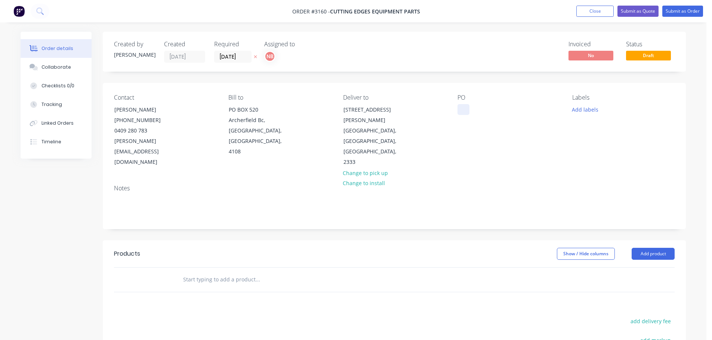
click at [464, 111] on div at bounding box center [463, 109] width 12 height 11
click at [582, 113] on button "Add labels" at bounding box center [585, 109] width 34 height 10
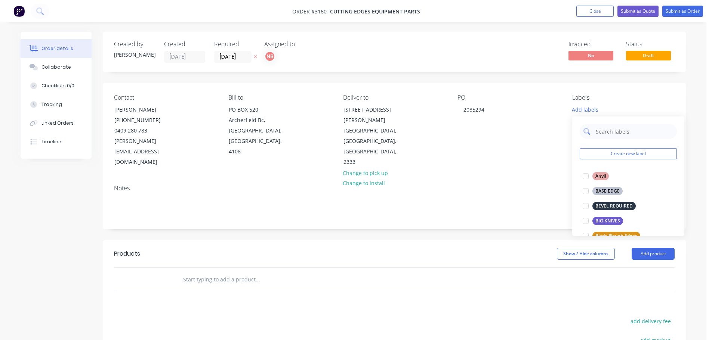
click at [606, 133] on input "text" at bounding box center [634, 131] width 78 height 15
type input "we"
click at [605, 233] on div "WEAR STRIPS" at bounding box center [609, 236] width 35 height 8
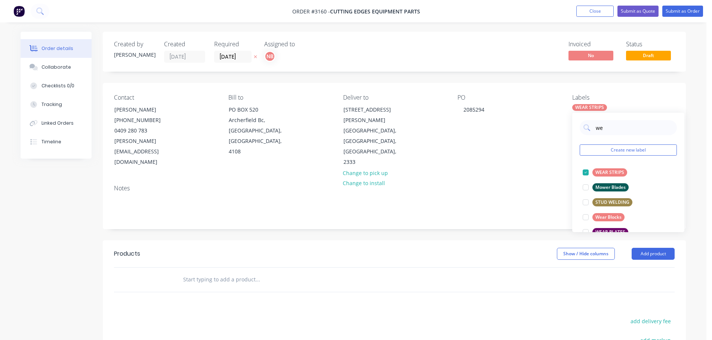
click at [521, 248] on div "Show / Hide columns Add product" at bounding box center [453, 254] width 441 height 12
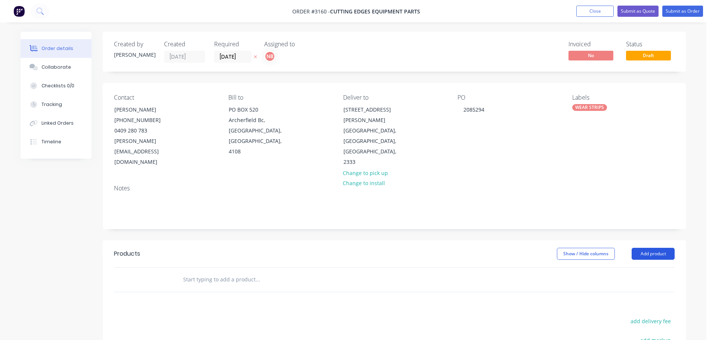
click at [650, 248] on button "Add product" at bounding box center [652, 254] width 43 height 12
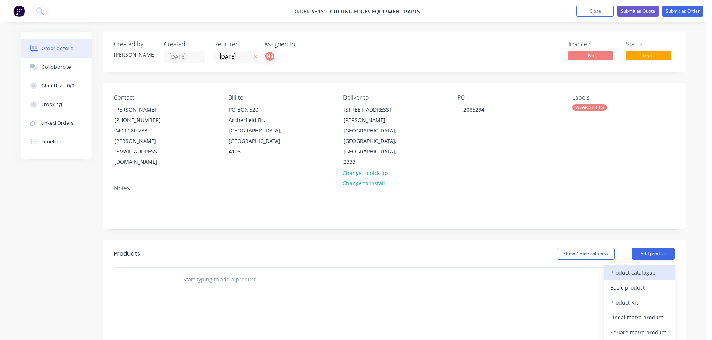
click at [630, 268] on div "Product catalogue" at bounding box center [639, 273] width 58 height 11
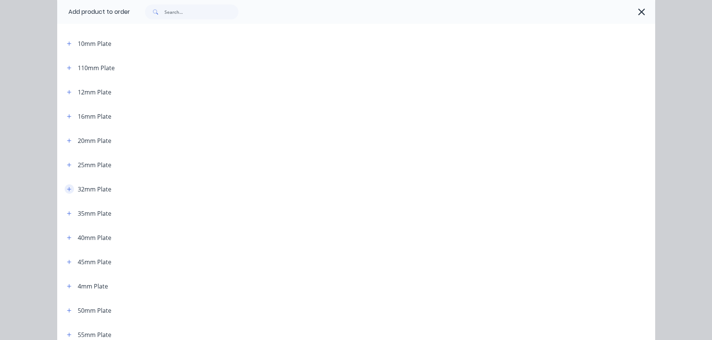
click at [68, 189] on icon "button" at bounding box center [69, 189] width 4 height 4
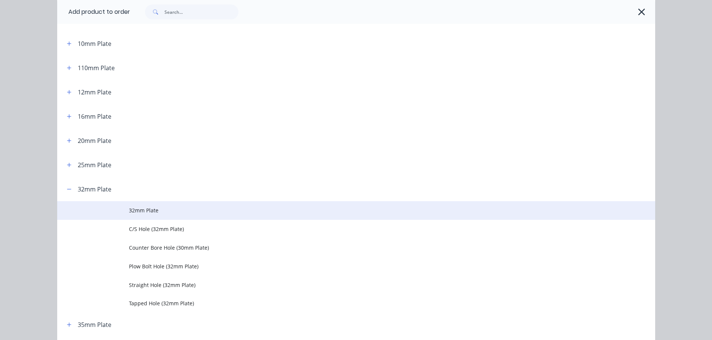
click at [129, 213] on span "32mm Plate" at bounding box center [339, 211] width 421 height 8
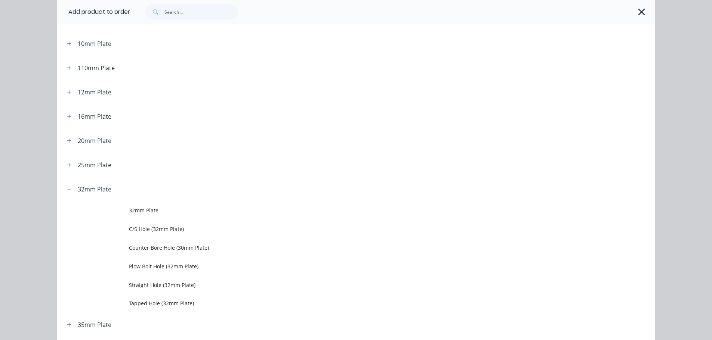
scroll to position [0, 0]
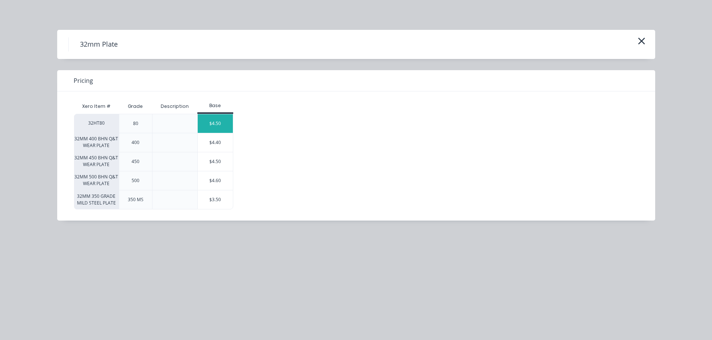
click at [209, 126] on div "$4.50" at bounding box center [215, 123] width 35 height 19
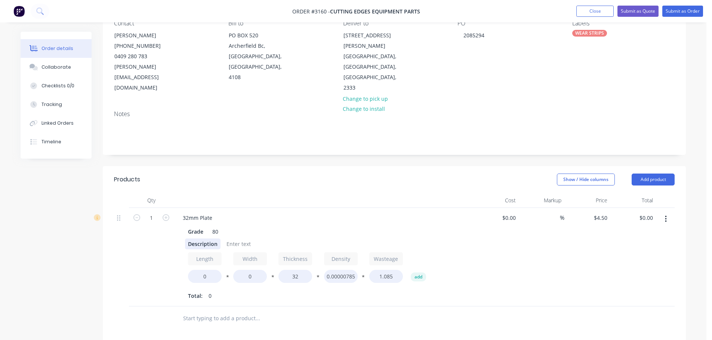
scroll to position [75, 0]
click at [156, 212] on input "1" at bounding box center [151, 217] width 19 height 11
type input "2"
drag, startPoint x: 176, startPoint y: 183, endPoint x: 178, endPoint y: 188, distance: 4.9
click at [176, 193] on div at bounding box center [323, 200] width 299 height 15
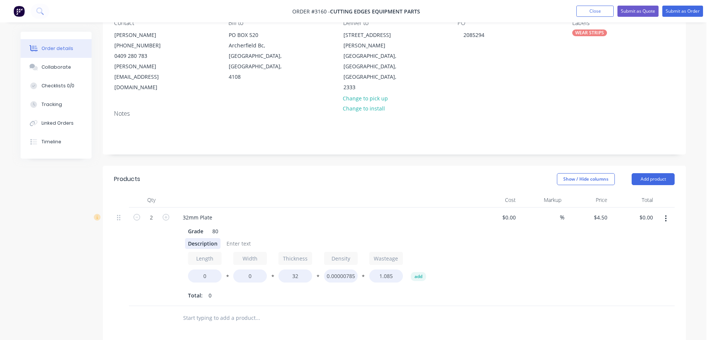
click at [191, 238] on div "Description" at bounding box center [202, 243] width 35 height 11
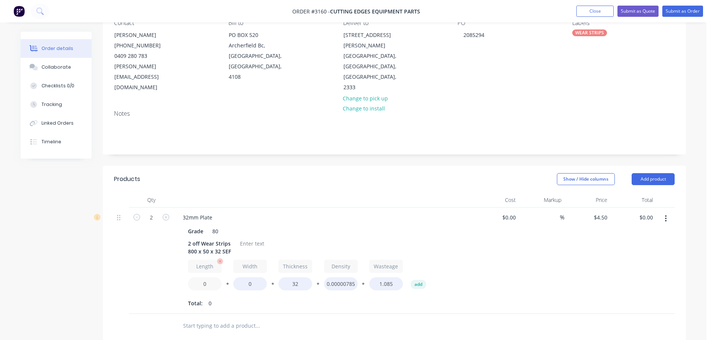
click at [201, 278] on input "0" at bounding box center [205, 284] width 34 height 13
type input "800"
click at [240, 278] on input "0" at bounding box center [250, 284] width 34 height 13
type input "50"
type input "$99.00"
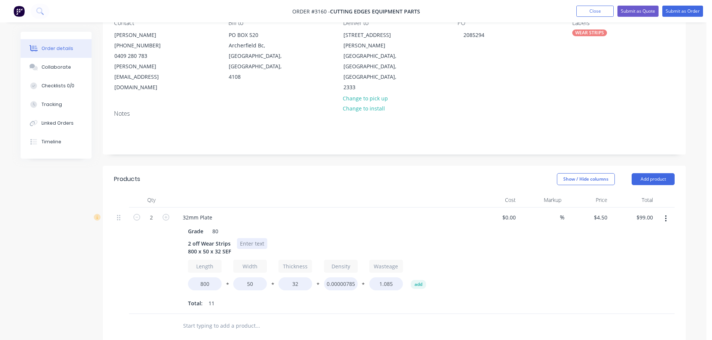
click at [251, 238] on div at bounding box center [252, 243] width 30 height 11
click at [662, 173] on button "Add product" at bounding box center [652, 179] width 43 height 12
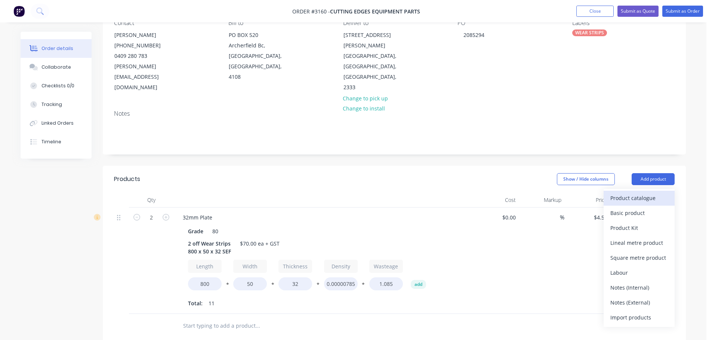
click at [641, 193] on div "Product catalogue" at bounding box center [639, 198] width 58 height 11
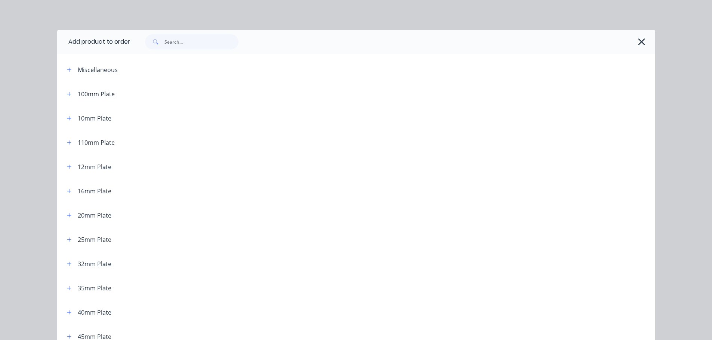
click at [170, 31] on div at bounding box center [392, 42] width 525 height 24
click at [171, 38] on input "text" at bounding box center [201, 41] width 74 height 15
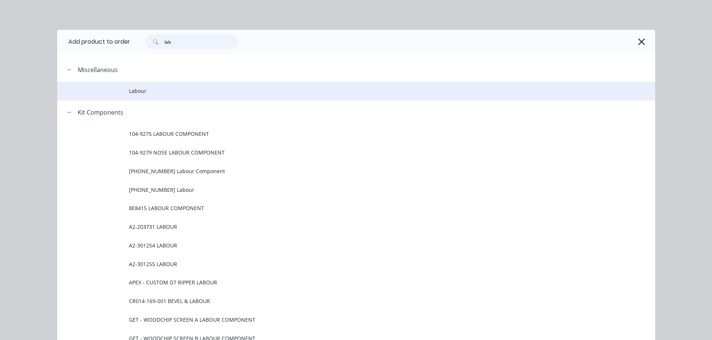
type input "lab"
click at [121, 93] on td at bounding box center [93, 91] width 72 height 19
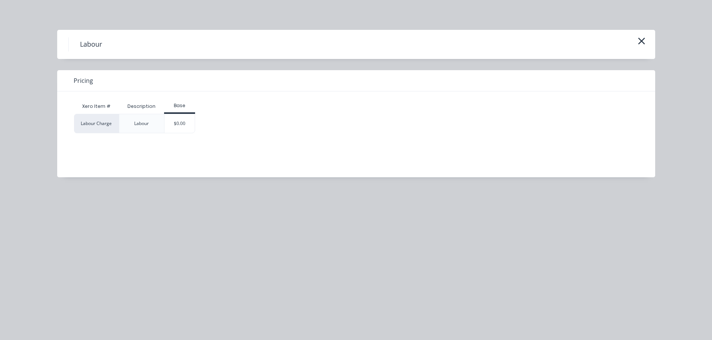
click at [189, 118] on div "$0.00" at bounding box center [179, 123] width 30 height 19
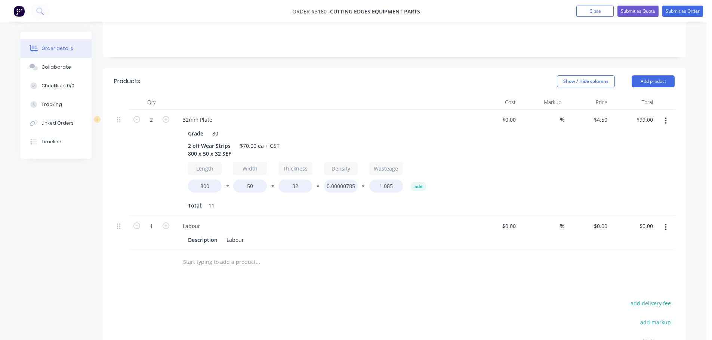
scroll to position [276, 0]
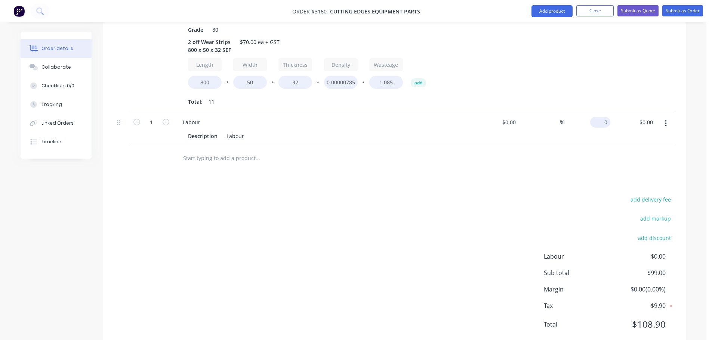
click at [596, 112] on div "0 $0.00" at bounding box center [587, 129] width 46 height 34
type input "$41.00"
click at [545, 149] on div at bounding box center [394, 158] width 560 height 24
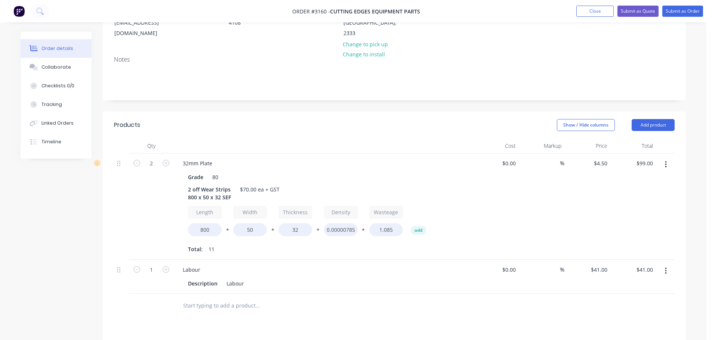
scroll to position [127, 0]
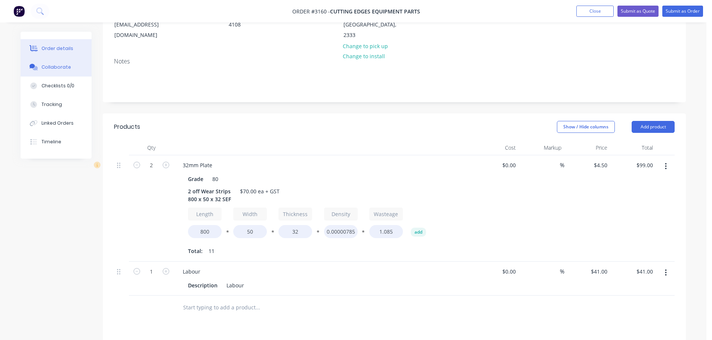
click at [57, 65] on div "Collaborate" at bounding box center [56, 67] width 30 height 7
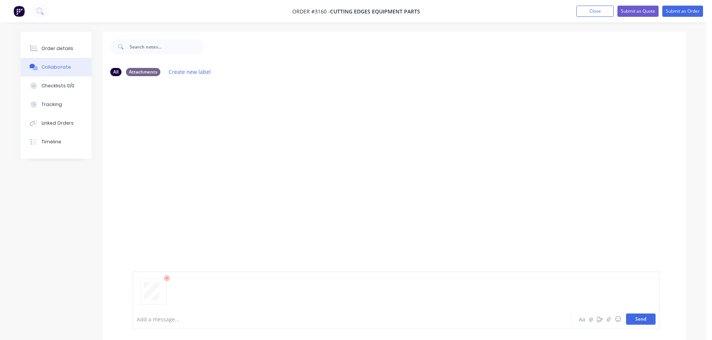
click at [640, 316] on button "Send" at bounding box center [641, 319] width 30 height 11
click at [64, 55] on button "Order details" at bounding box center [56, 48] width 71 height 19
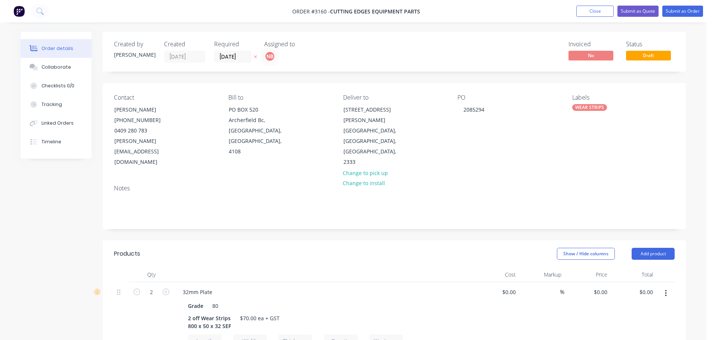
type input "$4.50"
type input "$99.00"
type input "$41.00"
click at [670, 7] on button "Submit as Order" at bounding box center [682, 11] width 41 height 11
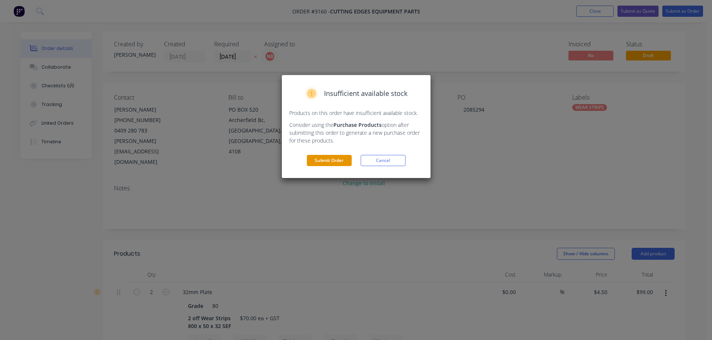
click at [346, 163] on button "Submit Order" at bounding box center [329, 160] width 45 height 11
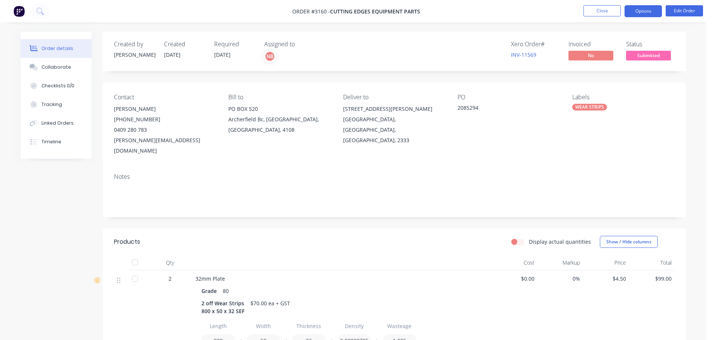
click at [658, 7] on button "Options" at bounding box center [642, 11] width 37 height 12
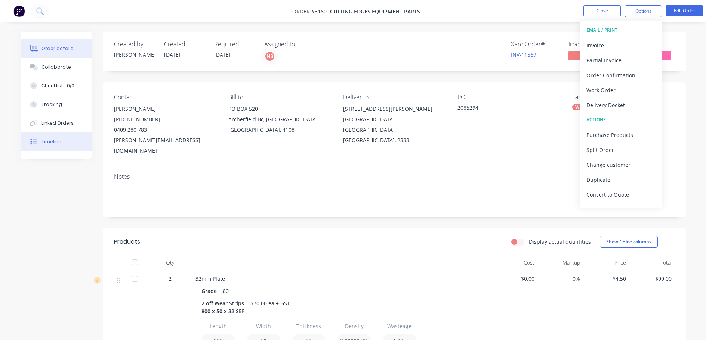
click at [50, 151] on button "Timeline" at bounding box center [56, 142] width 71 height 19
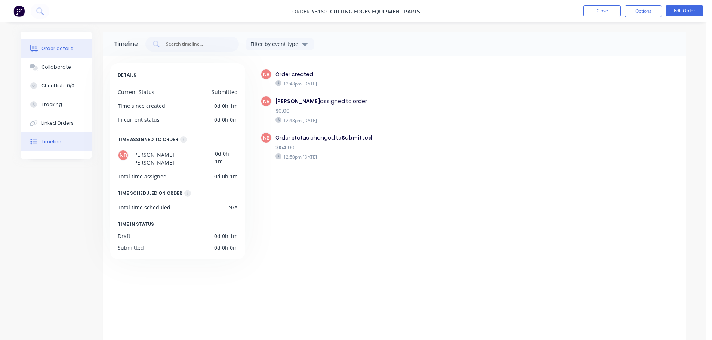
click at [62, 49] on div "Order details" at bounding box center [57, 48] width 32 height 7
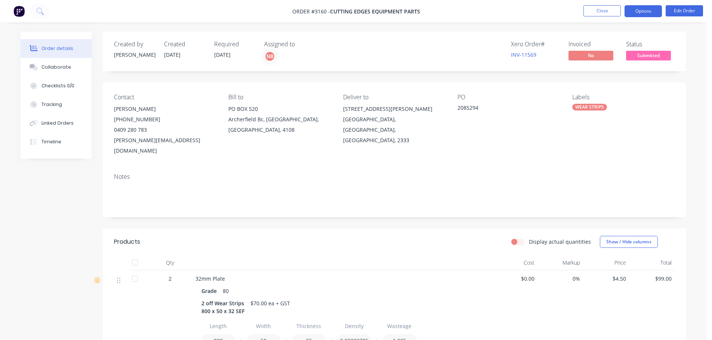
click at [647, 13] on button "Options" at bounding box center [642, 11] width 37 height 12
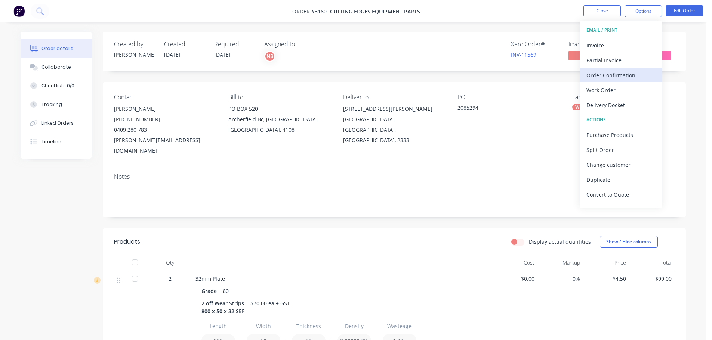
click at [616, 73] on div "Order Confirmation" at bounding box center [620, 75] width 69 height 11
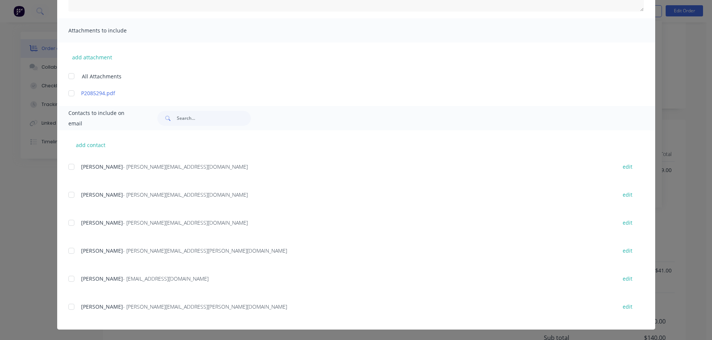
scroll to position [112, 0]
click at [68, 170] on div at bounding box center [71, 167] width 15 height 15
type textarea "Thank you for your order! Click 'view my order' to see your order confirmation.…"
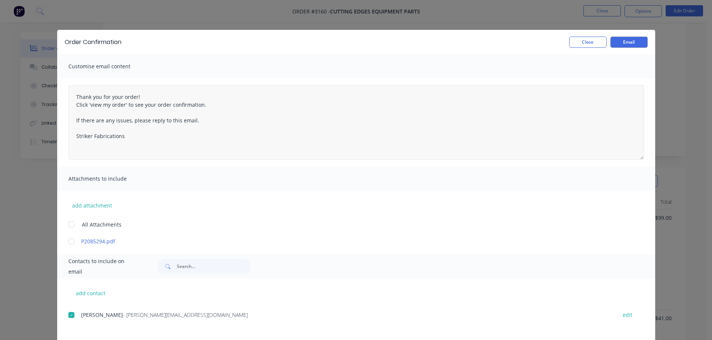
scroll to position [0, 0]
click at [624, 44] on button "Email" at bounding box center [628, 42] width 37 height 11
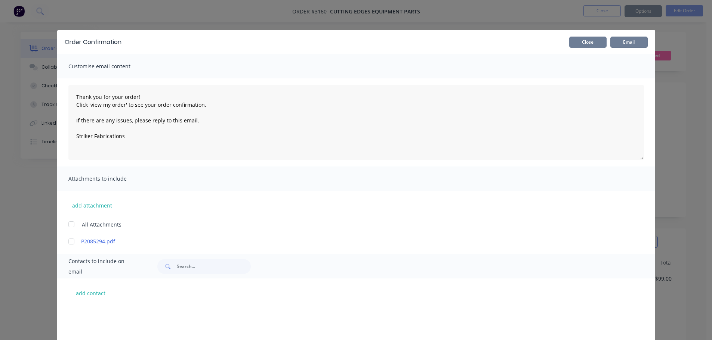
type textarea "Thank you for your order! Click 'view my order' to see your order confirmation.…"
click at [597, 42] on button "Close" at bounding box center [587, 42] width 37 height 11
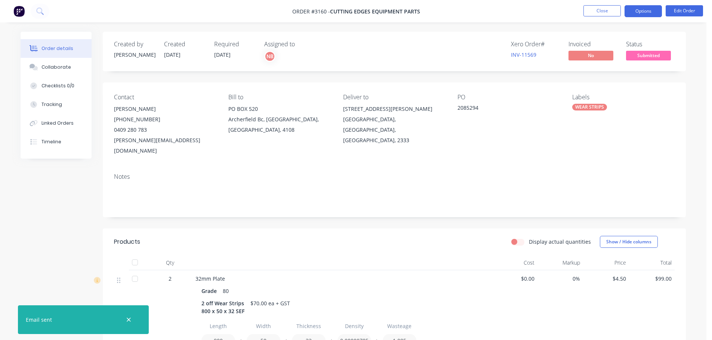
click at [639, 12] on button "Options" at bounding box center [642, 11] width 37 height 12
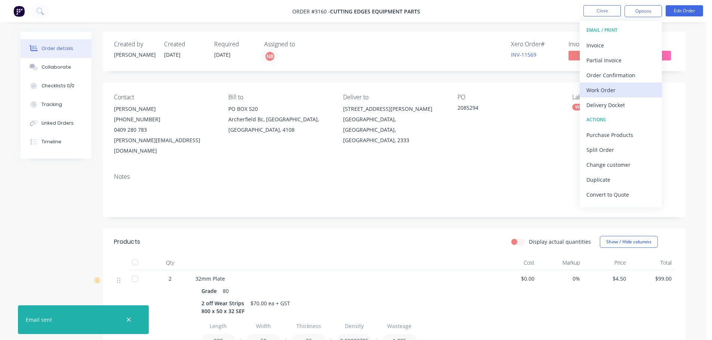
click at [612, 85] on div "Work Order" at bounding box center [620, 90] width 69 height 11
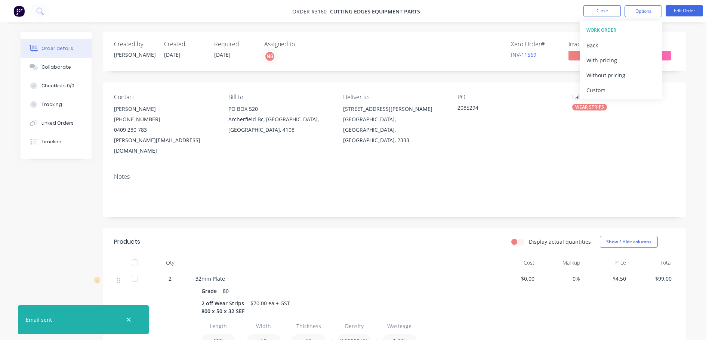
click at [612, 85] on div "Custom" at bounding box center [620, 90] width 69 height 11
click at [611, 78] on div "Without pricing" at bounding box center [620, 75] width 69 height 11
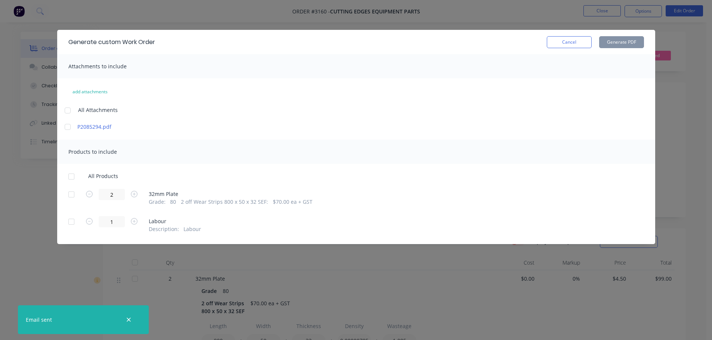
click at [74, 192] on div at bounding box center [71, 194] width 15 height 15
click at [607, 44] on button "Generate PDF" at bounding box center [621, 42] width 45 height 12
click at [564, 44] on button "Cancel" at bounding box center [569, 42] width 45 height 12
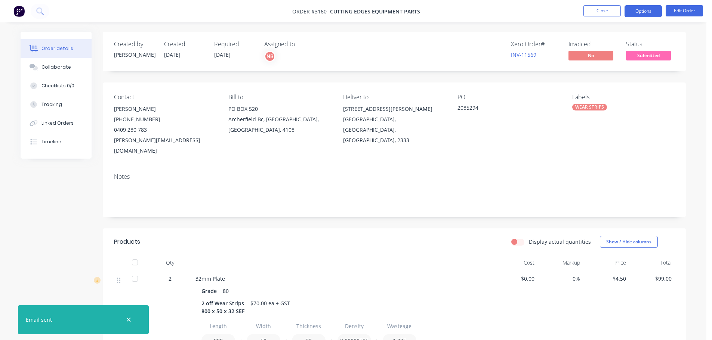
click at [636, 9] on button "Options" at bounding box center [642, 11] width 37 height 12
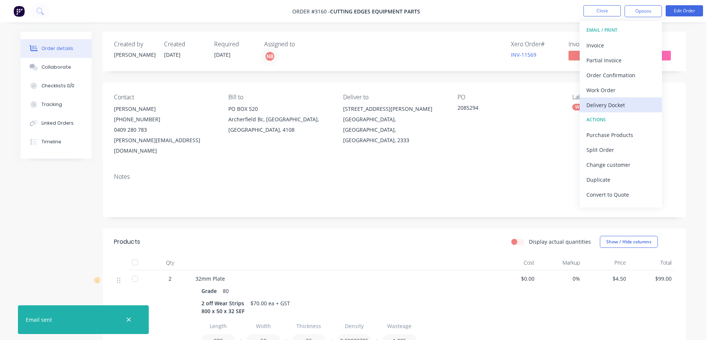
click at [607, 107] on div "Delivery Docket" at bounding box center [620, 105] width 69 height 11
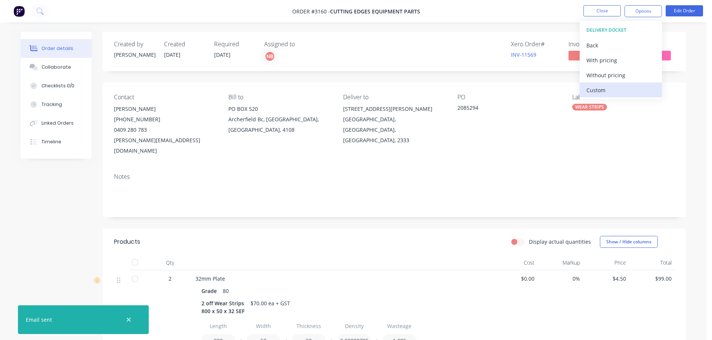
click at [604, 93] on div "Custom" at bounding box center [620, 90] width 69 height 11
click at [606, 78] on div "Without pricing" at bounding box center [620, 75] width 69 height 11
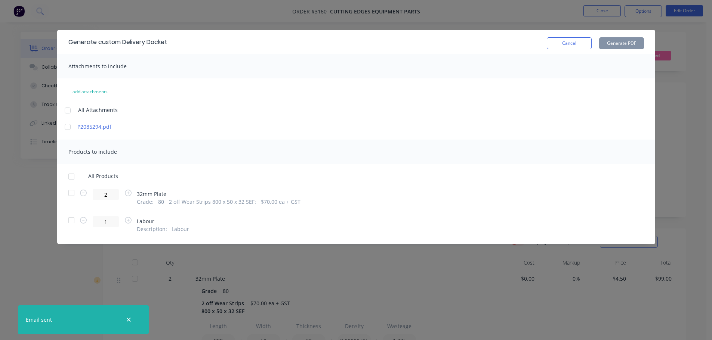
click at [75, 192] on div at bounding box center [71, 193] width 15 height 15
click at [619, 35] on div "Cancel Generate PDF" at bounding box center [595, 42] width 97 height 15
click at [617, 39] on button "Generate PDF" at bounding box center [621, 43] width 45 height 12
click at [568, 48] on button "Cancel" at bounding box center [569, 43] width 45 height 12
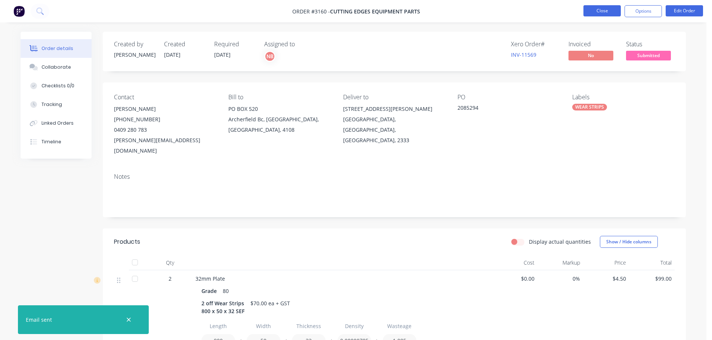
click at [590, 7] on button "Close" at bounding box center [601, 10] width 37 height 11
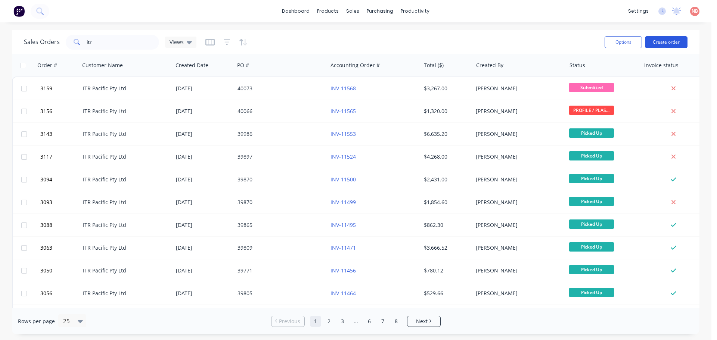
click at [670, 40] on button "Create order" at bounding box center [666, 42] width 43 height 12
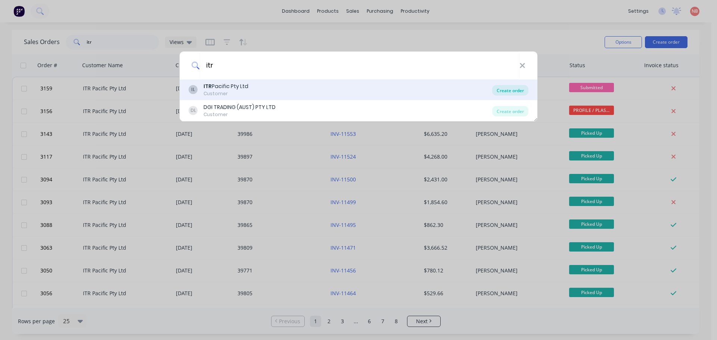
type input "itr"
click at [510, 89] on div "Create order" at bounding box center [510, 90] width 36 height 10
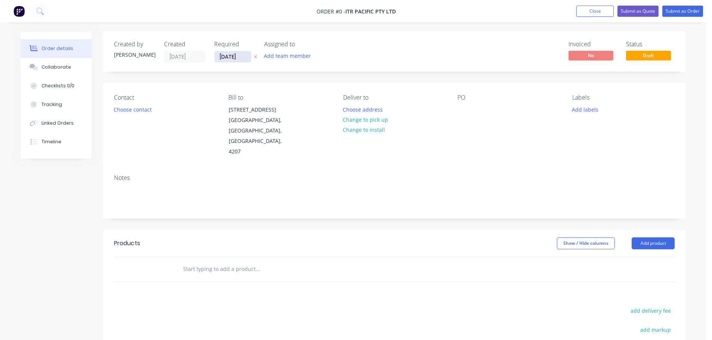
click at [229, 58] on input "11/08/25" at bounding box center [232, 56] width 37 height 11
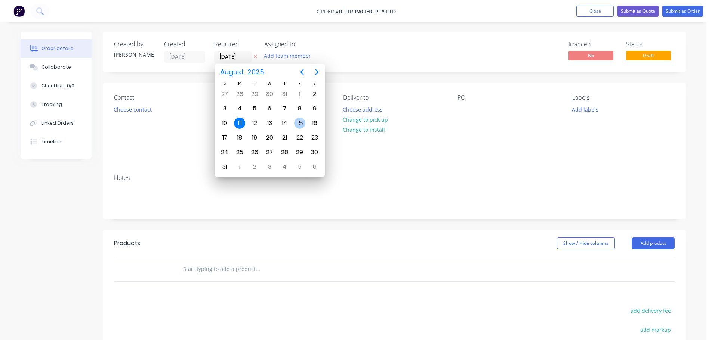
click at [297, 116] on div "15" at bounding box center [299, 123] width 15 height 14
type input "15/08/25"
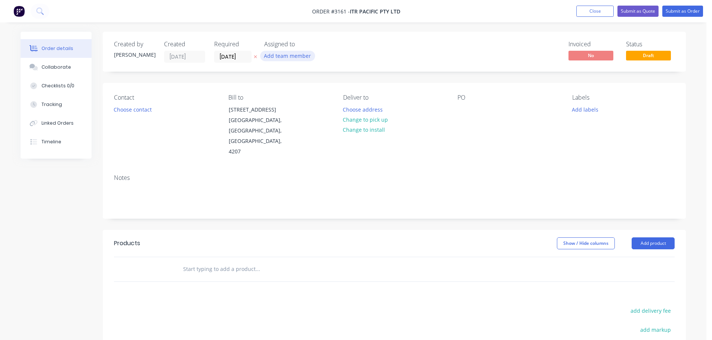
click at [282, 56] on button "Add team member" at bounding box center [287, 56] width 55 height 10
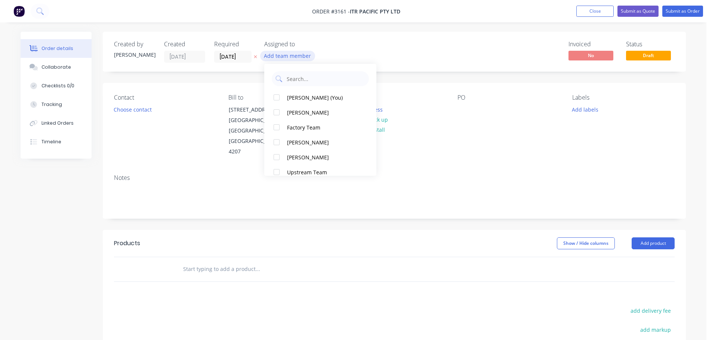
click at [313, 96] on div "Naomi Badrick (You)" at bounding box center [324, 98] width 75 height 8
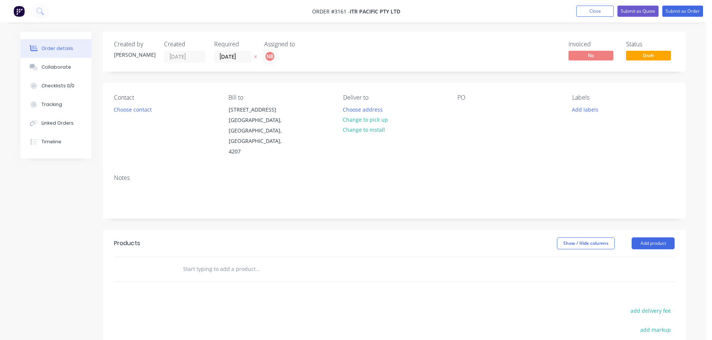
click at [331, 50] on div "Assigned to NB" at bounding box center [301, 52] width 75 height 22
click at [136, 108] on button "Choose contact" at bounding box center [133, 109] width 46 height 10
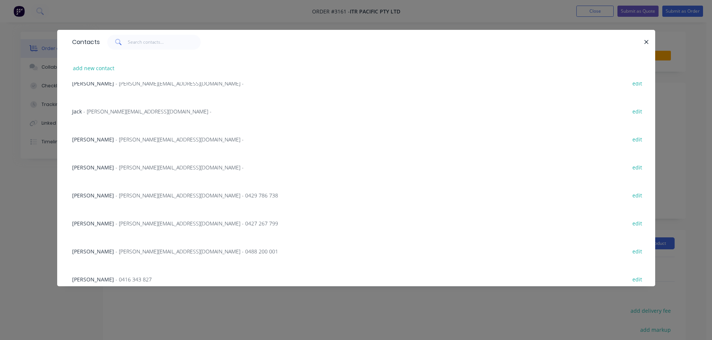
scroll to position [112, 0]
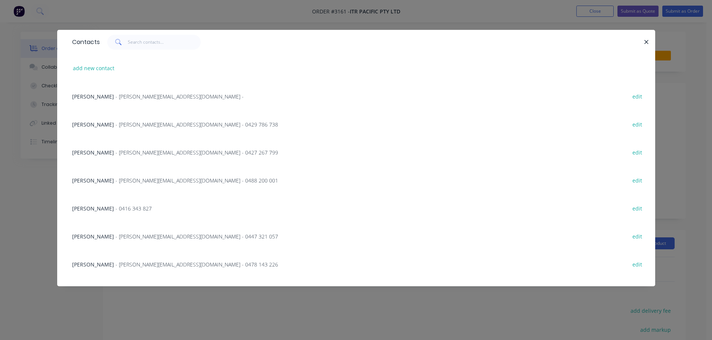
click at [115, 238] on span "- shelly@itrpacific.com.au - 0447 321 057" at bounding box center [196, 236] width 163 height 7
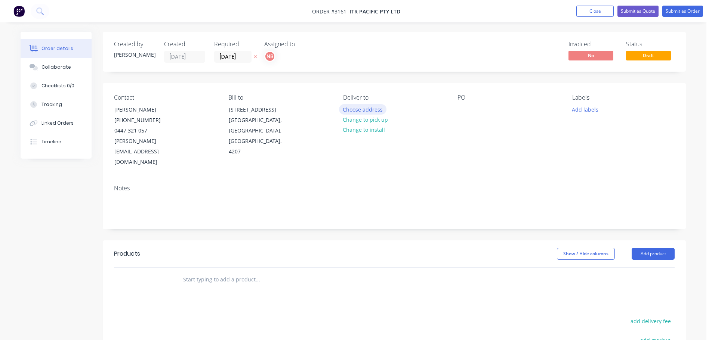
click at [353, 106] on button "Choose address" at bounding box center [363, 109] width 48 height 10
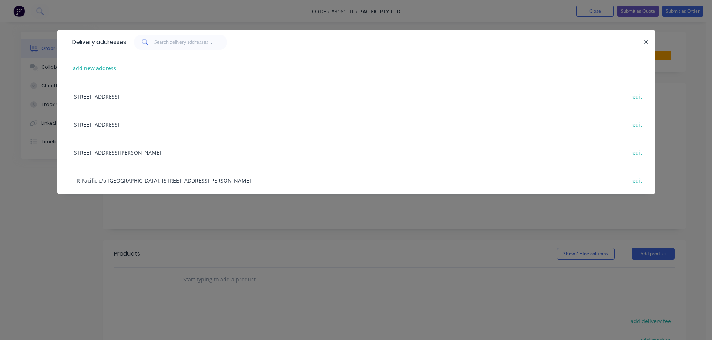
click at [153, 98] on div "9 Business Street, Yatala, Queensland, Australia, 4207 edit" at bounding box center [355, 96] width 575 height 28
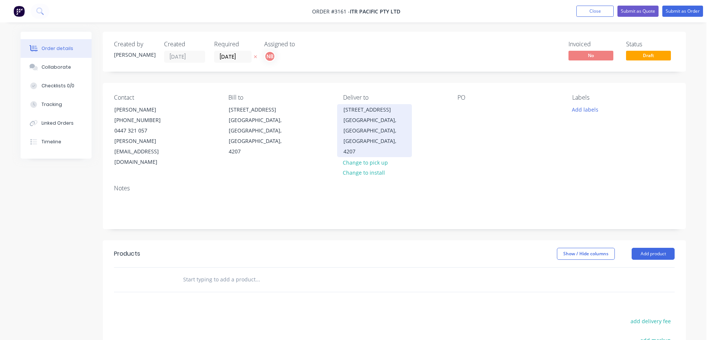
click at [360, 114] on div "9 Business Street" at bounding box center [374, 110] width 62 height 10
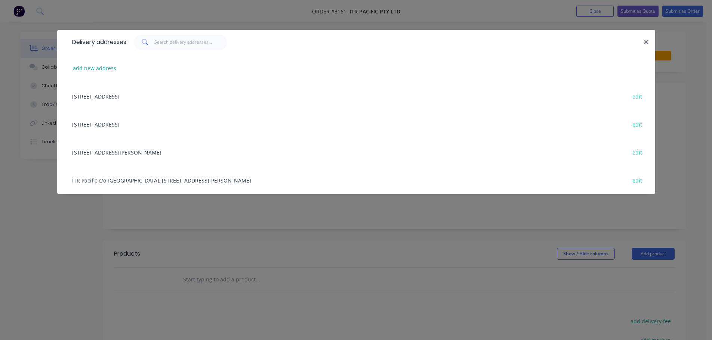
click at [147, 126] on div "2 Lions Park Dr, Yatala, Queensland, Australia, 4207 edit" at bounding box center [355, 124] width 575 height 28
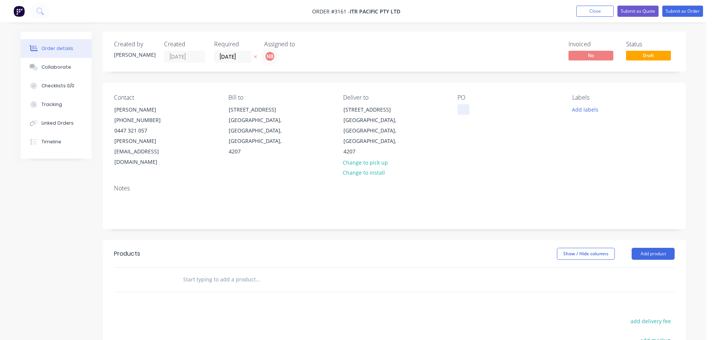
click at [458, 112] on div at bounding box center [463, 109] width 12 height 11
click at [575, 110] on button "Add labels" at bounding box center [585, 109] width 34 height 10
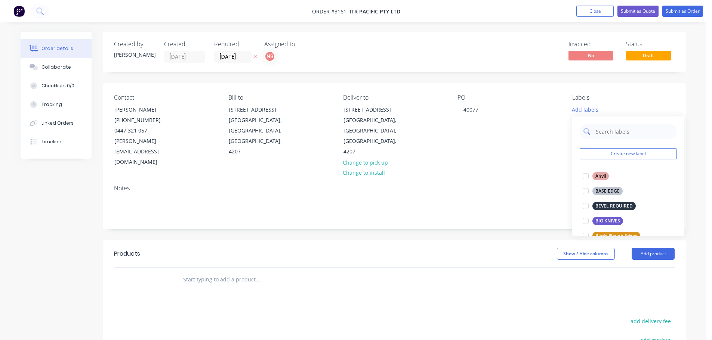
click at [607, 132] on input "text" at bounding box center [634, 131] width 78 height 15
type input "sef"
click at [609, 177] on div "SEF Cutting Edges" at bounding box center [614, 176] width 45 height 8
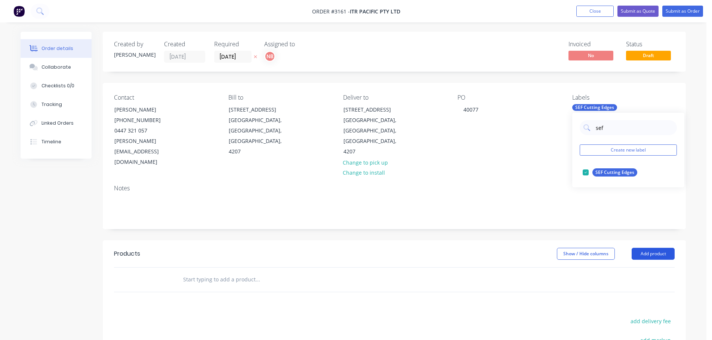
click at [652, 248] on button "Add product" at bounding box center [652, 254] width 43 height 12
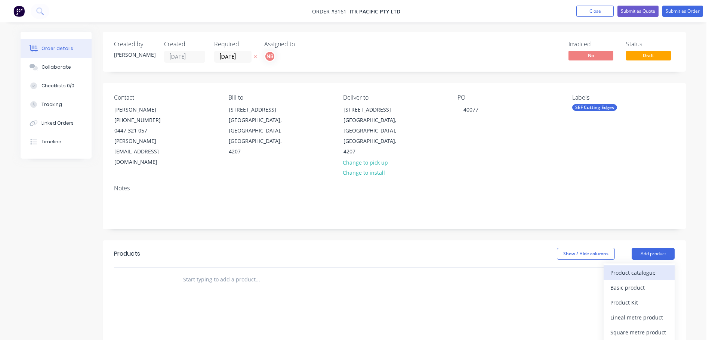
click at [643, 268] on div "Product catalogue" at bounding box center [639, 273] width 58 height 11
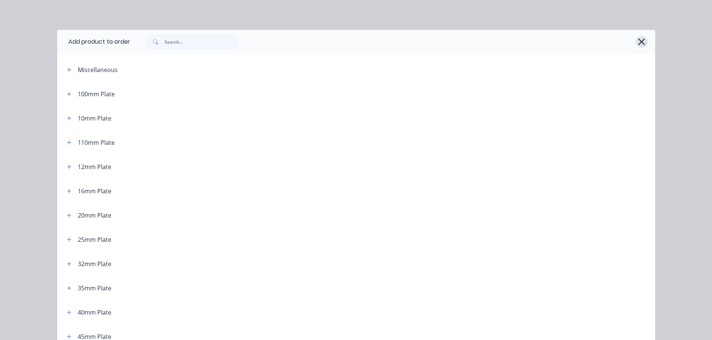
click at [642, 42] on icon "button" at bounding box center [641, 42] width 8 height 10
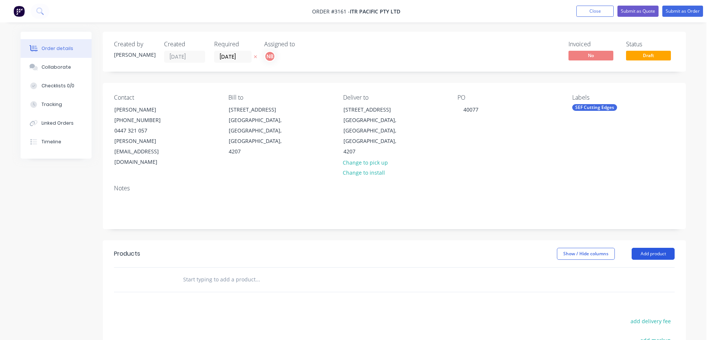
click at [647, 248] on button "Add product" at bounding box center [652, 254] width 43 height 12
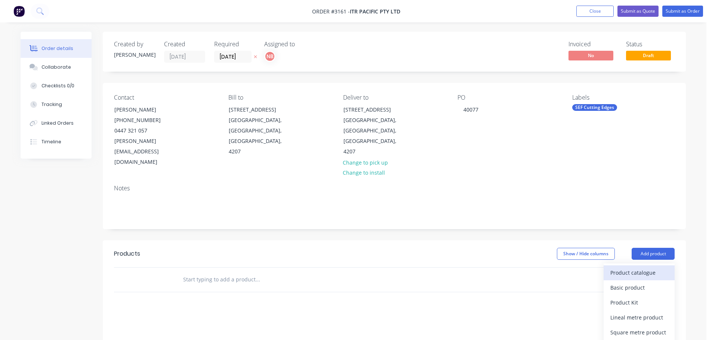
click at [639, 268] on div "Product catalogue" at bounding box center [639, 273] width 58 height 11
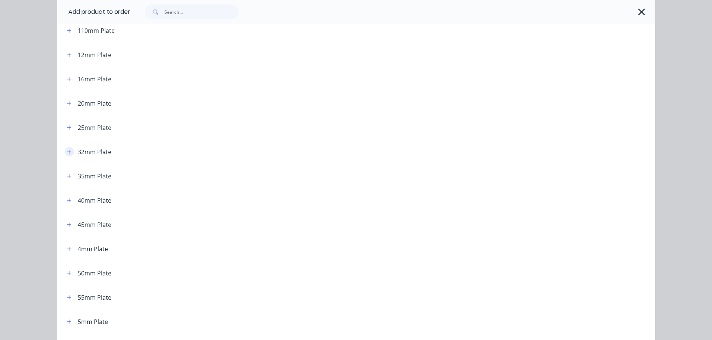
click at [66, 155] on button "button" at bounding box center [69, 151] width 9 height 9
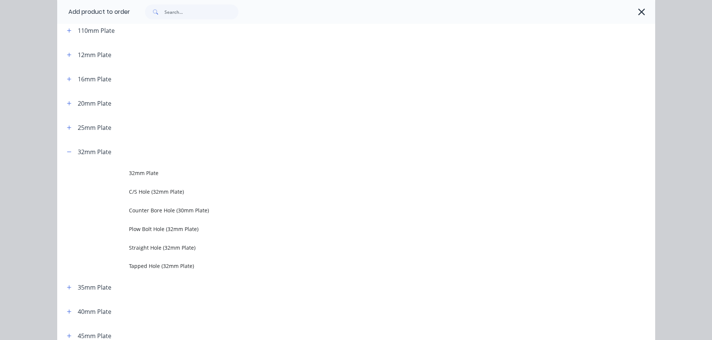
click at [149, 174] on span "32mm Plate" at bounding box center [339, 173] width 421 height 8
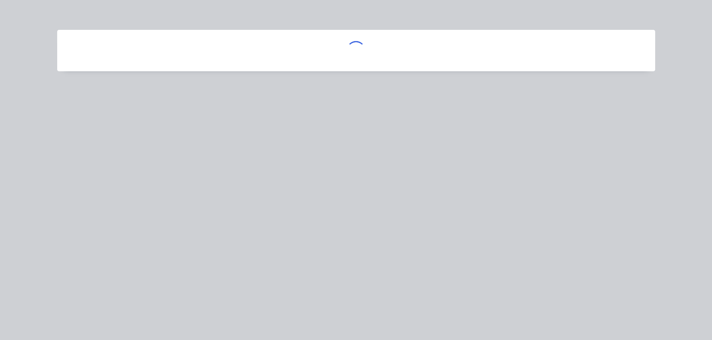
scroll to position [0, 0]
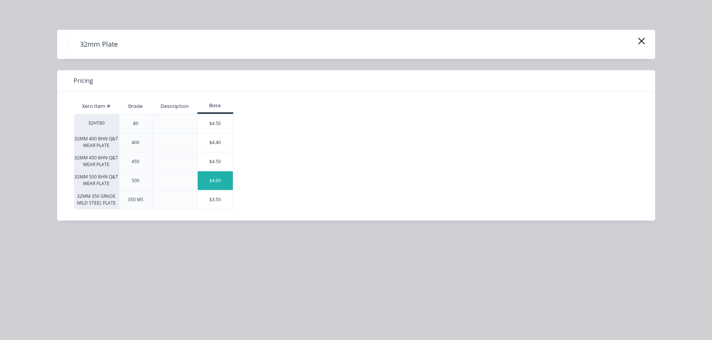
click at [207, 178] on div "$4.60" at bounding box center [215, 180] width 35 height 19
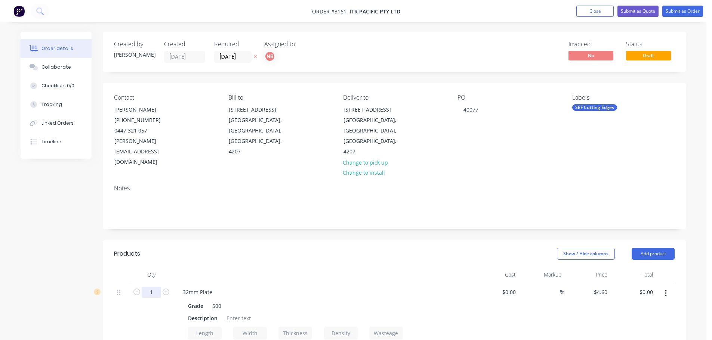
click at [157, 287] on input "1" at bounding box center [151, 292] width 19 height 11
type input "2"
drag, startPoint x: 290, startPoint y: 218, endPoint x: 275, endPoint y: 241, distance: 27.5
click at [290, 218] on div "Created by Naomi Created 11/08/25 Required 15/08/25 Assigned to NB Invoiced No …" at bounding box center [394, 308] width 583 height 553
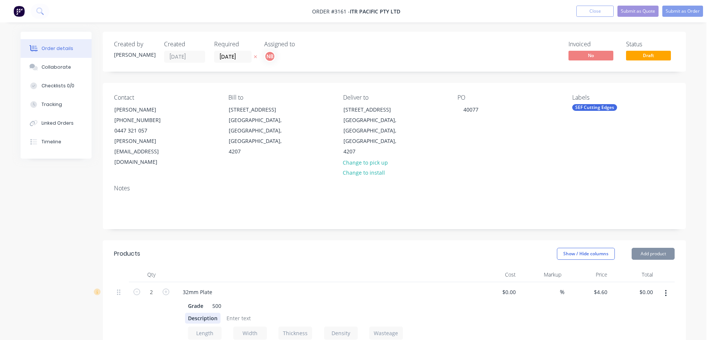
click at [196, 313] on div "Description" at bounding box center [202, 318] width 35 height 11
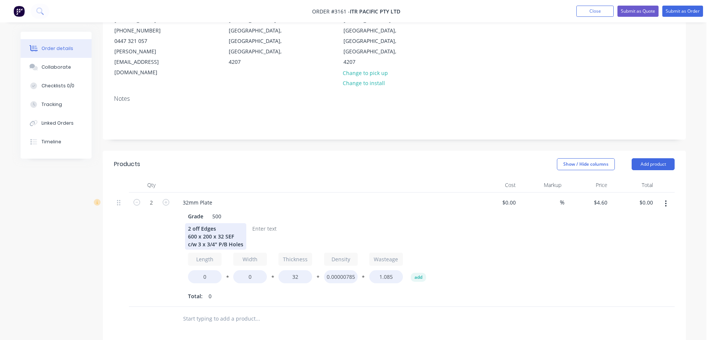
scroll to position [112, 0]
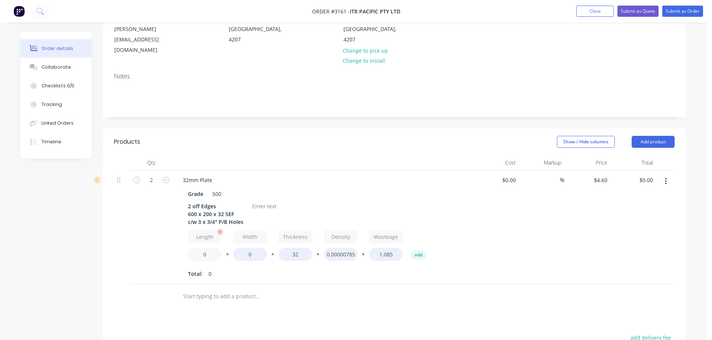
click at [203, 248] on input "0" at bounding box center [205, 254] width 34 height 13
type input "600"
click at [243, 248] on input "0" at bounding box center [250, 254] width 34 height 13
type input "200"
type input "$303.60"
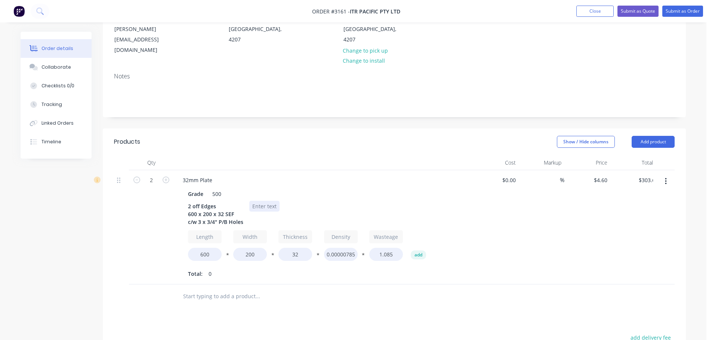
click at [253, 201] on div at bounding box center [264, 206] width 30 height 11
click at [663, 136] on button "Add product" at bounding box center [652, 142] width 43 height 12
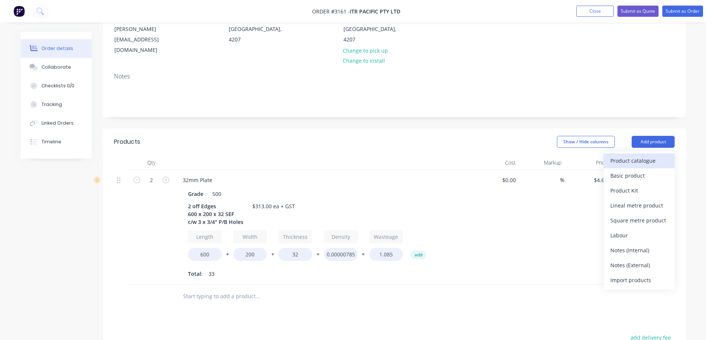
click at [644, 155] on div "Product catalogue" at bounding box center [639, 160] width 58 height 11
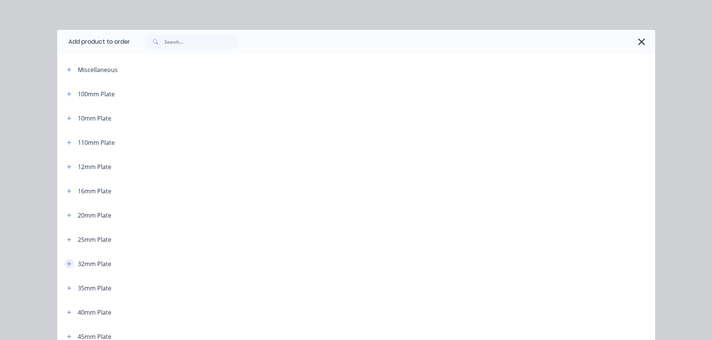
click at [67, 263] on icon "button" at bounding box center [69, 264] width 4 height 5
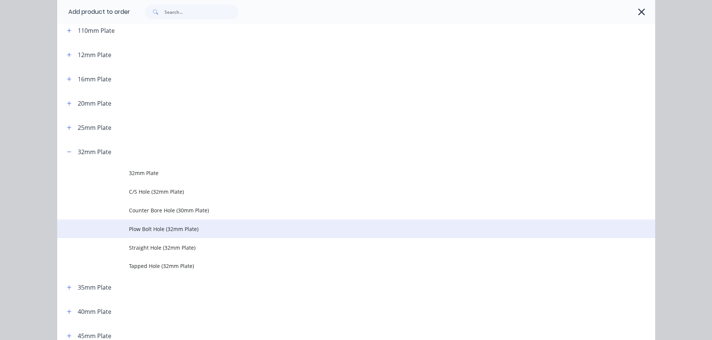
click at [132, 225] on span "Plow Bolt Hole (32mm Plate)" at bounding box center [339, 229] width 421 height 8
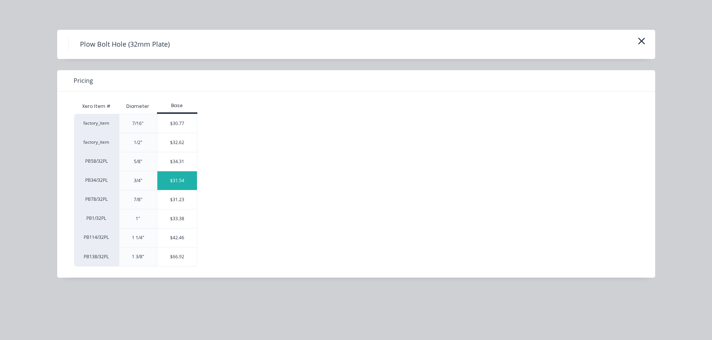
click at [166, 180] on div "$31.54" at bounding box center [177, 180] width 40 height 19
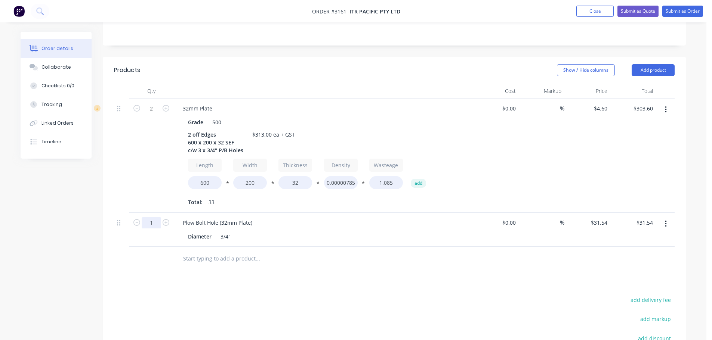
scroll to position [187, 0]
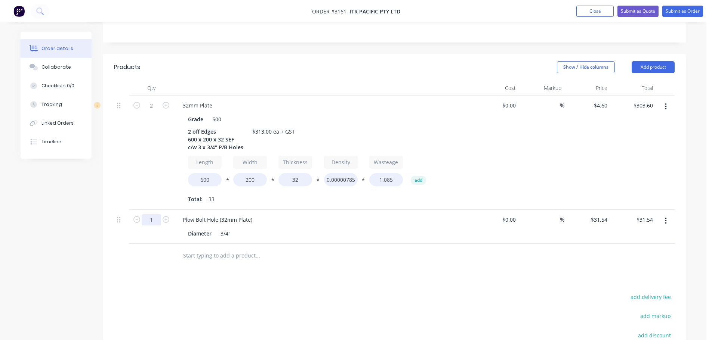
click at [149, 111] on input "1" at bounding box center [151, 105] width 19 height 11
type input "6"
type input "$189.24"
click at [152, 161] on div "2" at bounding box center [151, 153] width 45 height 114
click at [666, 61] on button "Add product" at bounding box center [652, 67] width 43 height 12
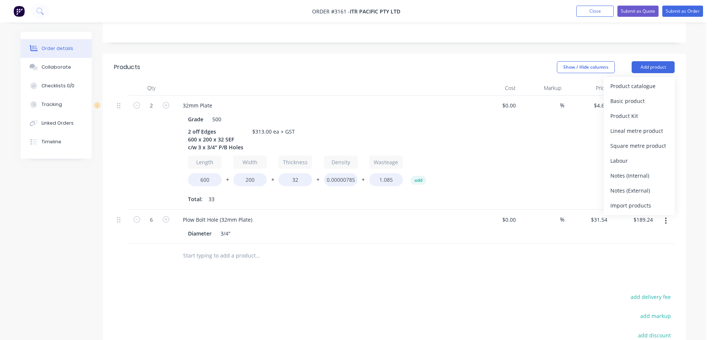
click at [643, 81] on div "Product catalogue" at bounding box center [639, 86] width 58 height 11
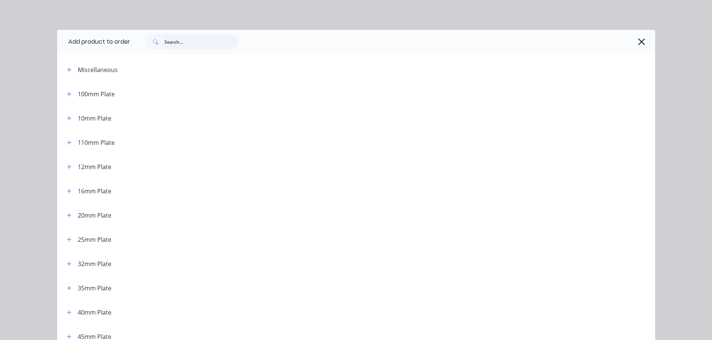
click at [193, 41] on input "text" at bounding box center [201, 41] width 74 height 15
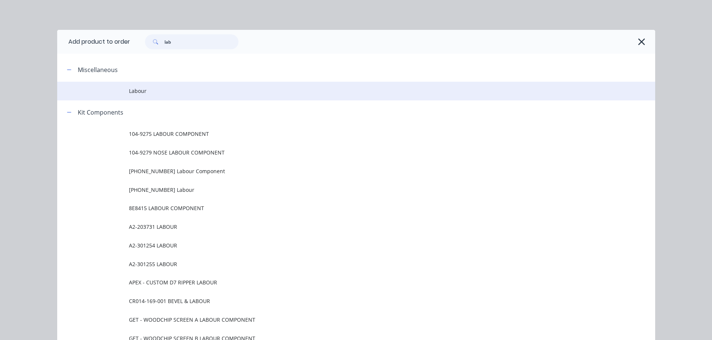
type input "lab"
click at [123, 94] on td at bounding box center [93, 91] width 72 height 19
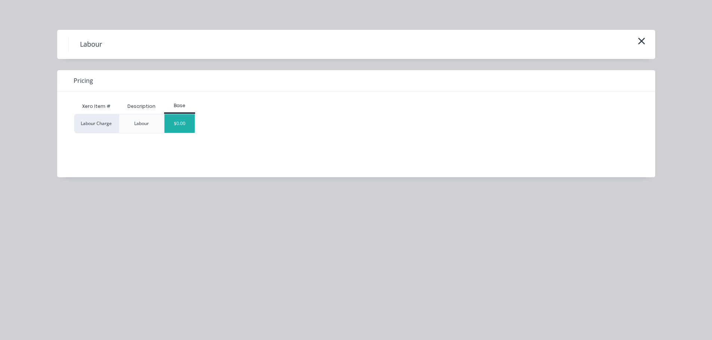
scroll to position [295, 0]
click at [173, 127] on div "$0.00" at bounding box center [179, 123] width 30 height 19
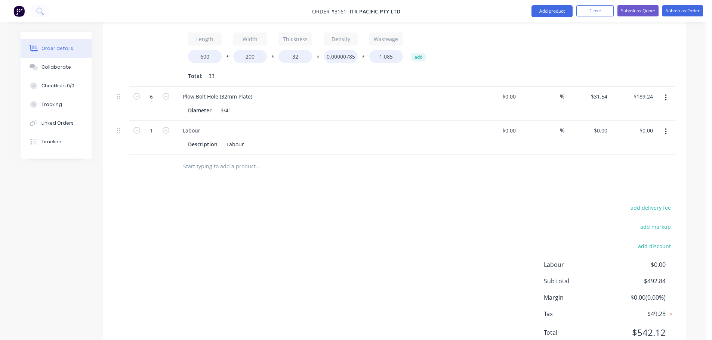
scroll to position [318, 0]
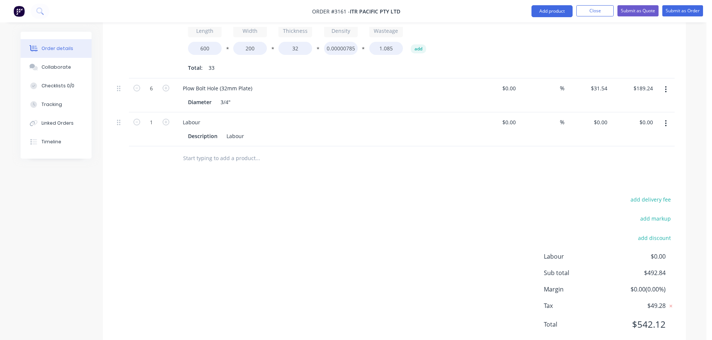
click at [610, 112] on div "$0.00 $0.00" at bounding box center [633, 129] width 46 height 34
click at [604, 117] on input "0" at bounding box center [601, 122] width 17 height 11
type input "$133.16"
click at [485, 195] on div "add delivery fee add markup add discount Labour $0.00 Sub total $492.84 Margin …" at bounding box center [394, 267] width 560 height 144
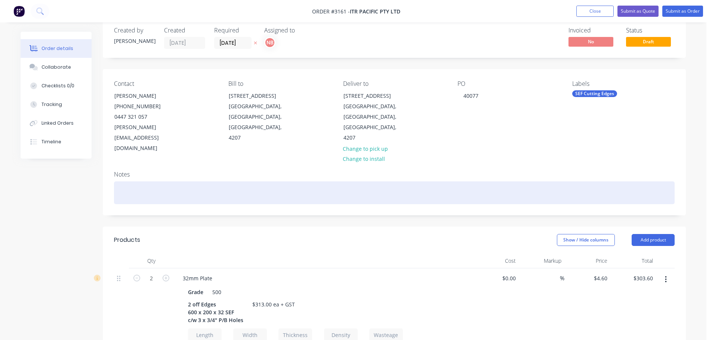
scroll to position [0, 0]
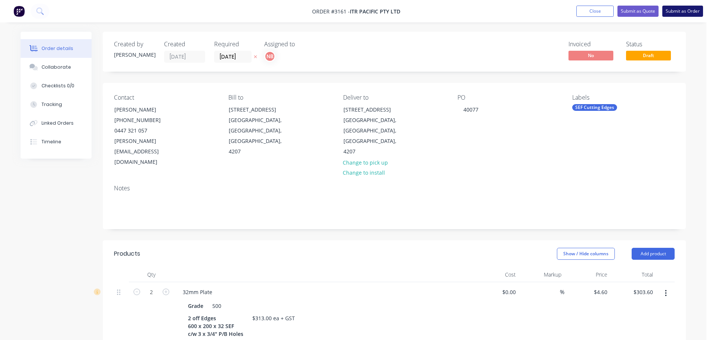
click at [677, 13] on button "Submit as Order" at bounding box center [682, 11] width 41 height 11
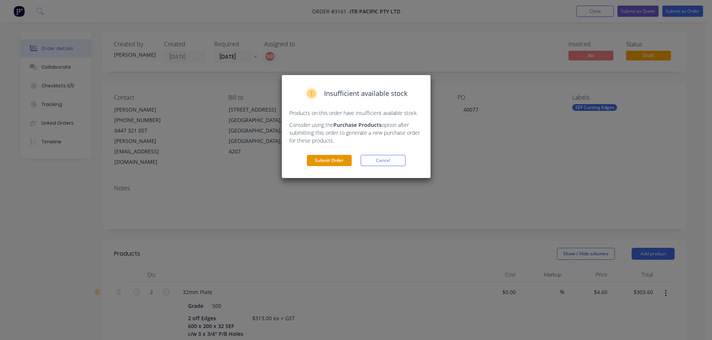
click at [331, 163] on button "Submit Order" at bounding box center [329, 160] width 45 height 11
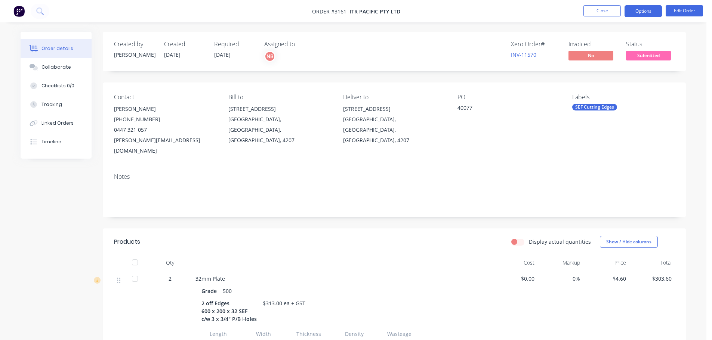
click at [636, 13] on button "Options" at bounding box center [642, 11] width 37 height 12
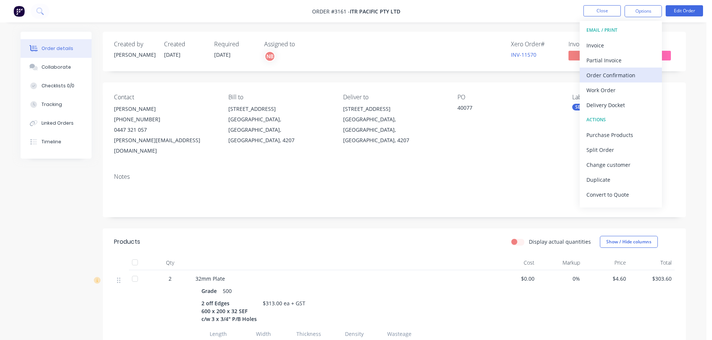
click at [613, 72] on div "Order Confirmation" at bounding box center [620, 75] width 69 height 11
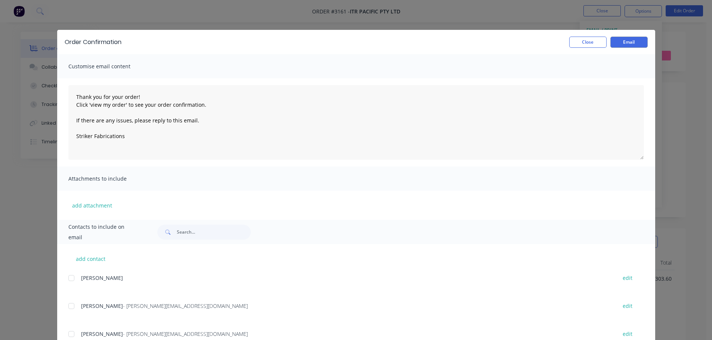
scroll to position [224, 0]
click at [68, 307] on div at bounding box center [71, 306] width 15 height 15
type textarea "Thank you for your order! Click 'view my order' to see your order confirmation.…"
click at [614, 44] on button "Email" at bounding box center [628, 42] width 37 height 11
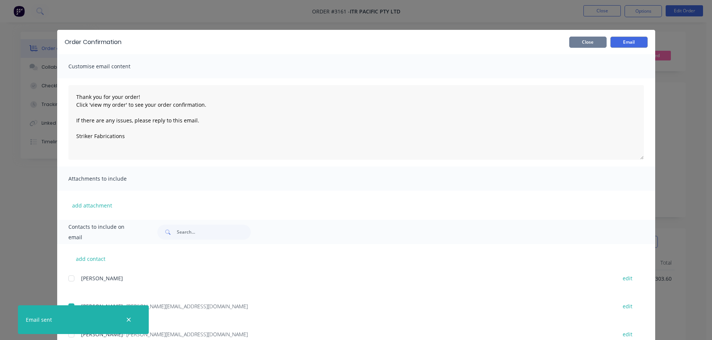
click at [589, 44] on button "Close" at bounding box center [587, 42] width 37 height 11
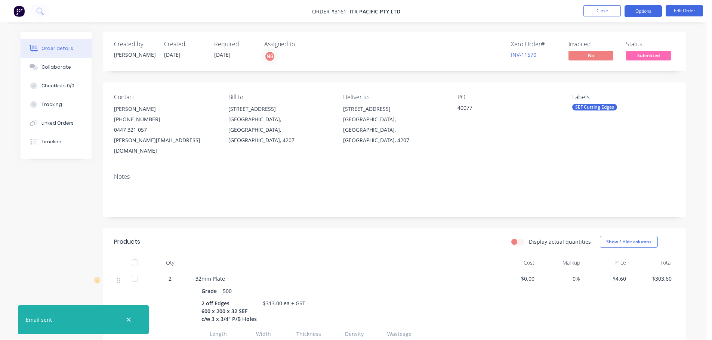
click at [635, 7] on button "Options" at bounding box center [642, 11] width 37 height 12
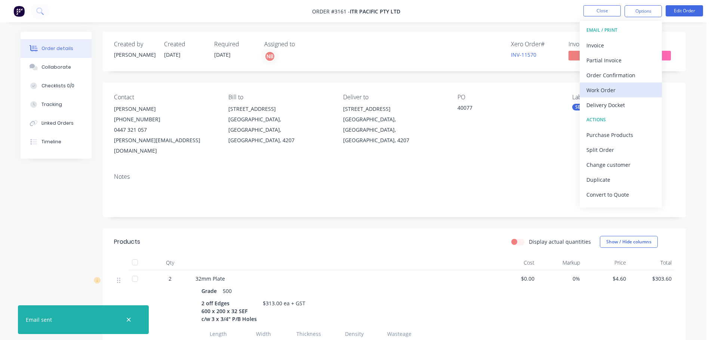
click at [604, 86] on div "Work Order" at bounding box center [620, 90] width 69 height 11
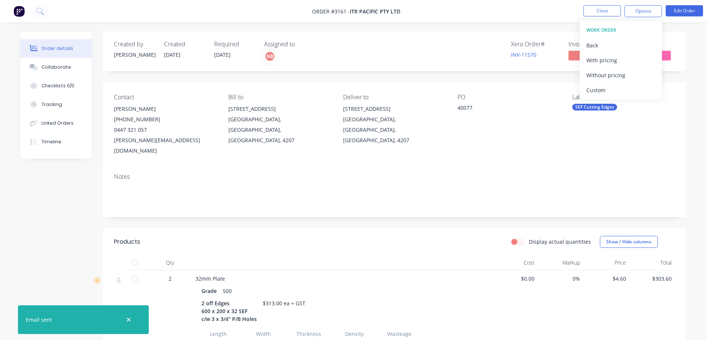
click at [604, 86] on div "Custom" at bounding box center [620, 90] width 69 height 11
click at [604, 76] on div "Without pricing" at bounding box center [620, 75] width 69 height 11
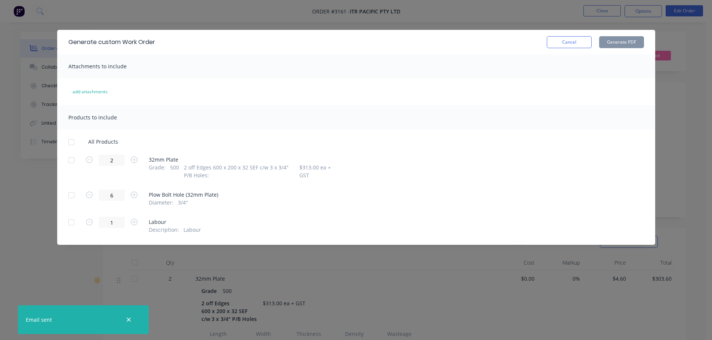
click at [74, 162] on div at bounding box center [71, 160] width 15 height 15
click at [625, 38] on button "Generate PDF" at bounding box center [621, 42] width 45 height 12
click at [559, 43] on button "Cancel" at bounding box center [569, 42] width 45 height 12
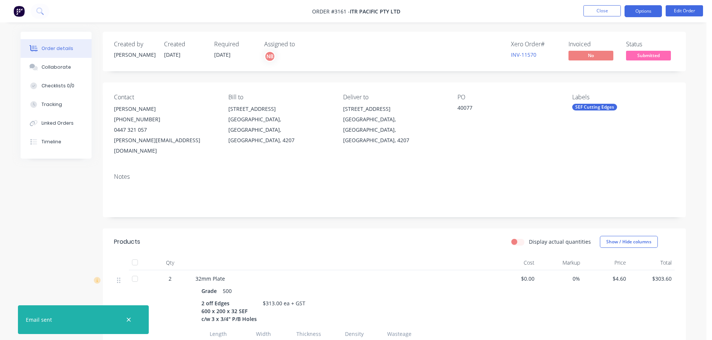
click at [650, 12] on button "Options" at bounding box center [642, 11] width 37 height 12
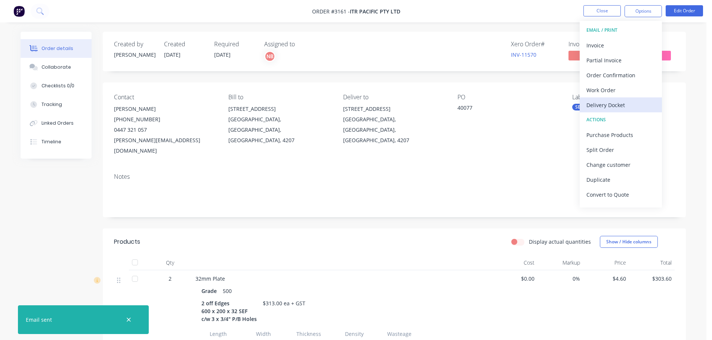
click at [600, 101] on div "Delivery Docket" at bounding box center [620, 105] width 69 height 11
click at [598, 91] on div "Custom" at bounding box center [620, 90] width 69 height 11
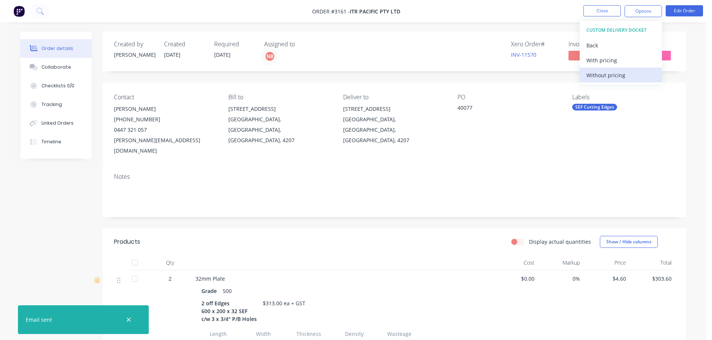
click at [597, 77] on div "Without pricing" at bounding box center [620, 75] width 69 height 11
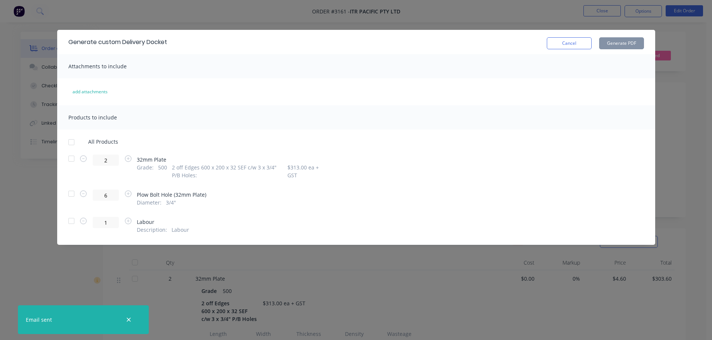
click at [74, 157] on div at bounding box center [71, 158] width 15 height 15
click at [603, 42] on button "Generate PDF" at bounding box center [621, 43] width 45 height 12
click at [567, 39] on button "Cancel" at bounding box center [569, 43] width 45 height 12
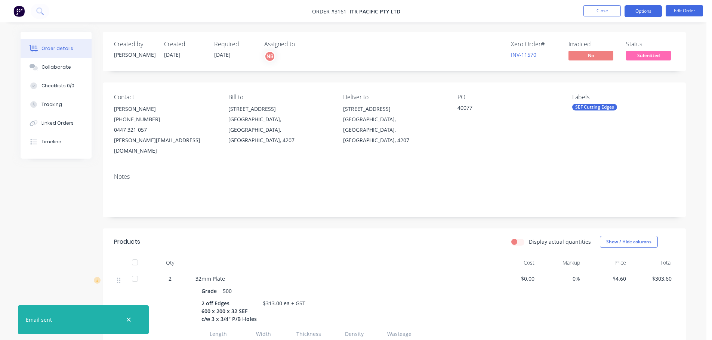
drag, startPoint x: 636, startPoint y: 10, endPoint x: 638, endPoint y: 16, distance: 6.9
click at [636, 10] on button "Options" at bounding box center [642, 11] width 37 height 12
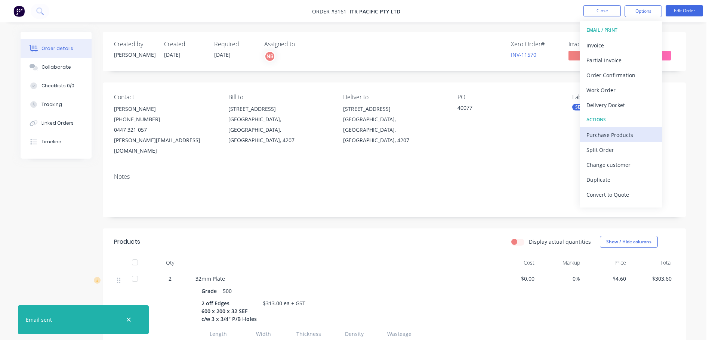
click at [602, 130] on div "Purchase Products" at bounding box center [620, 135] width 69 height 11
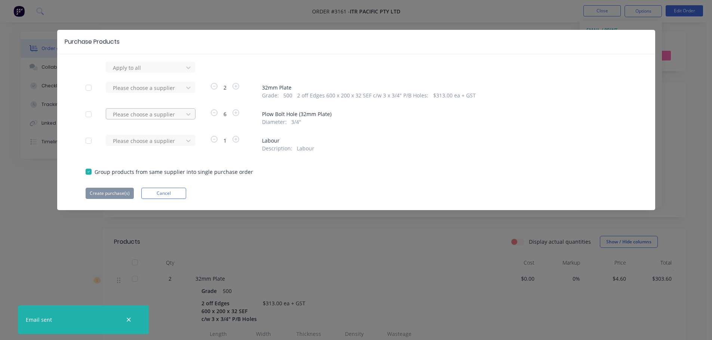
click at [177, 72] on div at bounding box center [145, 67] width 67 height 9
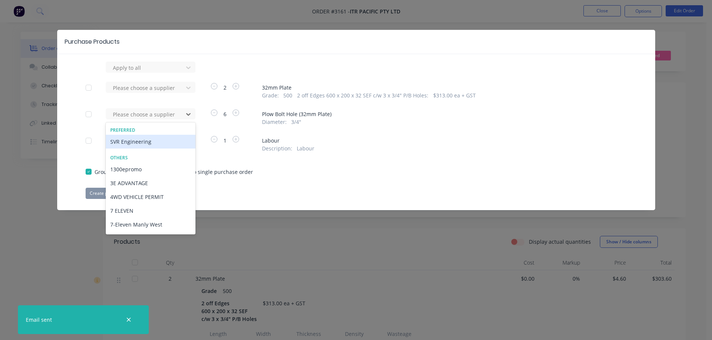
click at [169, 141] on div "SVR Engineering" at bounding box center [151, 142] width 90 height 14
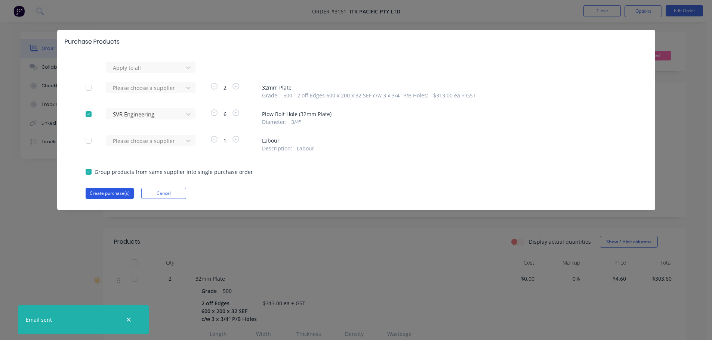
click at [117, 189] on button "Create purchase(s)" at bounding box center [110, 193] width 48 height 11
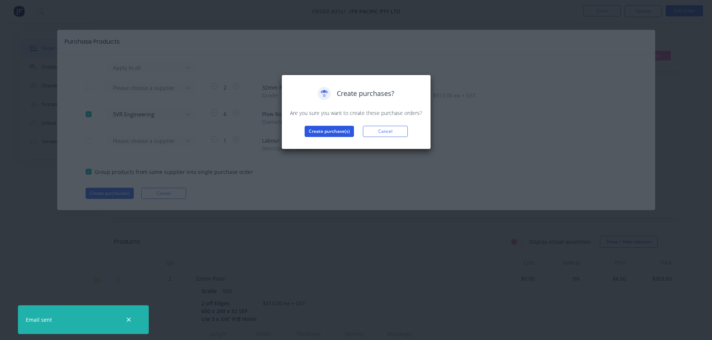
click at [327, 135] on button "Create purchase(s)" at bounding box center [328, 131] width 49 height 11
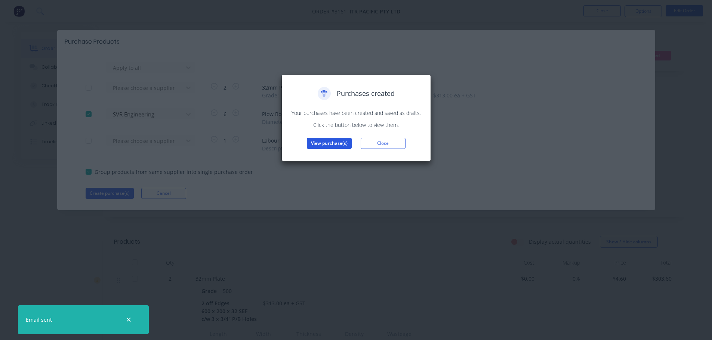
click at [327, 145] on button "View purchase(s)" at bounding box center [329, 143] width 45 height 11
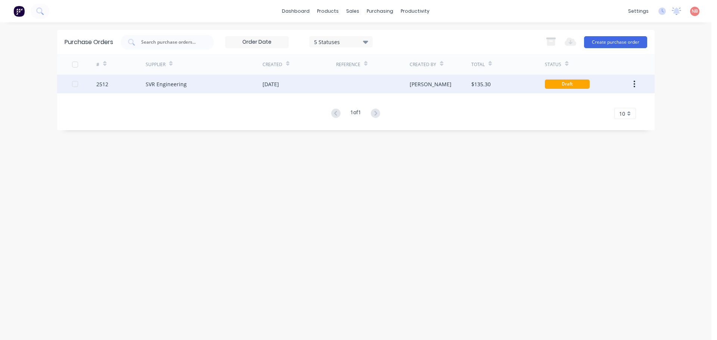
click at [311, 90] on div "11 Aug 2025" at bounding box center [300, 84] width 74 height 19
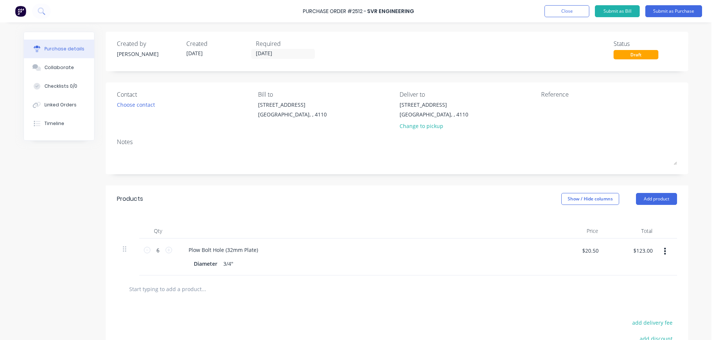
click at [288, 58] on input "11/08/25" at bounding box center [283, 53] width 63 height 9
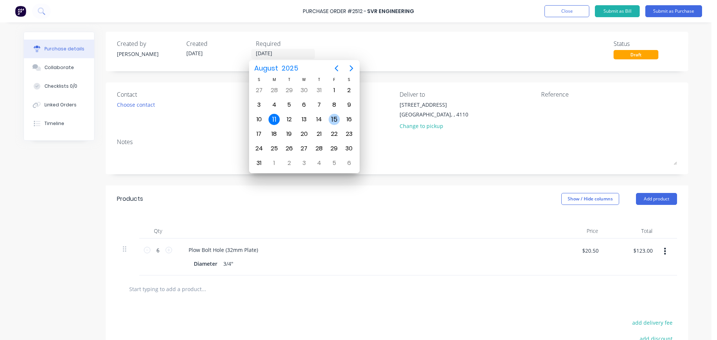
click at [330, 116] on div "15" at bounding box center [334, 119] width 11 height 11
type input "15/08/25"
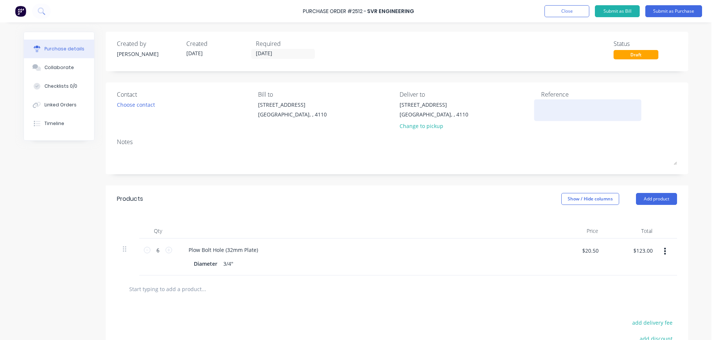
click at [545, 106] on textarea at bounding box center [587, 109] width 93 height 17
type textarea "ITR"
type textarea "x"
type textarea "ITR 4"
type textarea "x"
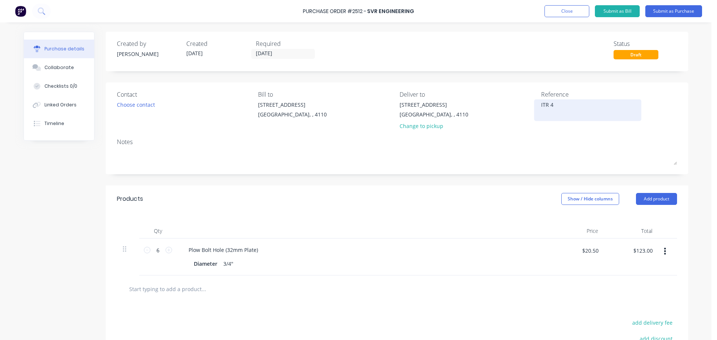
type textarea "ITR 40"
type textarea "x"
type textarea "ITR 400"
type textarea "x"
type textarea "ITR 4007"
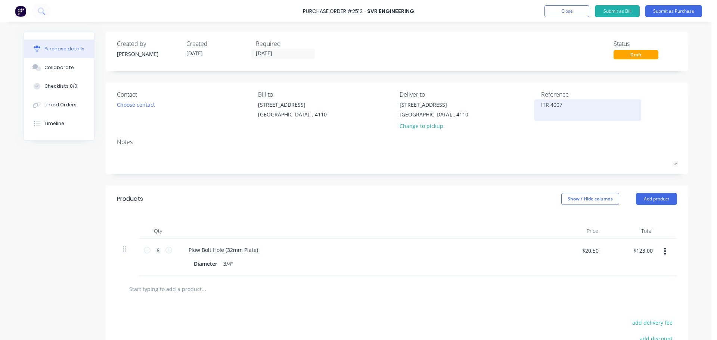
type textarea "x"
type textarea "ITR 40077"
type textarea "x"
type textarea "ITR 40077"
click at [676, 12] on button "Submit as Purchase" at bounding box center [674, 11] width 57 height 12
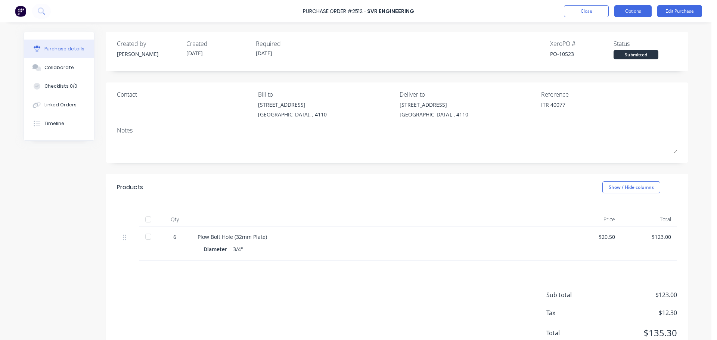
click at [623, 14] on button "Options" at bounding box center [633, 11] width 37 height 12
click at [615, 31] on div "Print / Email" at bounding box center [617, 30] width 58 height 11
click at [603, 48] on div "With pricing" at bounding box center [617, 45] width 58 height 11
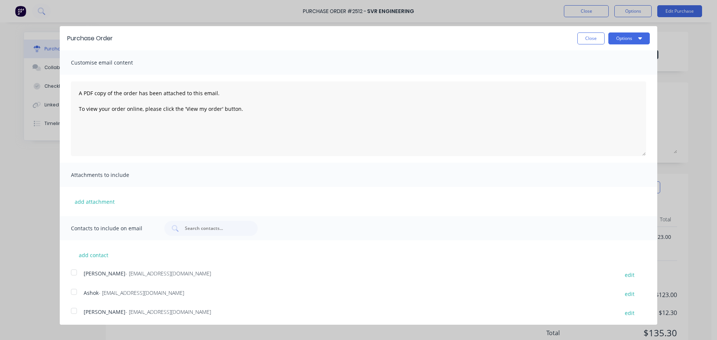
click at [71, 292] on div at bounding box center [74, 292] width 15 height 15
drag, startPoint x: 619, startPoint y: 34, endPoint x: 616, endPoint y: 39, distance: 5.9
click at [619, 35] on button "Options" at bounding box center [629, 39] width 41 height 12
click at [603, 65] on button "Email" at bounding box center [614, 72] width 71 height 15
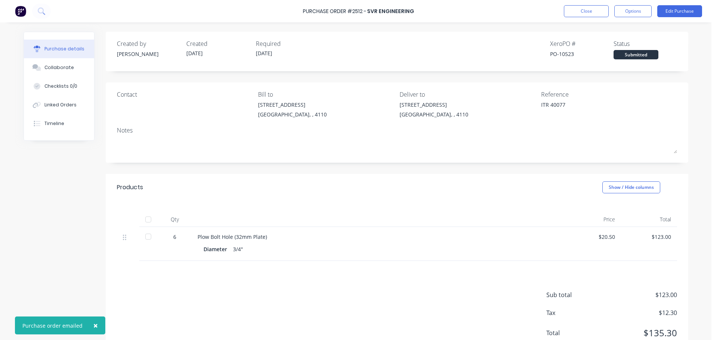
click at [649, 15] on button "Options" at bounding box center [633, 11] width 37 height 12
click at [604, 31] on div "Print / Email" at bounding box center [617, 30] width 58 height 11
click at [600, 45] on div "With pricing" at bounding box center [617, 45] width 58 height 11
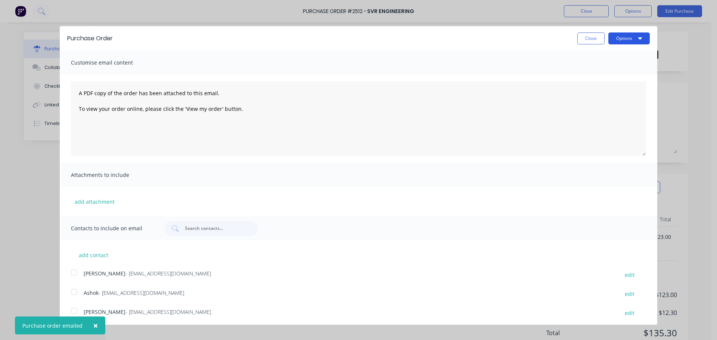
click at [625, 34] on button "Options" at bounding box center [629, 39] width 41 height 12
click at [601, 54] on div "Print" at bounding box center [615, 57] width 58 height 11
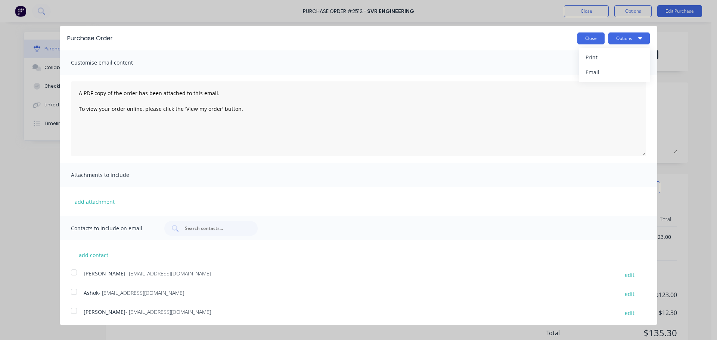
click at [589, 35] on button "Close" at bounding box center [591, 39] width 27 height 12
type textarea "x"
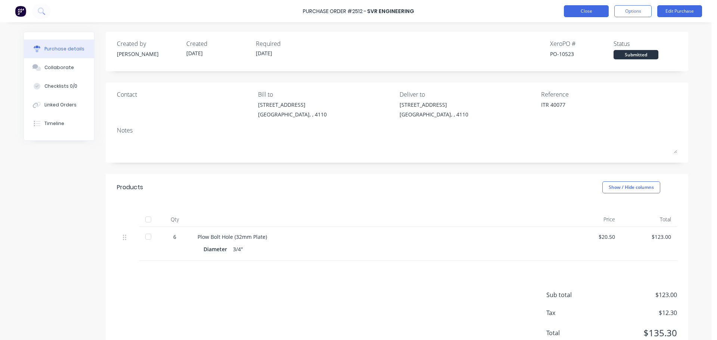
click at [580, 16] on button "Close" at bounding box center [586, 11] width 45 height 12
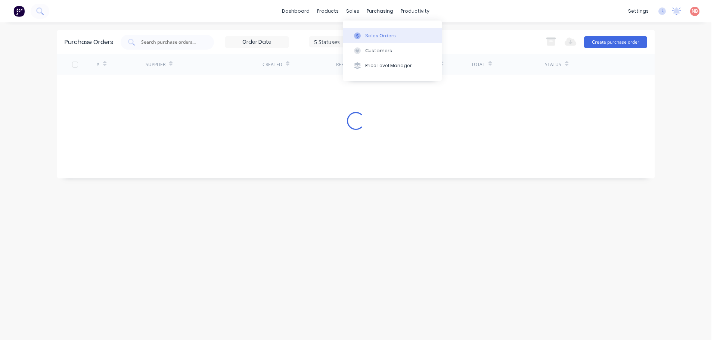
click at [359, 31] on button "Sales Orders" at bounding box center [392, 35] width 99 height 15
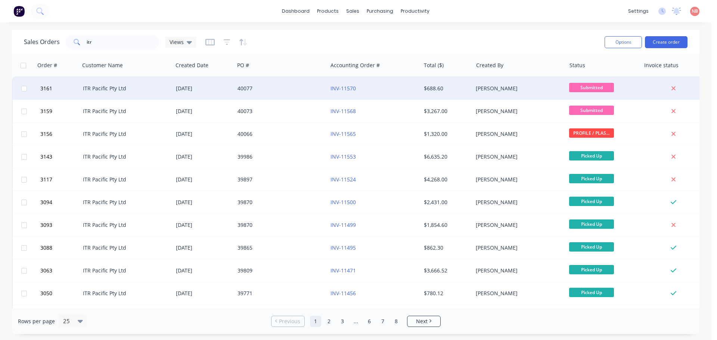
click at [316, 86] on div "40077" at bounding box center [279, 88] width 83 height 7
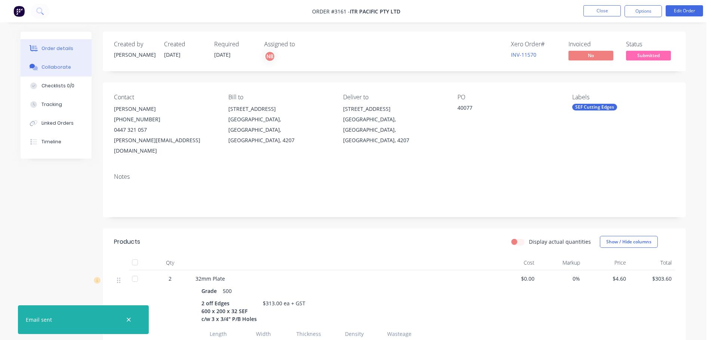
click at [32, 64] on icon at bounding box center [34, 67] width 9 height 7
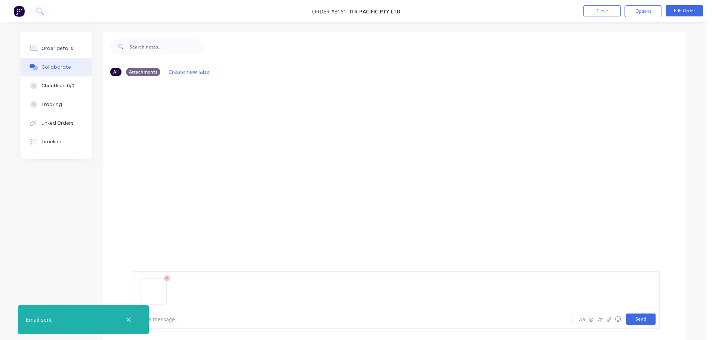
click at [634, 318] on button "Send" at bounding box center [641, 319] width 30 height 11
drag, startPoint x: 62, startPoint y: 46, endPoint x: 94, endPoint y: 38, distance: 33.1
click at [62, 46] on div "Order details" at bounding box center [57, 48] width 32 height 7
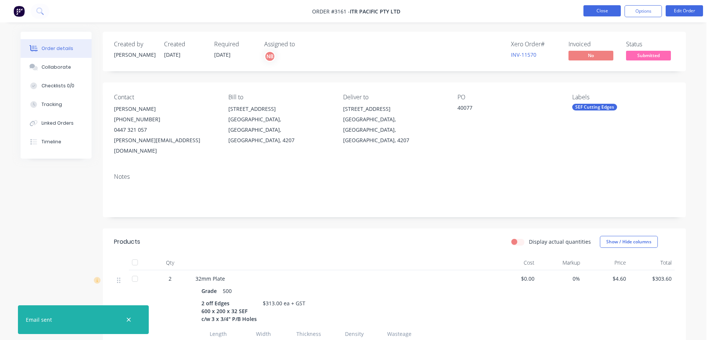
click at [598, 10] on button "Close" at bounding box center [601, 10] width 37 height 11
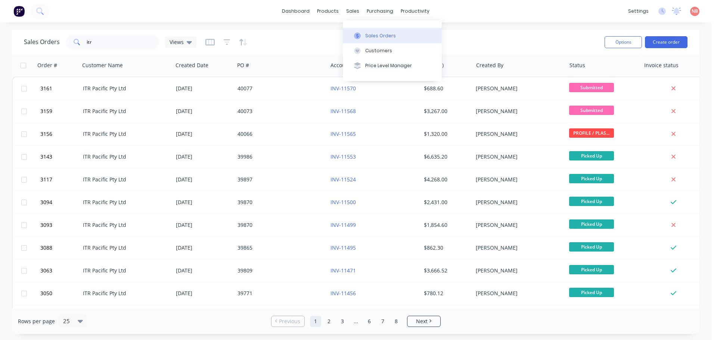
click at [357, 32] on button "Sales Orders" at bounding box center [392, 35] width 99 height 15
drag, startPoint x: 110, startPoint y: 45, endPoint x: 37, endPoint y: 46, distance: 73.6
click at [37, 46] on div "Sales Orders itr Views" at bounding box center [110, 42] width 173 height 15
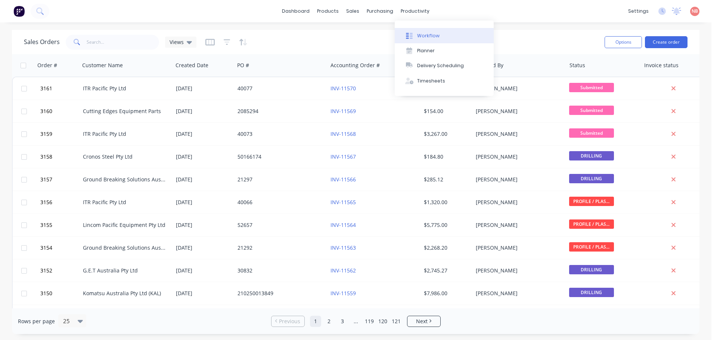
click at [420, 32] on button "Workflow" at bounding box center [444, 35] width 99 height 15
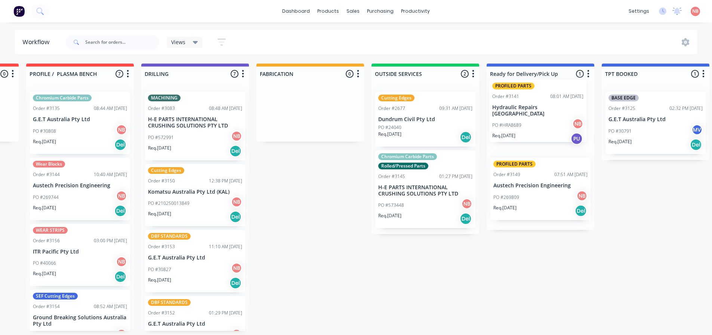
drag, startPoint x: 245, startPoint y: 195, endPoint x: 535, endPoint y: 117, distance: 300.3
click at [535, 117] on div "Submitted 3 Status colour #FF69B4 hex #FF69B4 Save Cancel Summaries Total order…" at bounding box center [282, 197] width 1246 height 267
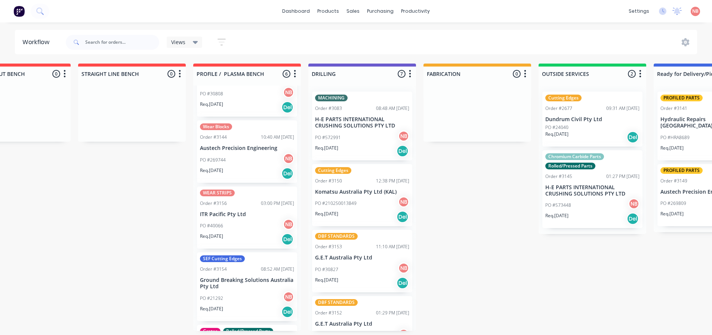
scroll to position [75, 0]
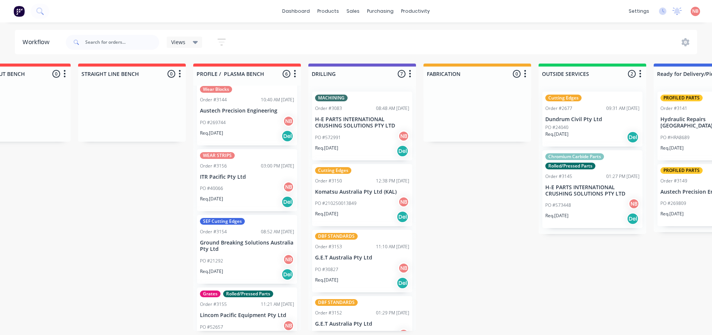
click at [235, 179] on p "ITR Pacific Pty Ltd" at bounding box center [247, 177] width 94 height 6
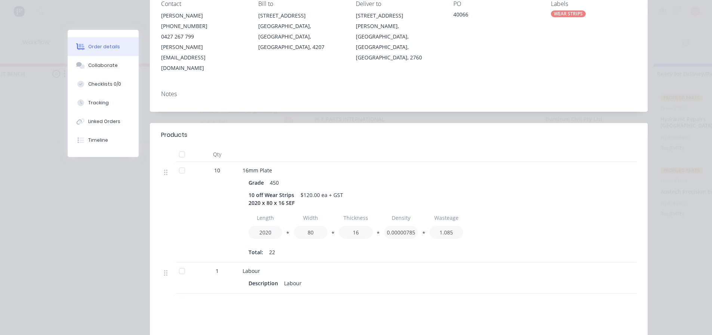
scroll to position [0, 0]
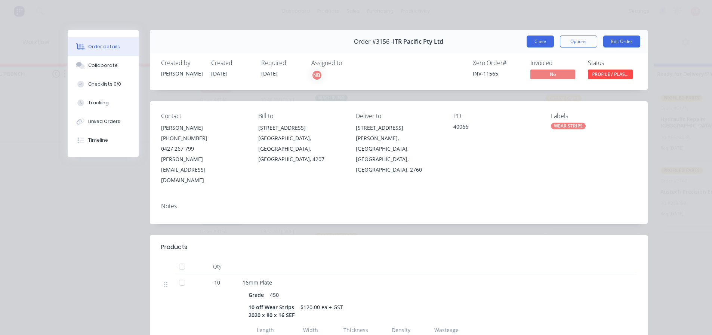
click at [546, 39] on button "Close" at bounding box center [539, 41] width 27 height 12
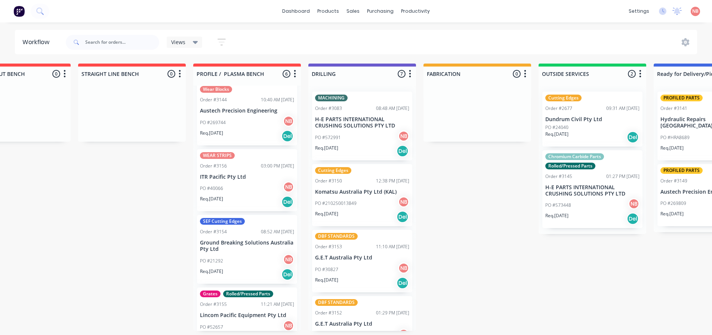
scroll to position [37, 0]
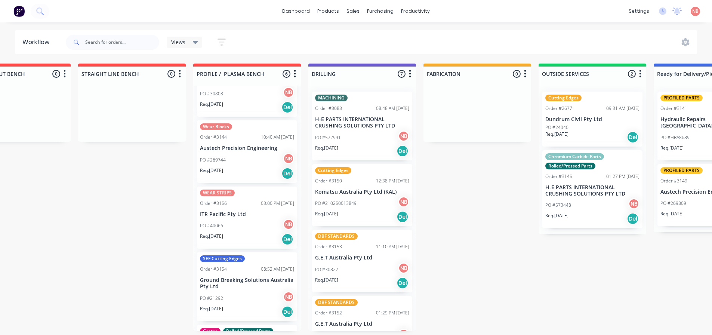
click at [231, 218] on div "WEAR STRIPS Order #3156 03:00 PM 08/08/25 ITR Pacific Pty Ltd PO #40066 NB Req.…" at bounding box center [247, 217] width 100 height 62
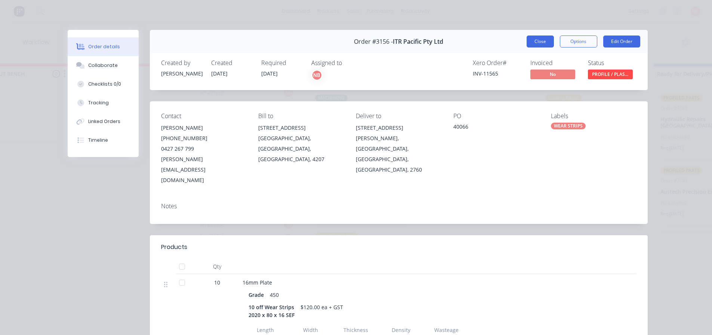
click at [540, 40] on button "Close" at bounding box center [539, 41] width 27 height 12
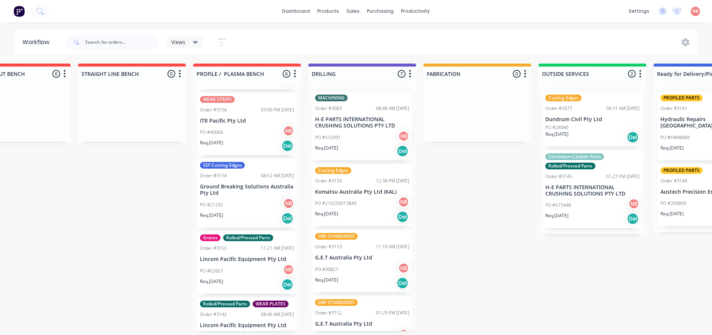
scroll to position [149, 0]
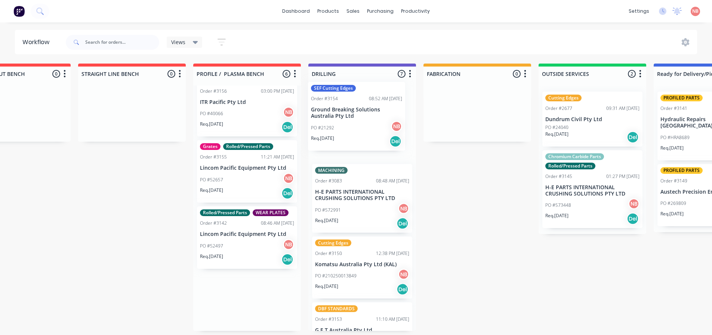
drag, startPoint x: 231, startPoint y: 186, endPoint x: 345, endPoint y: 127, distance: 128.8
click at [345, 127] on div "Submitted 3 Status colour #FF69B4 hex #FF69B4 Save Cancel Summaries Total order…" at bounding box center [449, 197] width 1246 height 267
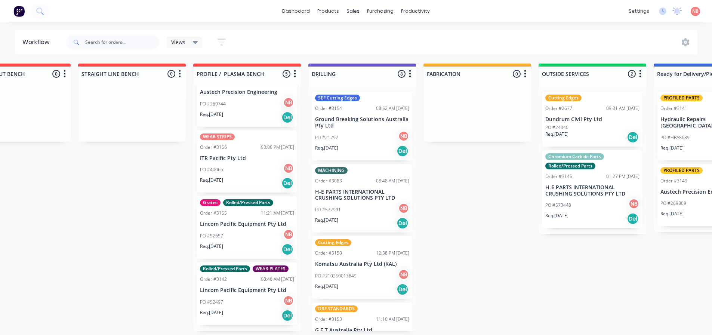
scroll to position [88, 0]
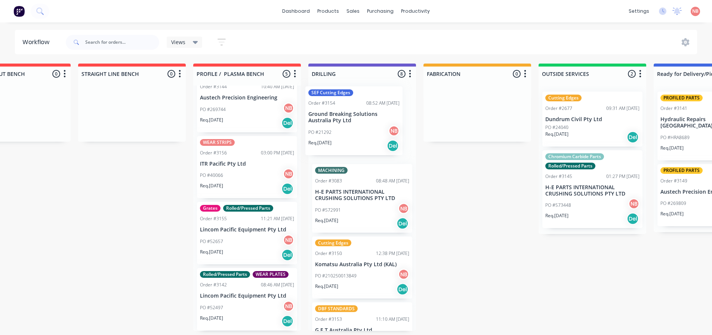
drag, startPoint x: 329, startPoint y: 117, endPoint x: 320, endPoint y: 112, distance: 9.7
click at [320, 112] on div "SEF Cutting Edges Order #3154 08:52 AM 08/08/25 Ground Breaking Solutions Austr…" at bounding box center [362, 208] width 108 height 245
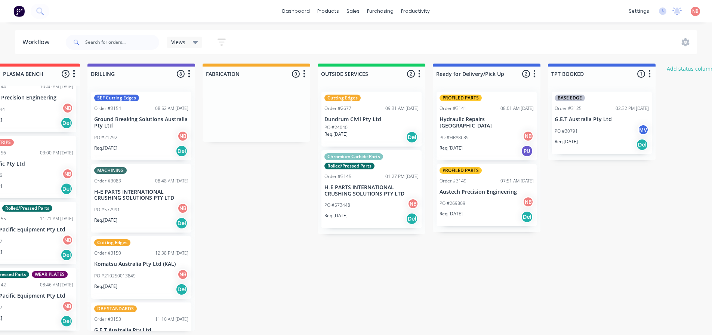
scroll to position [0, 534]
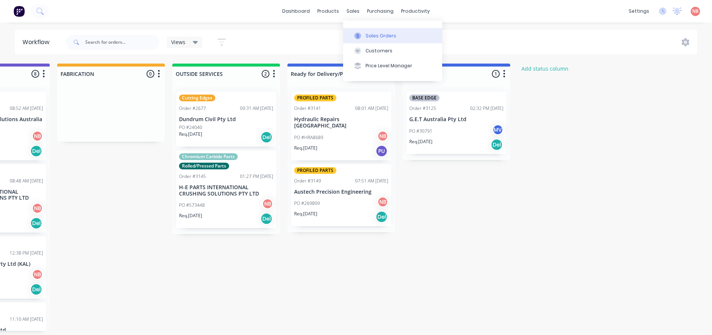
click at [361, 29] on button "Sales Orders" at bounding box center [392, 35] width 99 height 15
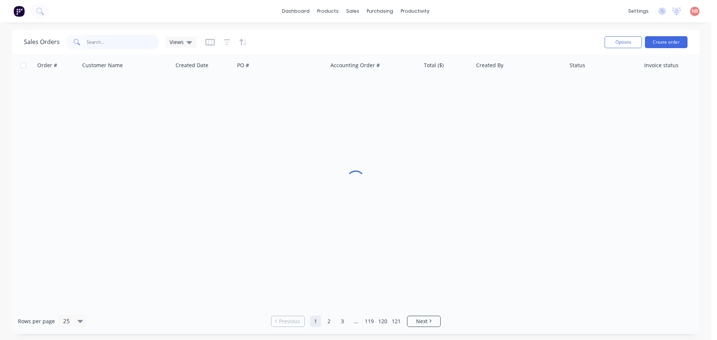
click at [127, 46] on input "text" at bounding box center [123, 42] width 73 height 15
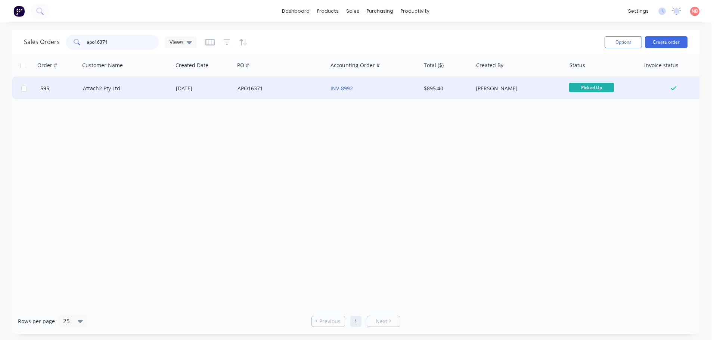
type input "apo16371"
click at [159, 88] on div "Attach2 Pty Ltd" at bounding box center [124, 88] width 83 height 7
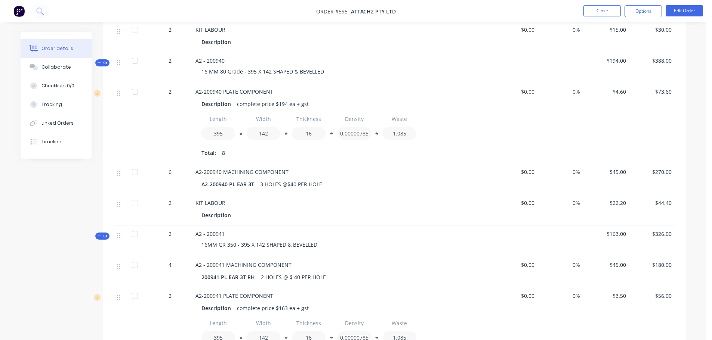
scroll to position [479, 0]
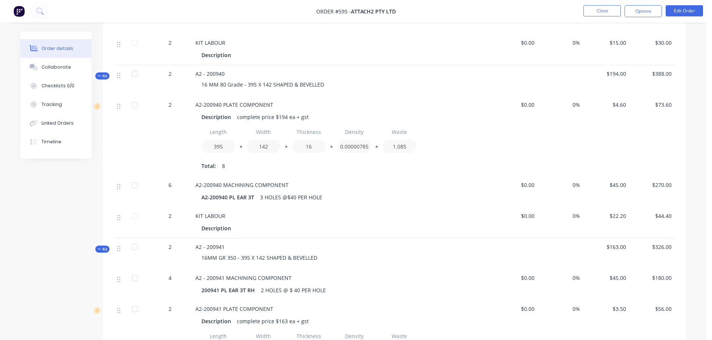
drag, startPoint x: 69, startPoint y: 67, endPoint x: 67, endPoint y: 58, distance: 9.6
click at [69, 67] on button "Collaborate" at bounding box center [56, 67] width 71 height 19
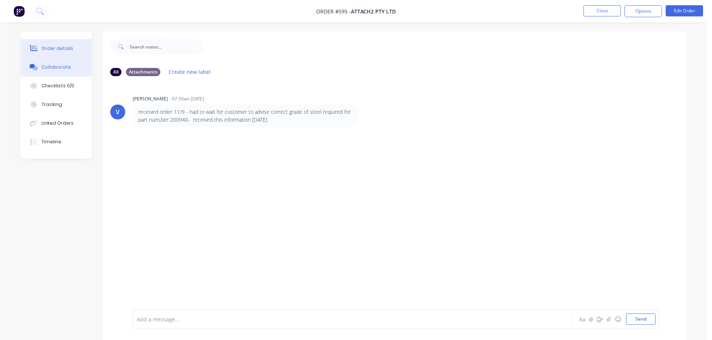
click at [65, 50] on div "Order details" at bounding box center [57, 48] width 32 height 7
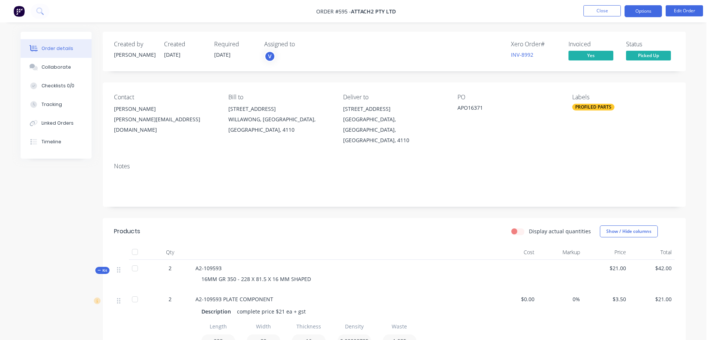
drag, startPoint x: 644, startPoint y: 11, endPoint x: 644, endPoint y: 16, distance: 5.2
click at [644, 11] on button "Options" at bounding box center [642, 11] width 37 height 12
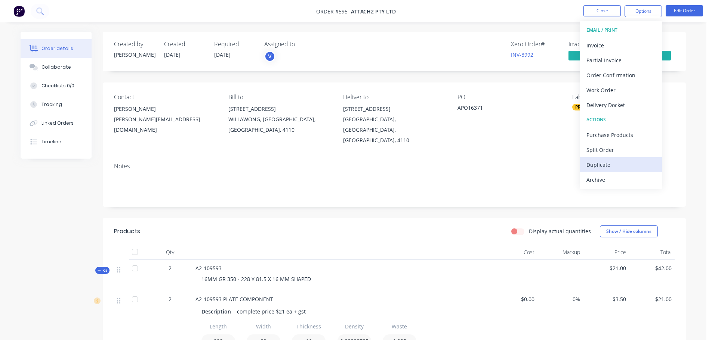
click at [590, 165] on div "Duplicate" at bounding box center [620, 165] width 69 height 11
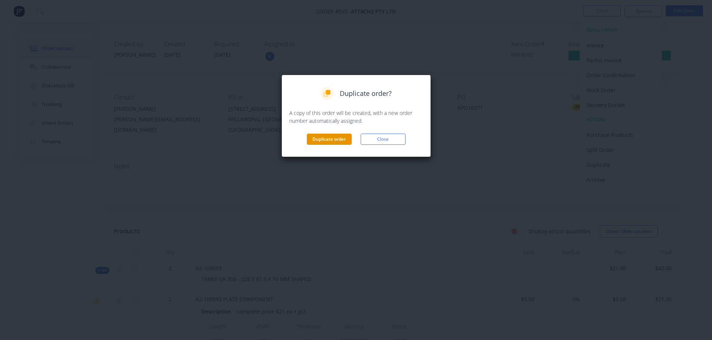
click at [331, 140] on button "Duplicate order" at bounding box center [329, 139] width 45 height 11
click at [329, 139] on button "Duplicate order" at bounding box center [329, 139] width 45 height 11
click at [388, 140] on button "Close" at bounding box center [383, 139] width 45 height 11
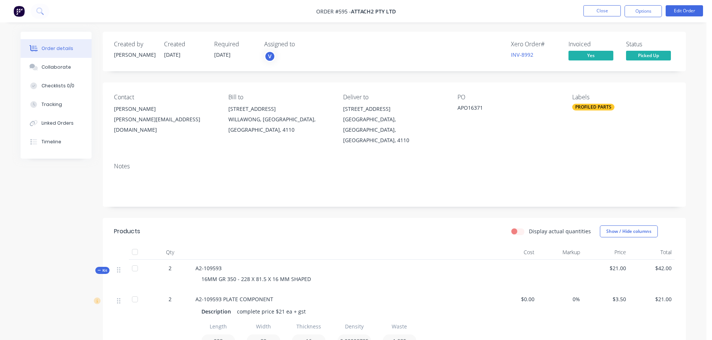
click at [595, 5] on nav "Order #595 - Attach2 Pty Ltd Close Options Edit Order" at bounding box center [356, 11] width 712 height 22
click at [588, 11] on button "Close" at bounding box center [601, 10] width 37 height 11
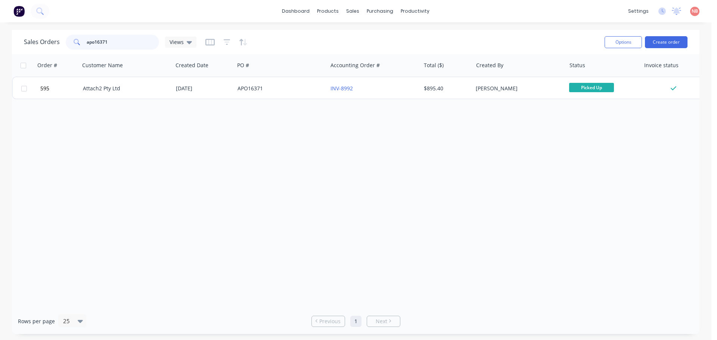
drag, startPoint x: 96, startPoint y: 38, endPoint x: 40, endPoint y: 47, distance: 56.9
click at [40, 47] on div "Sales Orders apo16371 Views" at bounding box center [110, 42] width 173 height 15
type input "1"
click at [126, 44] on input "1" at bounding box center [123, 42] width 73 height 15
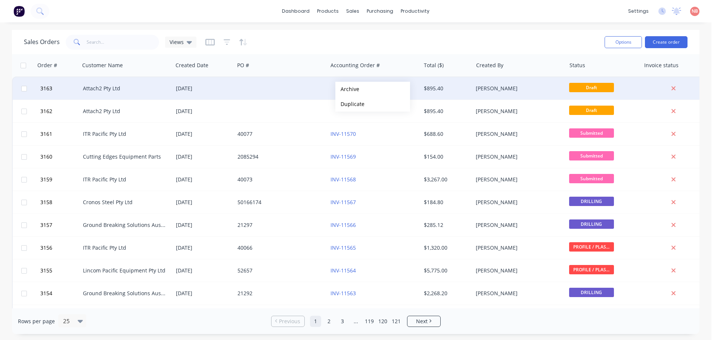
click at [347, 89] on button "Archive" at bounding box center [372, 89] width 75 height 15
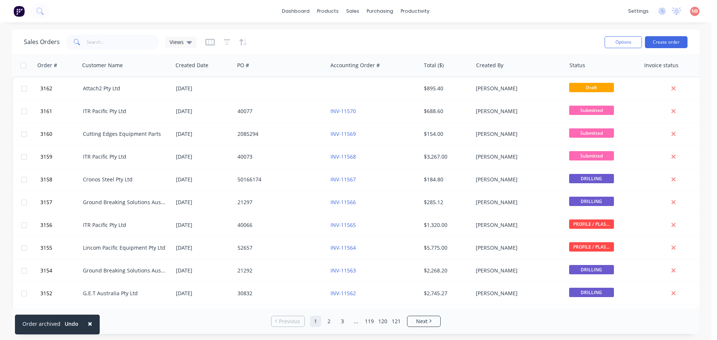
click at [347, 89] on div at bounding box center [374, 88] width 93 height 22
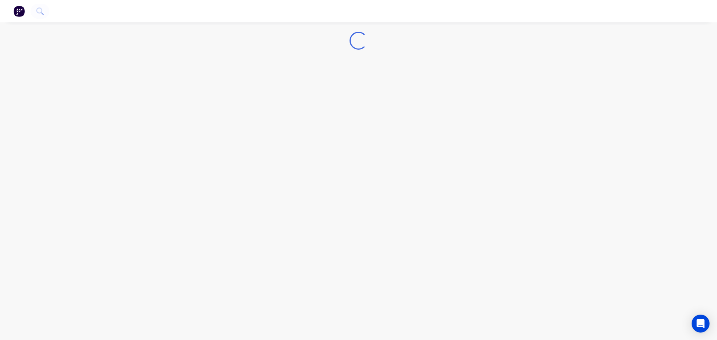
click at [21, 13] on img at bounding box center [18, 11] width 11 height 11
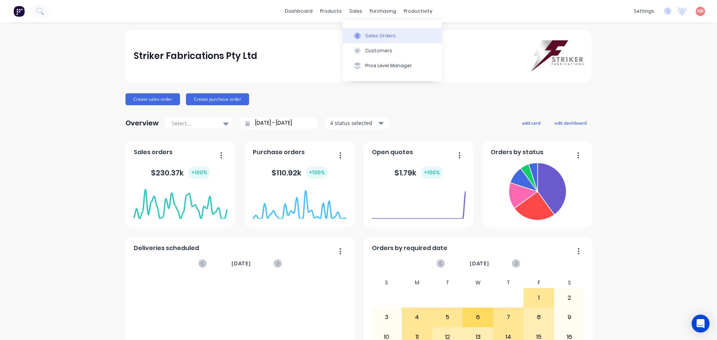
click at [366, 33] on div "Sales Orders" at bounding box center [380, 36] width 31 height 7
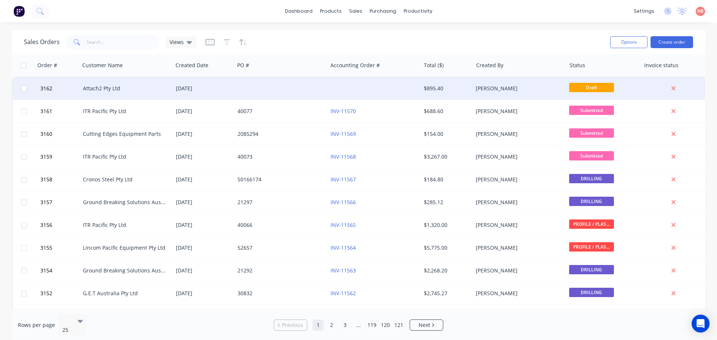
click at [369, 83] on div at bounding box center [374, 88] width 93 height 22
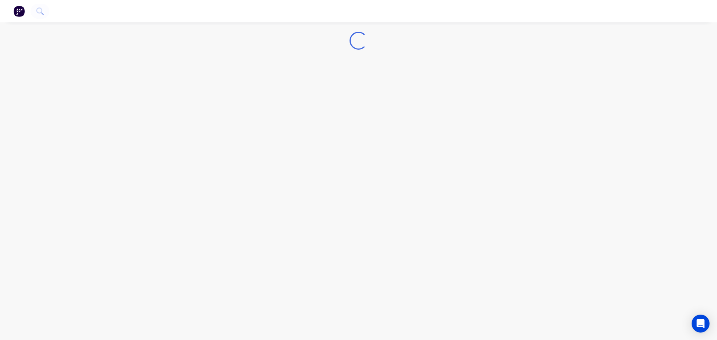
click at [19, 8] on img at bounding box center [18, 11] width 11 height 11
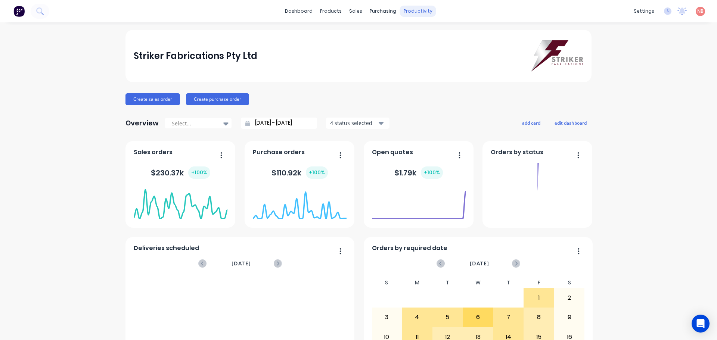
click at [414, 9] on div "productivity" at bounding box center [418, 11] width 36 height 11
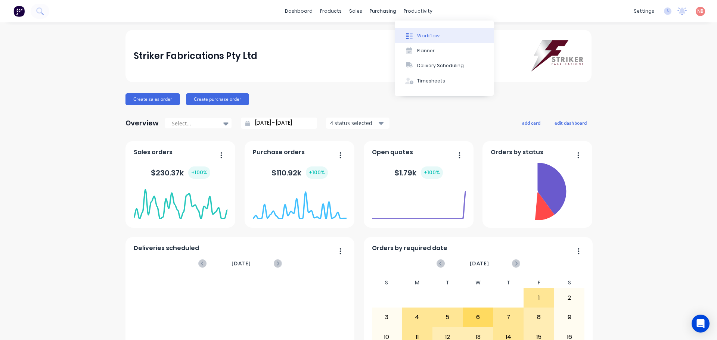
click at [429, 38] on div "Workflow" at bounding box center [428, 36] width 22 height 7
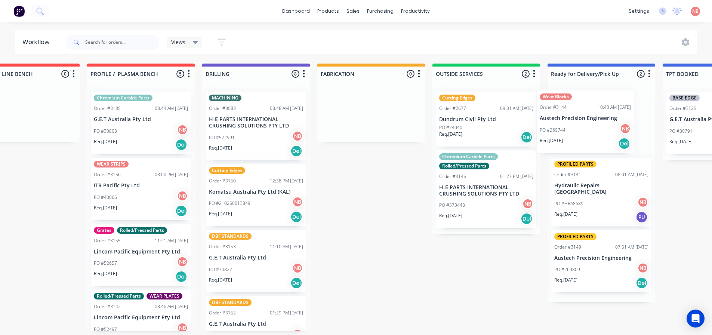
drag, startPoint x: 171, startPoint y: 194, endPoint x: 587, endPoint y: 126, distance: 421.4
click at [587, 126] on div "Submitted 3 Status colour #FF69B4 hex #FF69B4 Save Cancel Summaries Total order…" at bounding box center [343, 197] width 1246 height 267
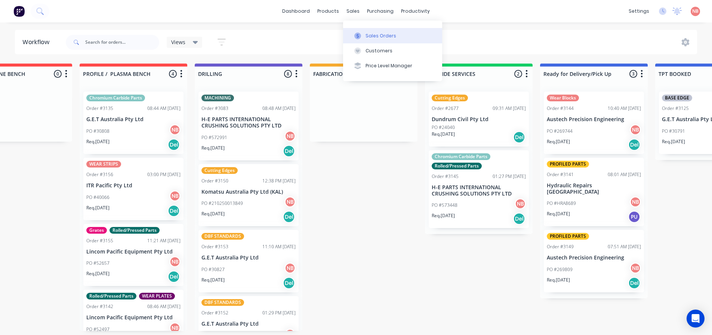
click at [365, 36] on div "Sales Orders" at bounding box center [380, 36] width 31 height 7
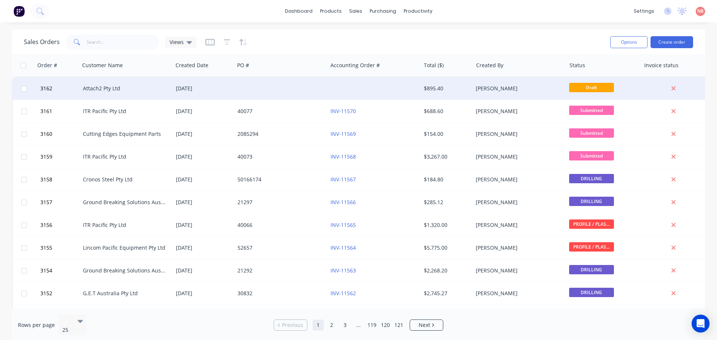
click at [334, 91] on div at bounding box center [374, 88] width 93 height 22
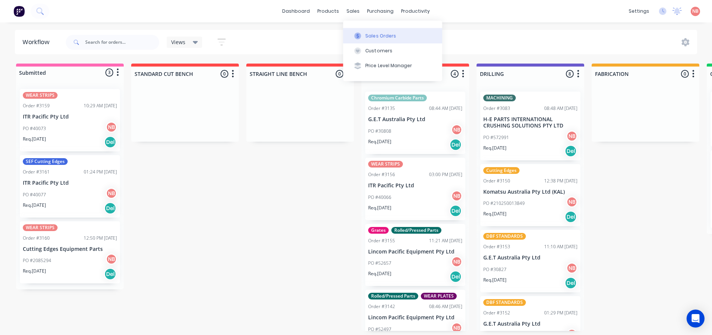
click at [365, 32] on button "Sales Orders" at bounding box center [392, 35] width 99 height 15
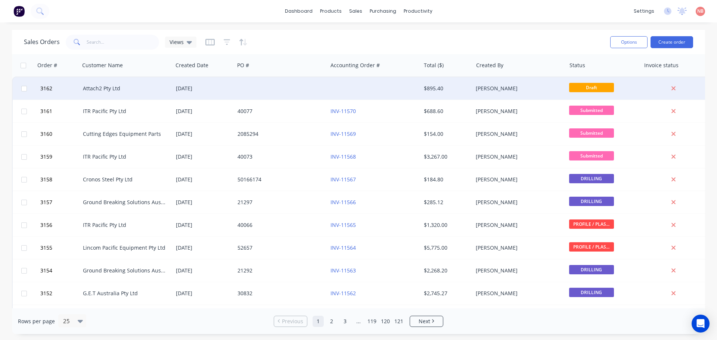
click at [369, 91] on div at bounding box center [374, 88] width 93 height 22
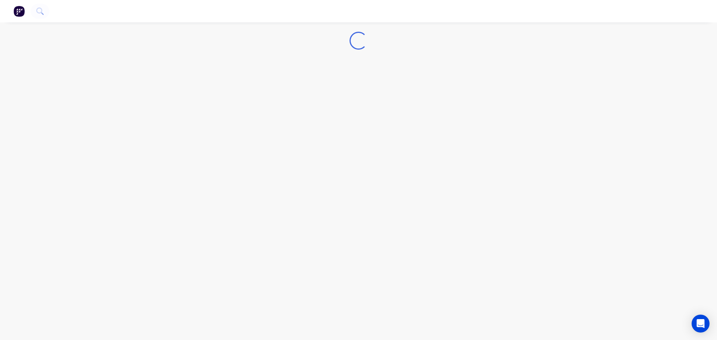
drag, startPoint x: 119, startPoint y: 82, endPoint x: 60, endPoint y: 48, distance: 67.9
click at [117, 82] on div "Loading..." at bounding box center [358, 170] width 717 height 340
click at [20, 11] on img at bounding box center [18, 11] width 11 height 11
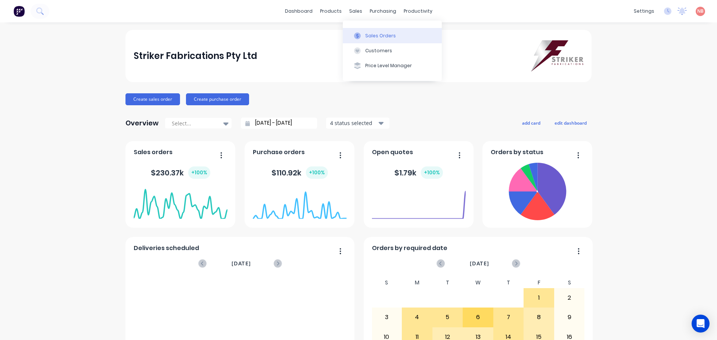
click at [359, 36] on icon at bounding box center [357, 36] width 7 height 7
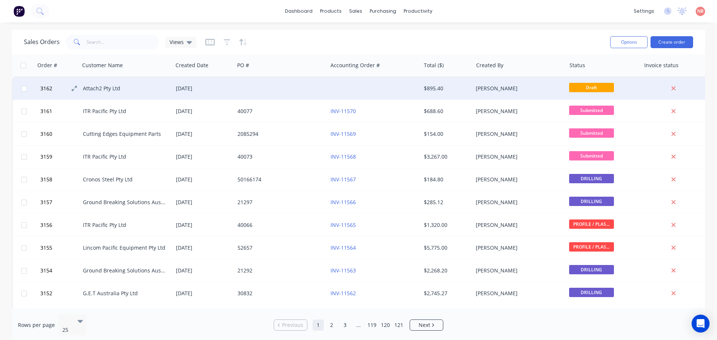
click at [50, 89] on span "3162" at bounding box center [46, 88] width 12 height 7
